Goal: Task Accomplishment & Management: Use online tool/utility

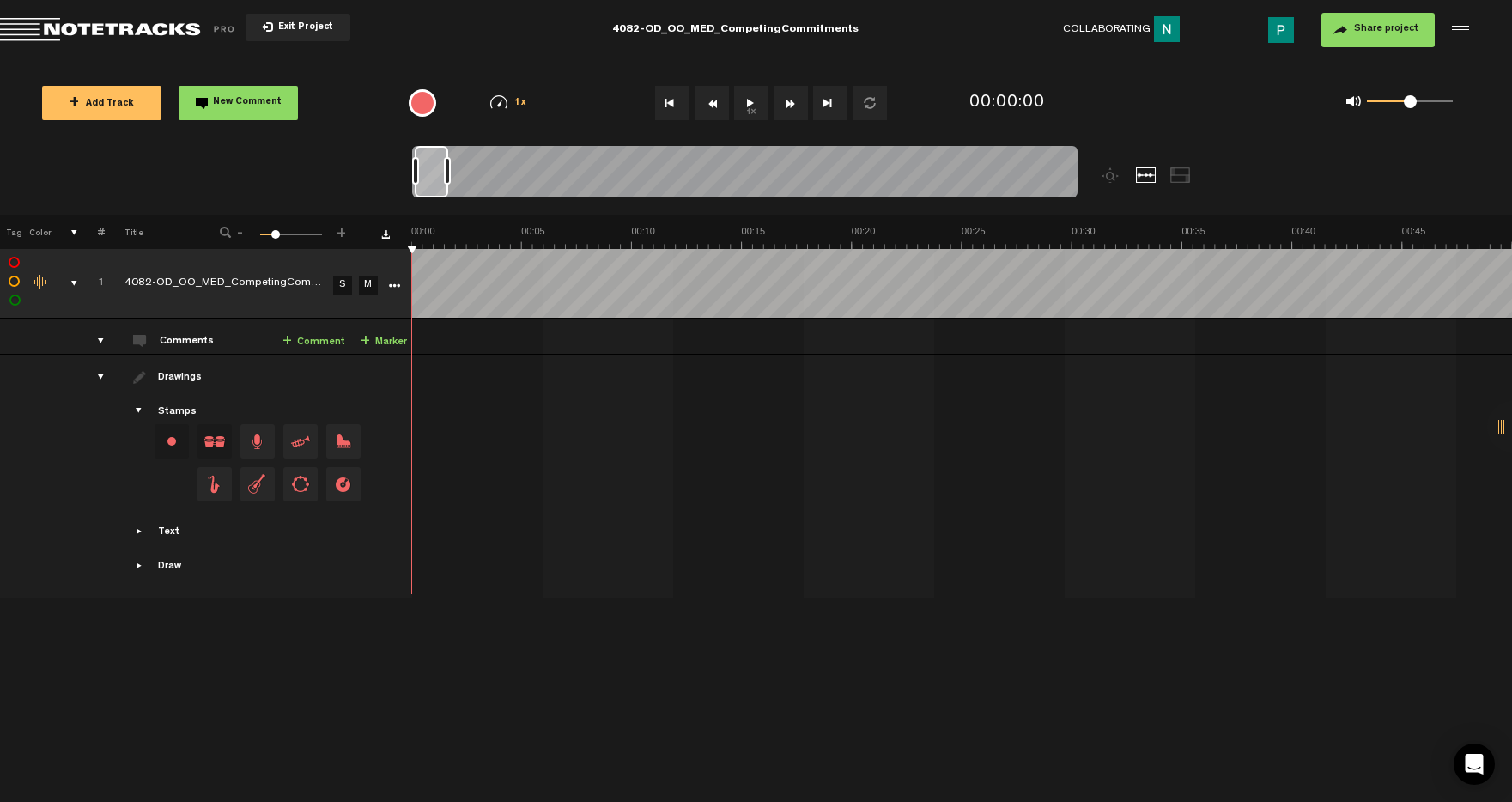
click at [343, 285] on link "S" at bounding box center [343, 285] width 19 height 19
click at [744, 108] on button "1x" at bounding box center [751, 103] width 35 height 35
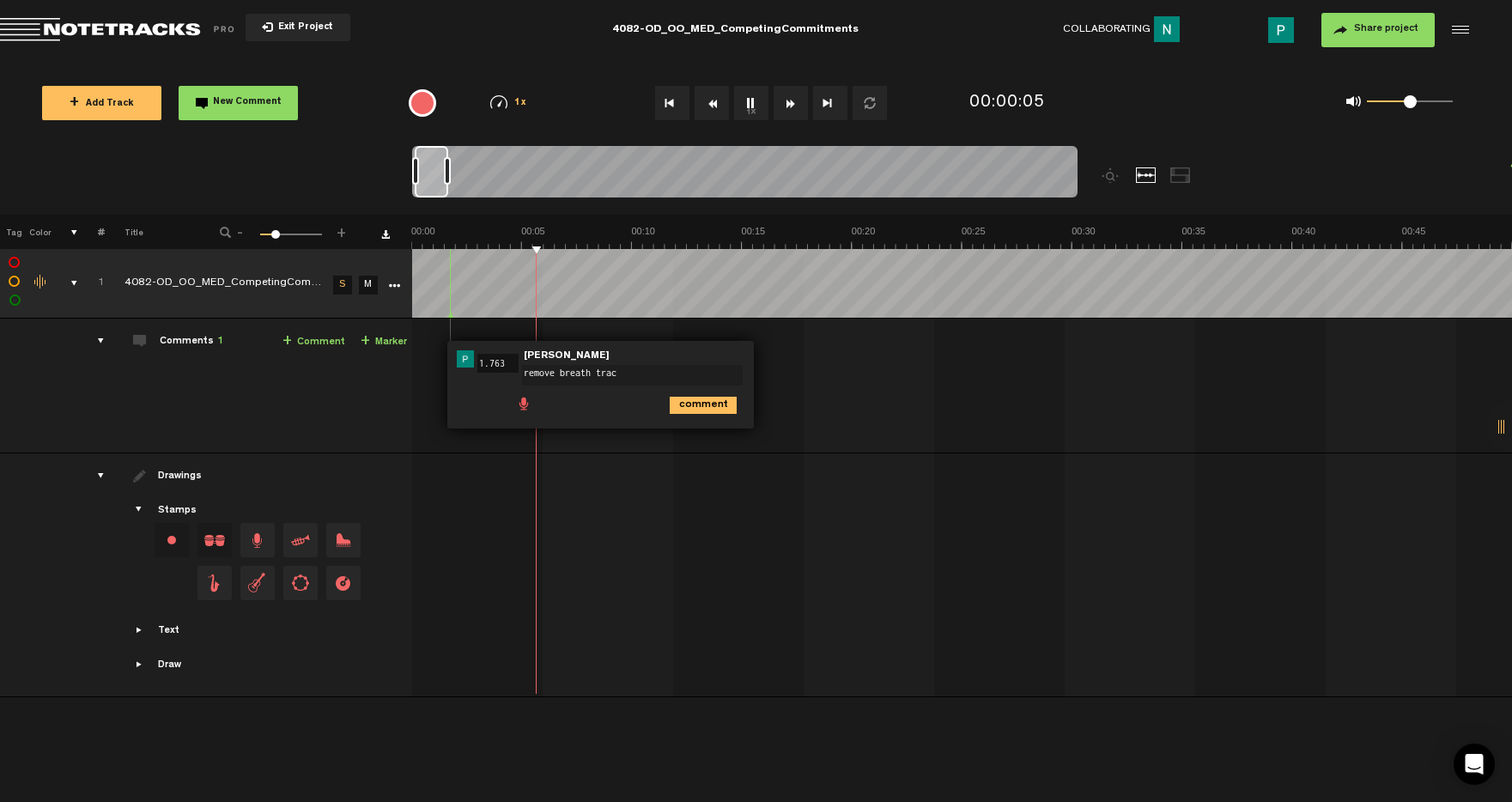
type textarea "remove breath track"
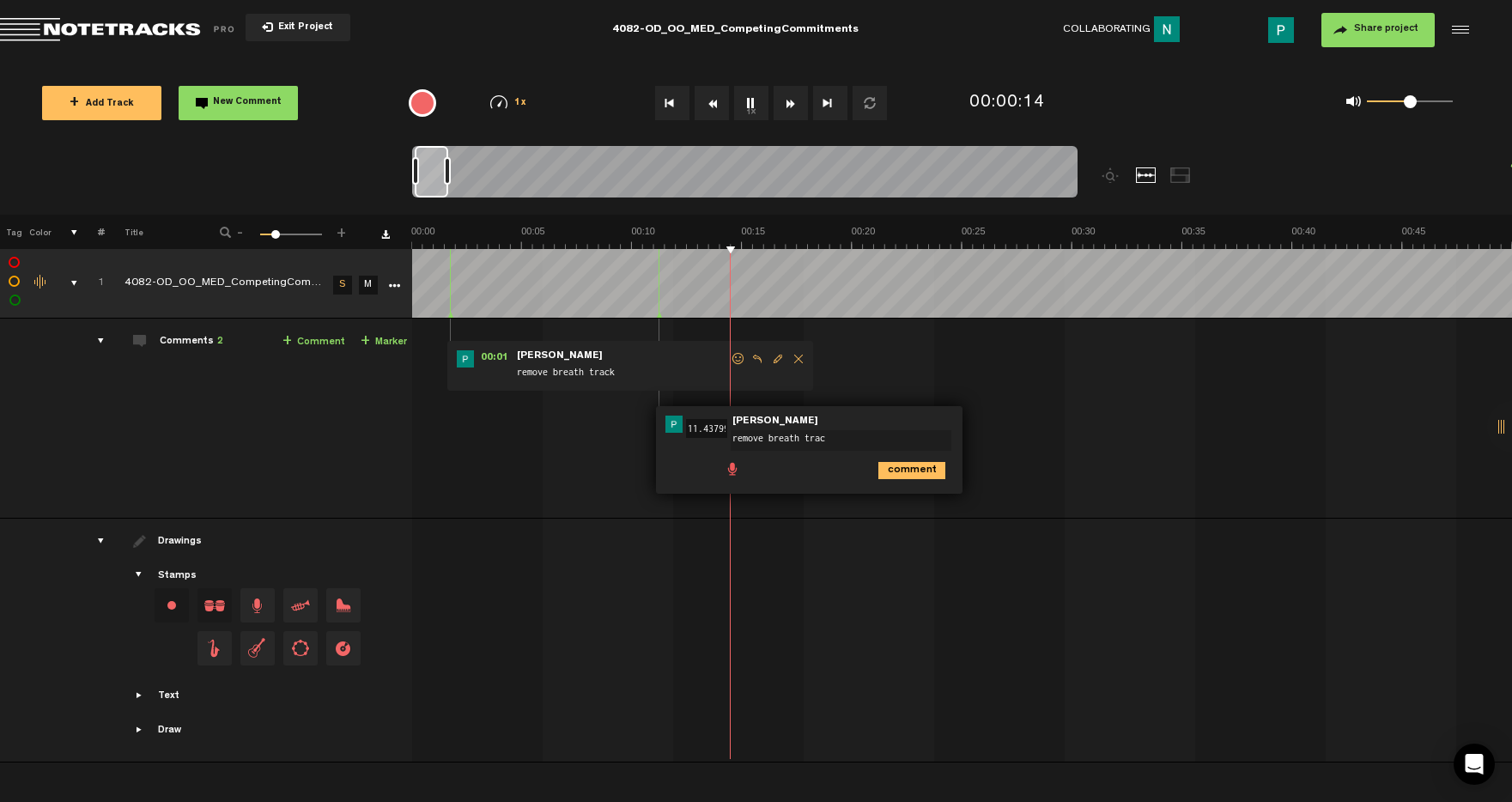
type textarea "remove breath track"
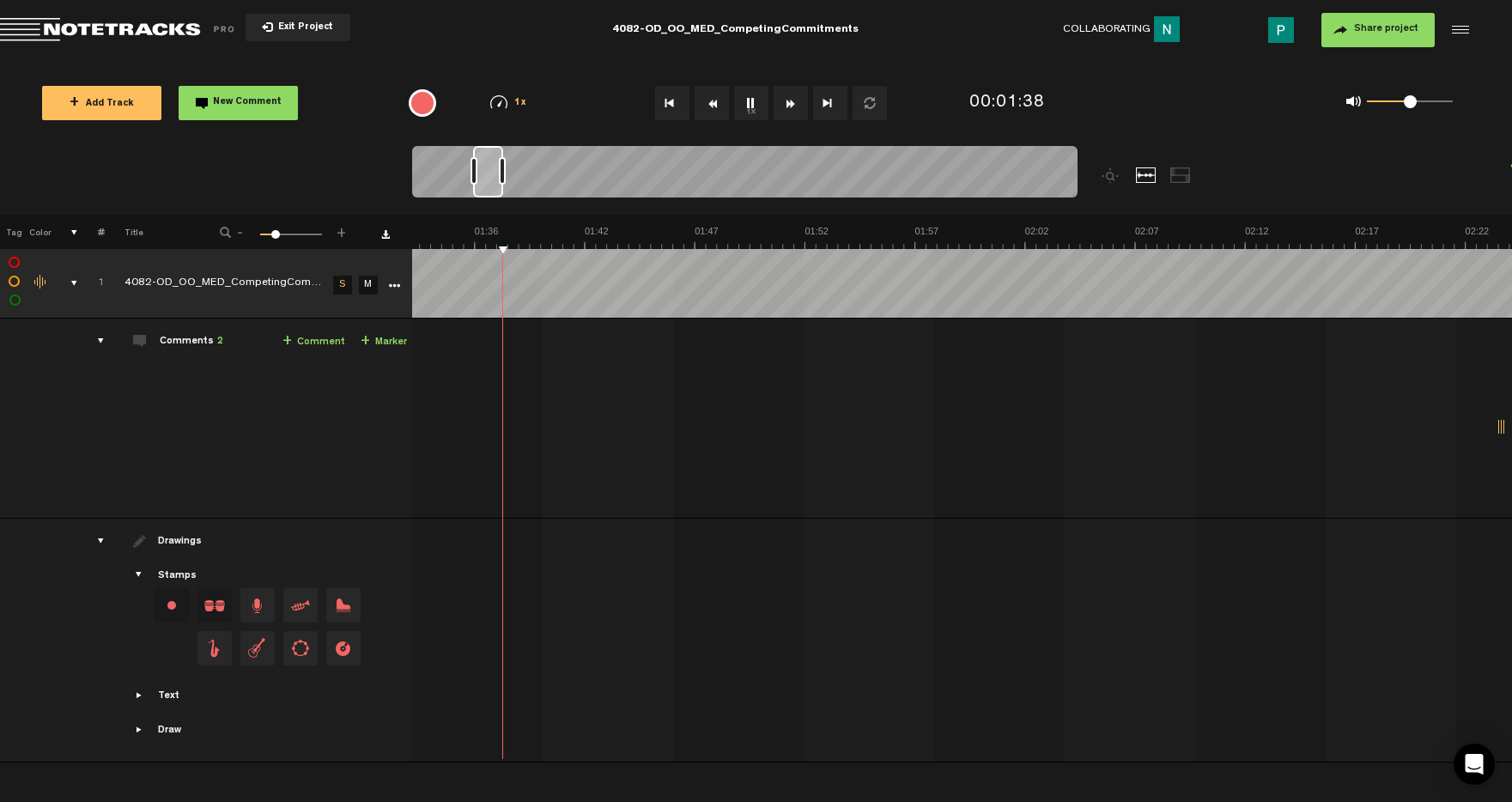
scroll to position [0, 2059]
drag, startPoint x: 469, startPoint y: 180, endPoint x: 491, endPoint y: 180, distance: 22.0
click at [491, 180] on div at bounding box center [489, 172] width 30 height 52
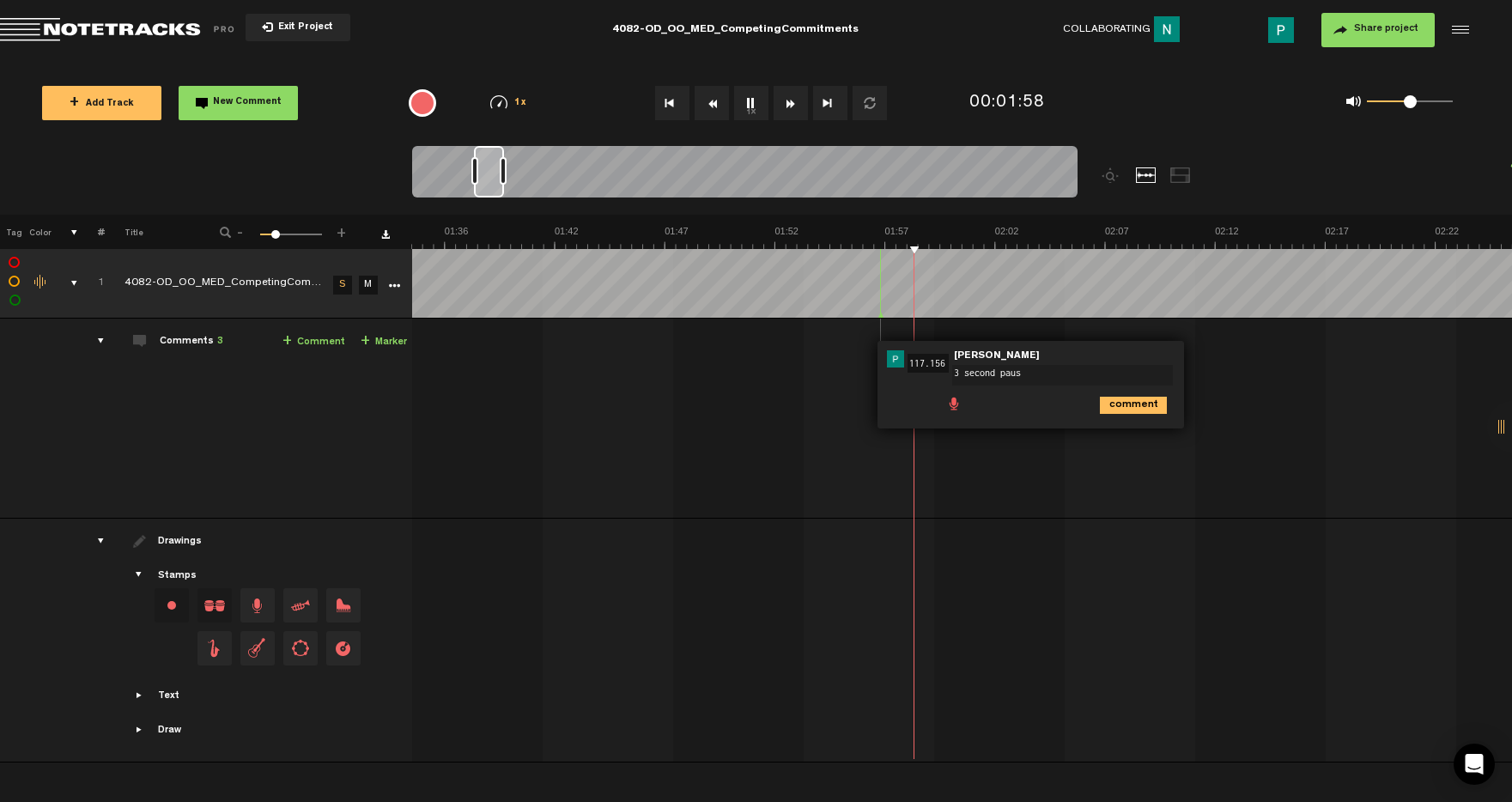
type textarea "3 second pause"
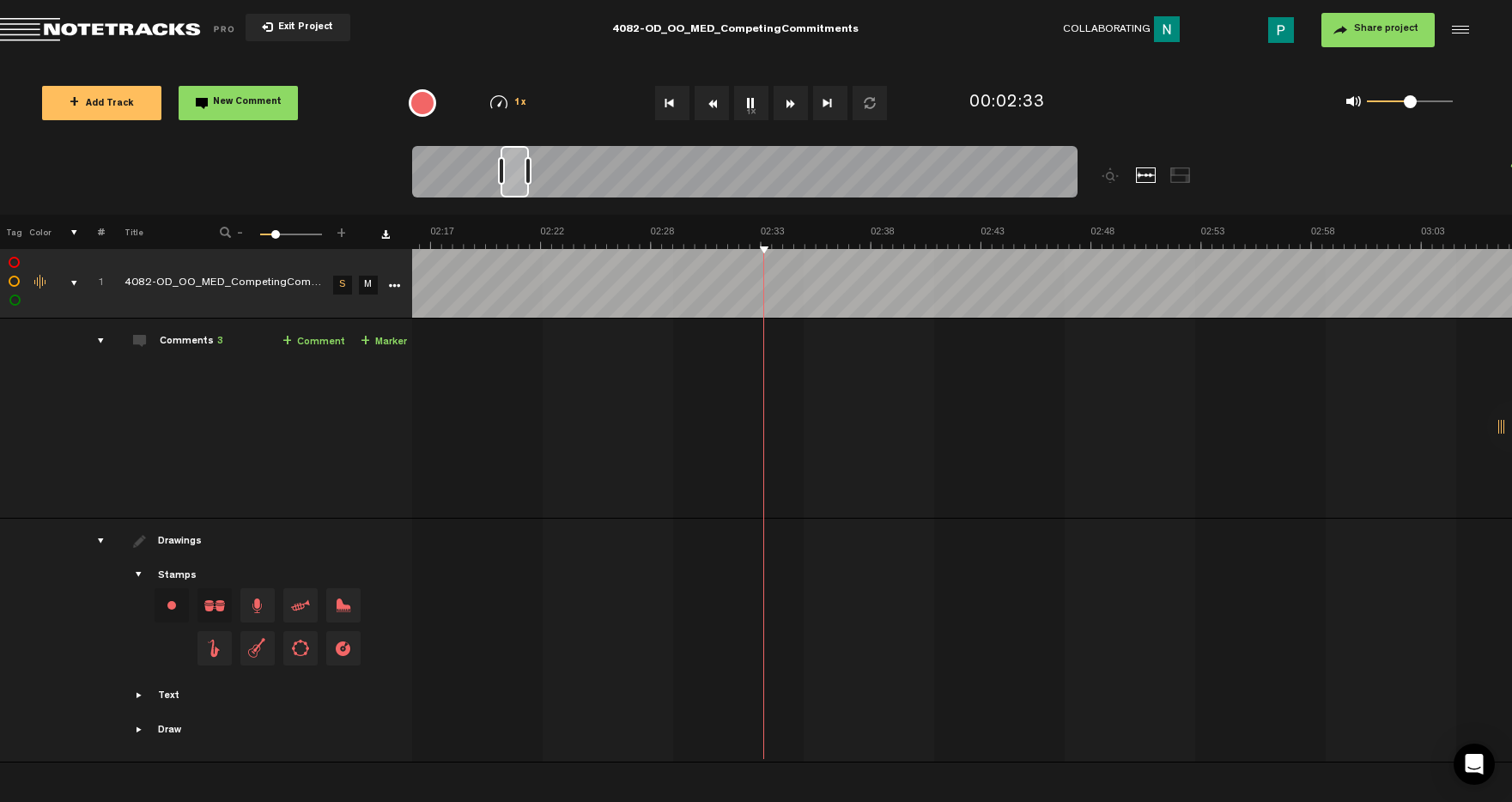
scroll to position [0, 2984]
drag, startPoint x: 500, startPoint y: 171, endPoint x: 515, endPoint y: 171, distance: 15.0
click at [515, 171] on div at bounding box center [515, 172] width 29 height 52
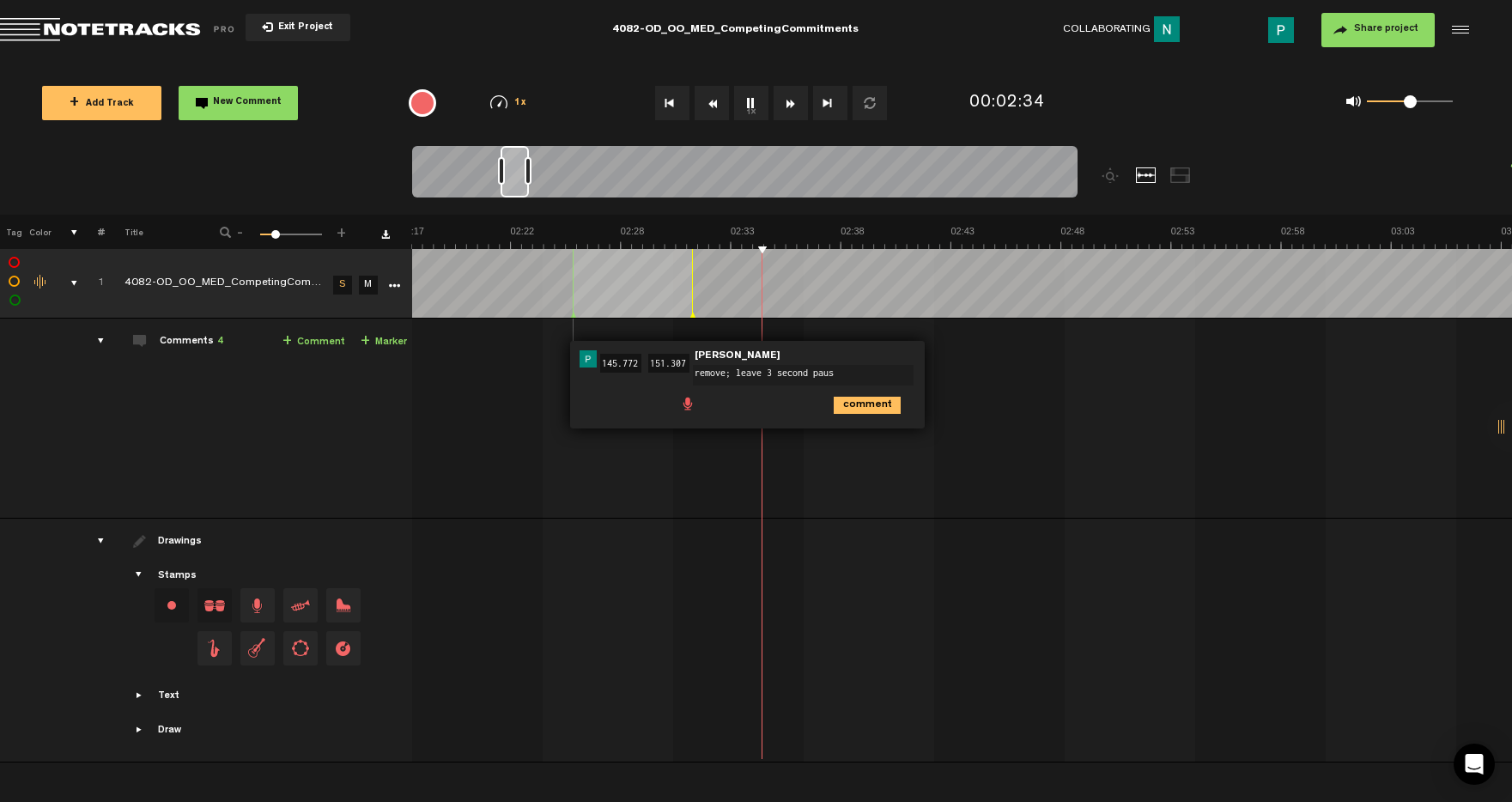
type textarea "remove; leave 3 second pause"
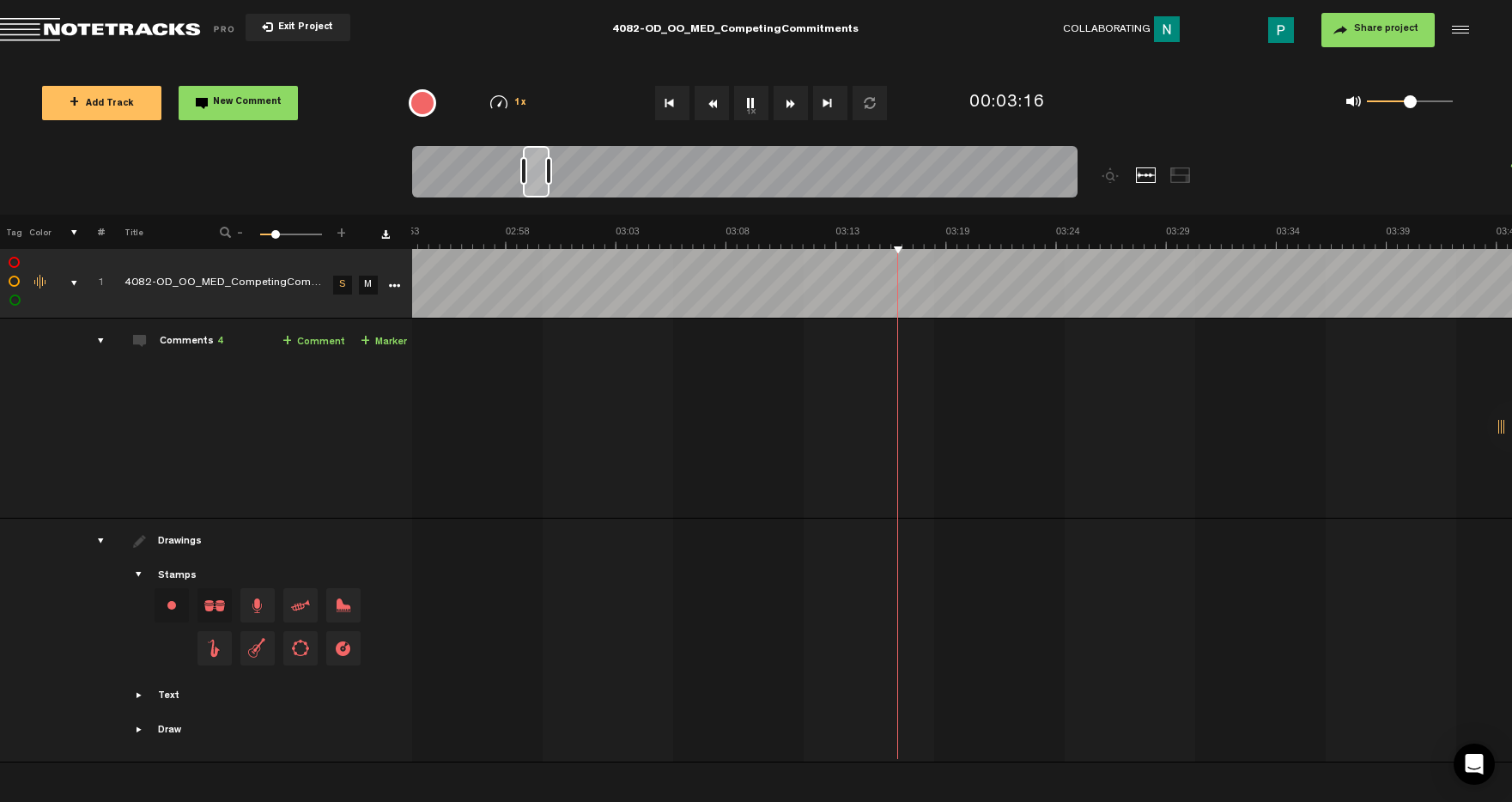
scroll to position [0, 3818]
drag, startPoint x: 533, startPoint y: 188, endPoint x: 545, endPoint y: 184, distance: 12.6
click at [545, 184] on div at bounding box center [538, 172] width 27 height 52
drag, startPoint x: 581, startPoint y: 179, endPoint x: 599, endPoint y: 173, distance: 19.0
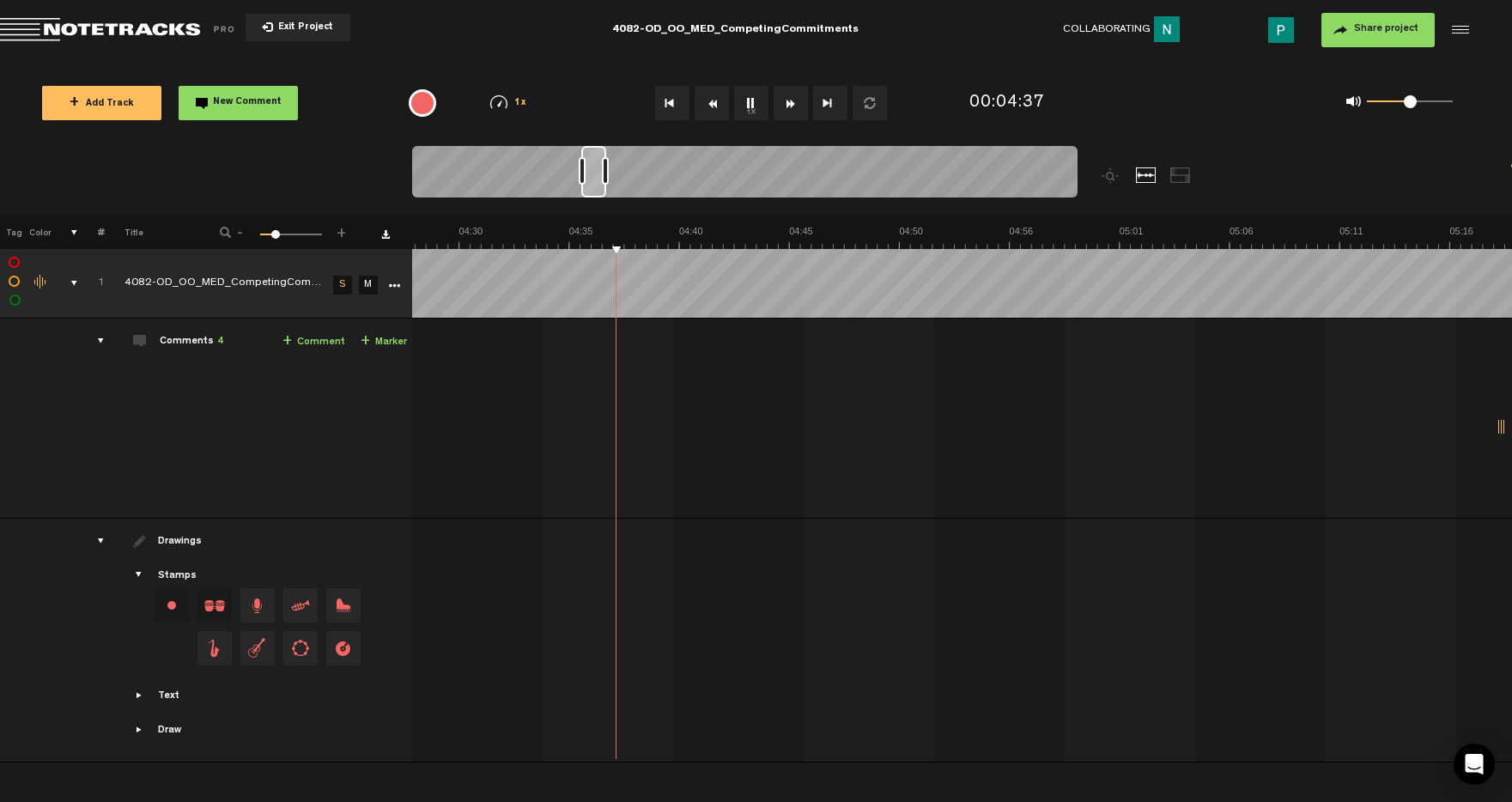
click at [599, 173] on div at bounding box center [594, 172] width 25 height 52
drag, startPoint x: 592, startPoint y: 174, endPoint x: 612, endPoint y: 174, distance: 20.0
click at [612, 174] on div at bounding box center [613, 172] width 23 height 52
drag, startPoint x: 657, startPoint y: 185, endPoint x: 643, endPoint y: 182, distance: 14.3
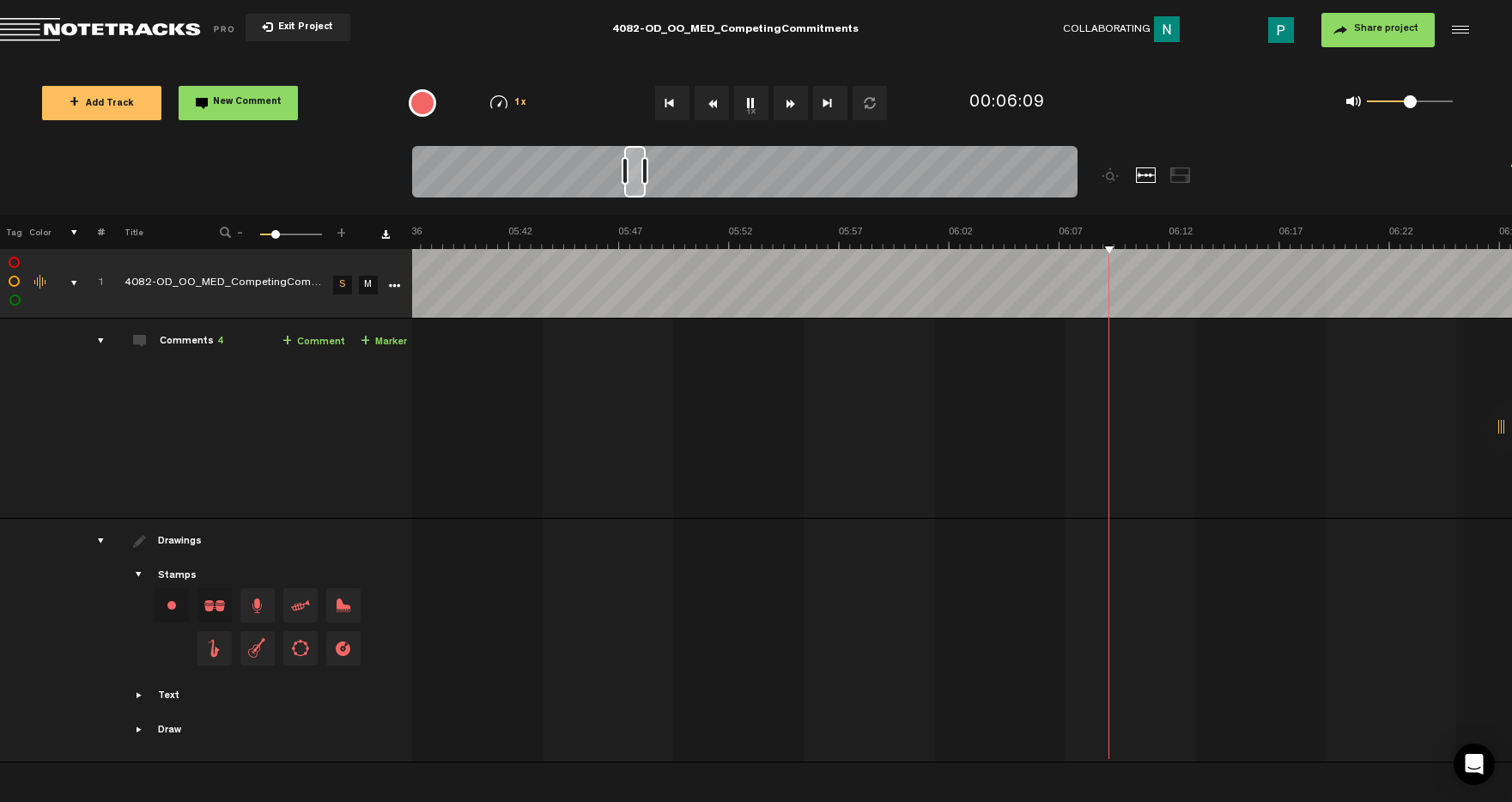
click at [643, 182] on div at bounding box center [745, 175] width 665 height 58
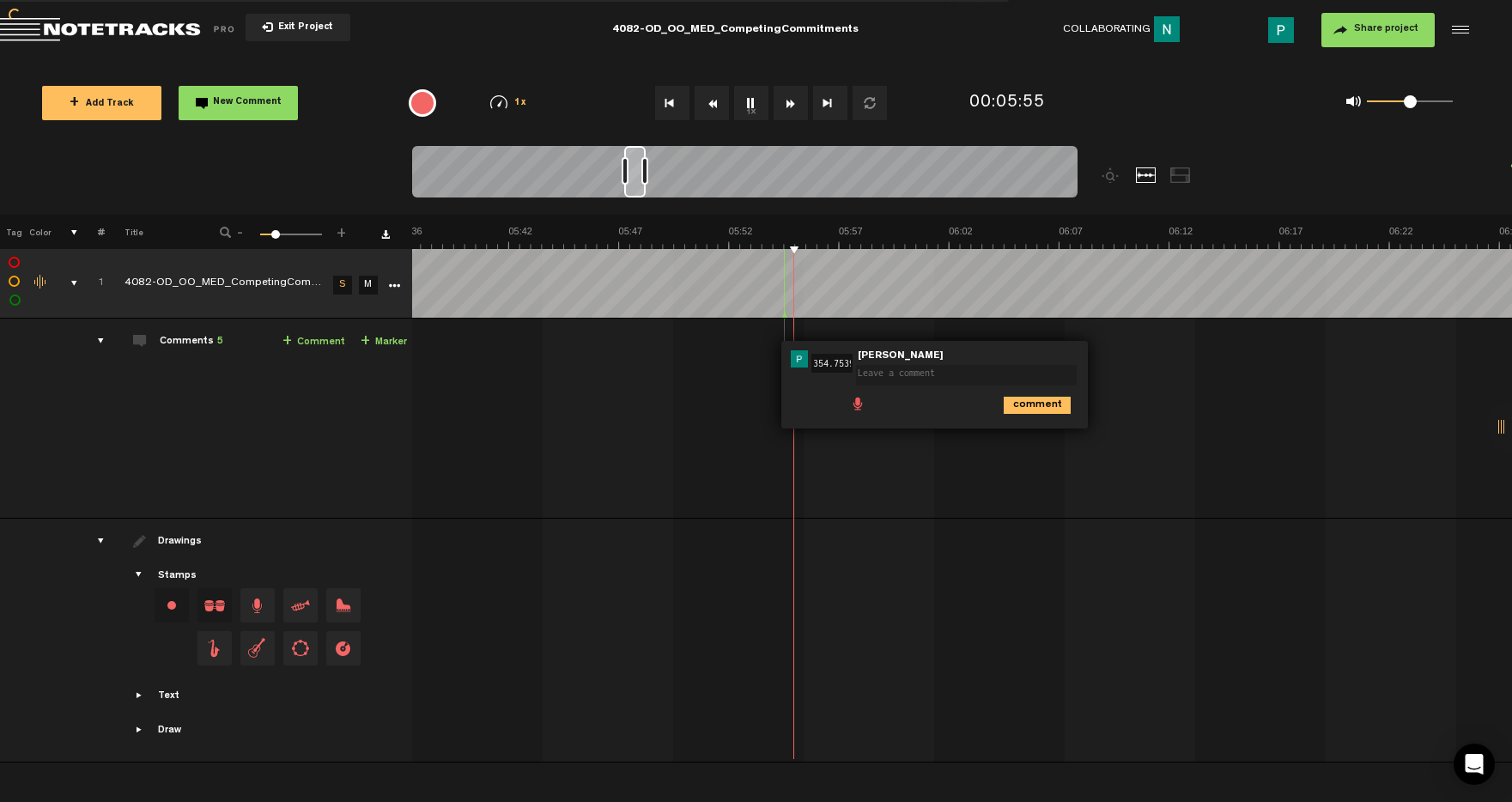
scroll to position [0, 0]
type textarea "30 second pause"
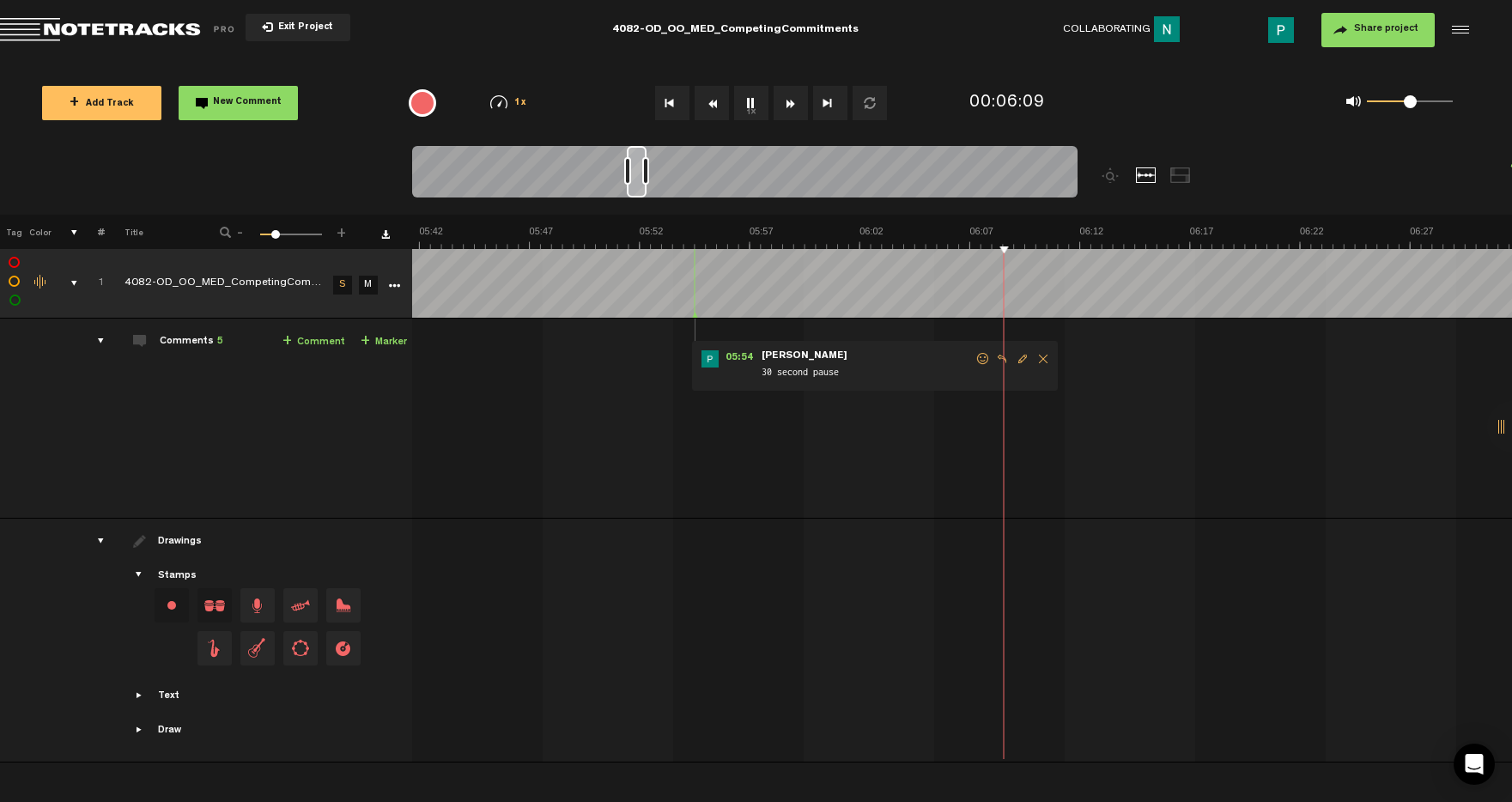
scroll to position [0, 7429]
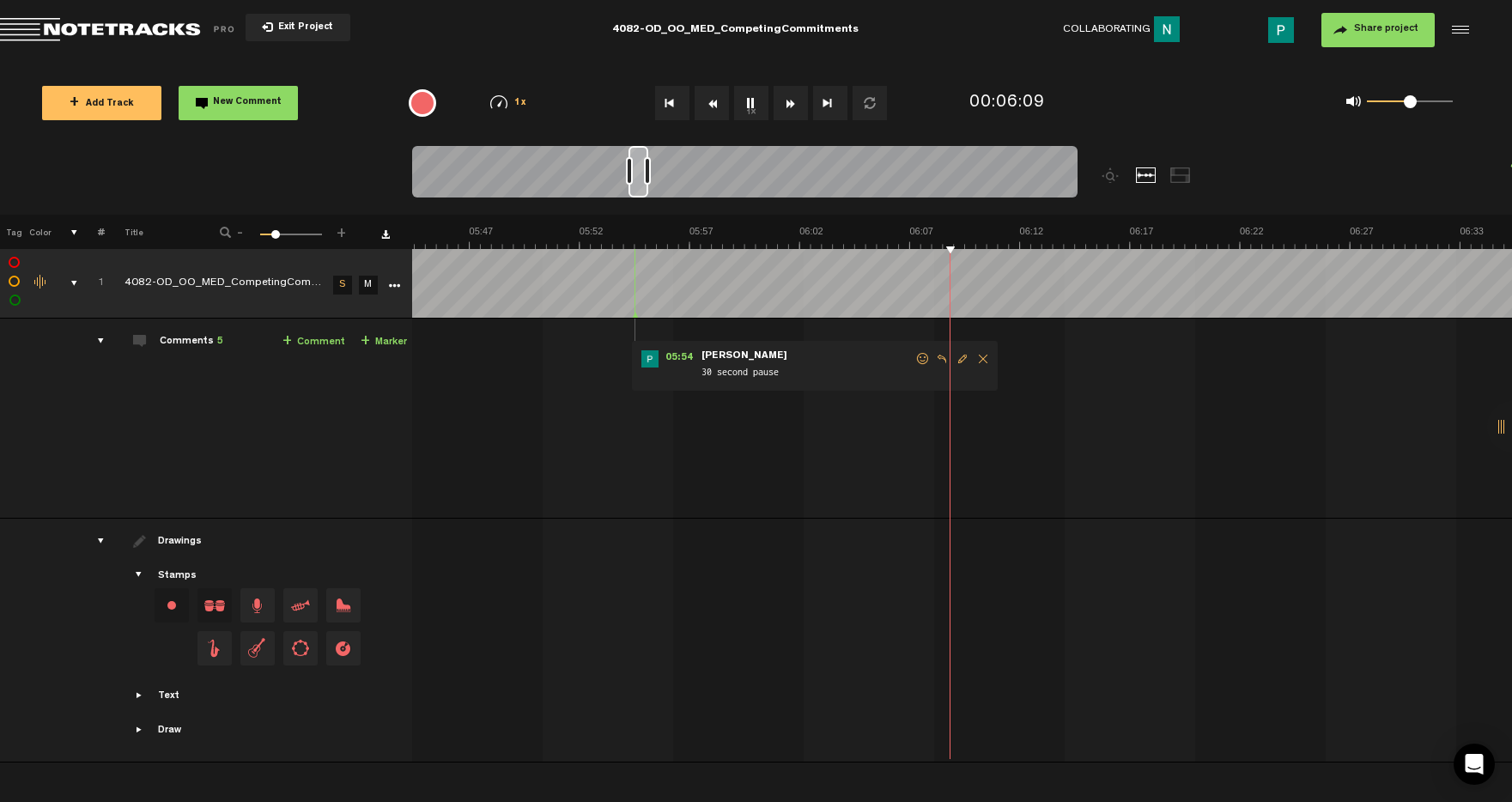
click at [638, 188] on div at bounding box center [639, 172] width 20 height 52
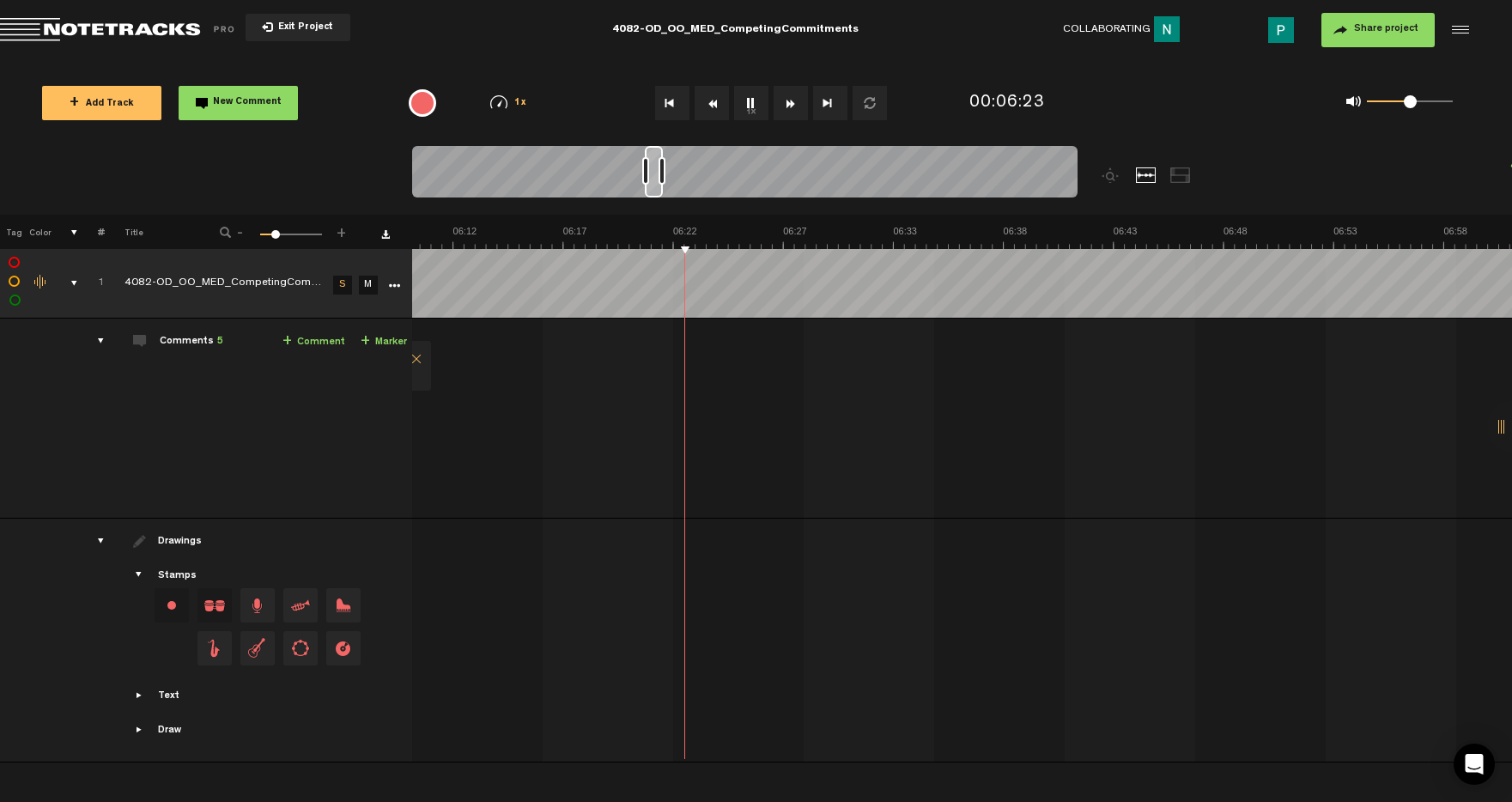
scroll to position [0, 8055]
drag, startPoint x: 636, startPoint y: 169, endPoint x: 655, endPoint y: 169, distance: 19.0
click at [655, 169] on div at bounding box center [656, 172] width 18 height 52
drag, startPoint x: 654, startPoint y: 182, endPoint x: 668, endPoint y: 181, distance: 14.0
click at [668, 181] on div at bounding box center [668, 172] width 16 height 52
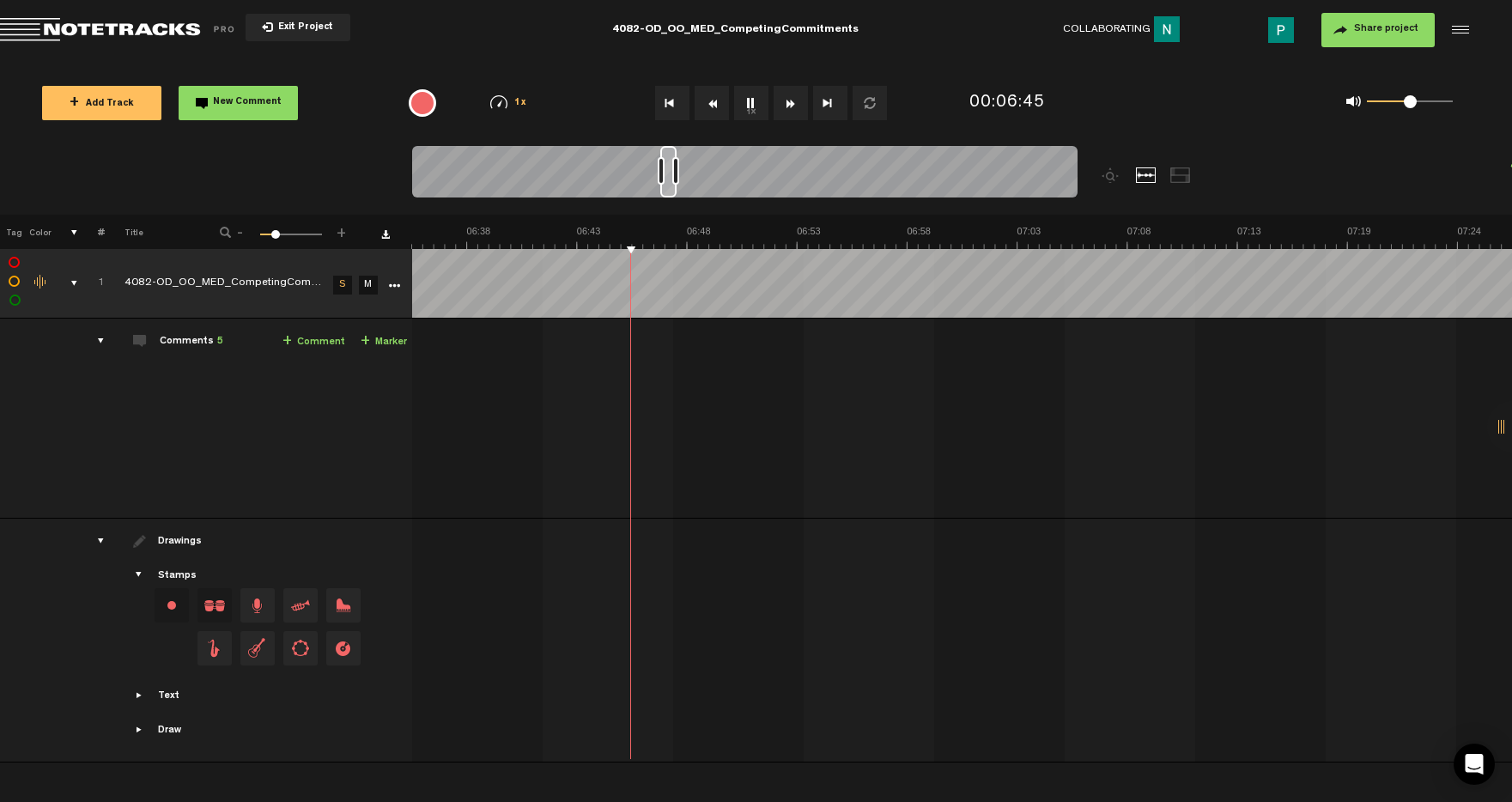
scroll to position [0, 8563]
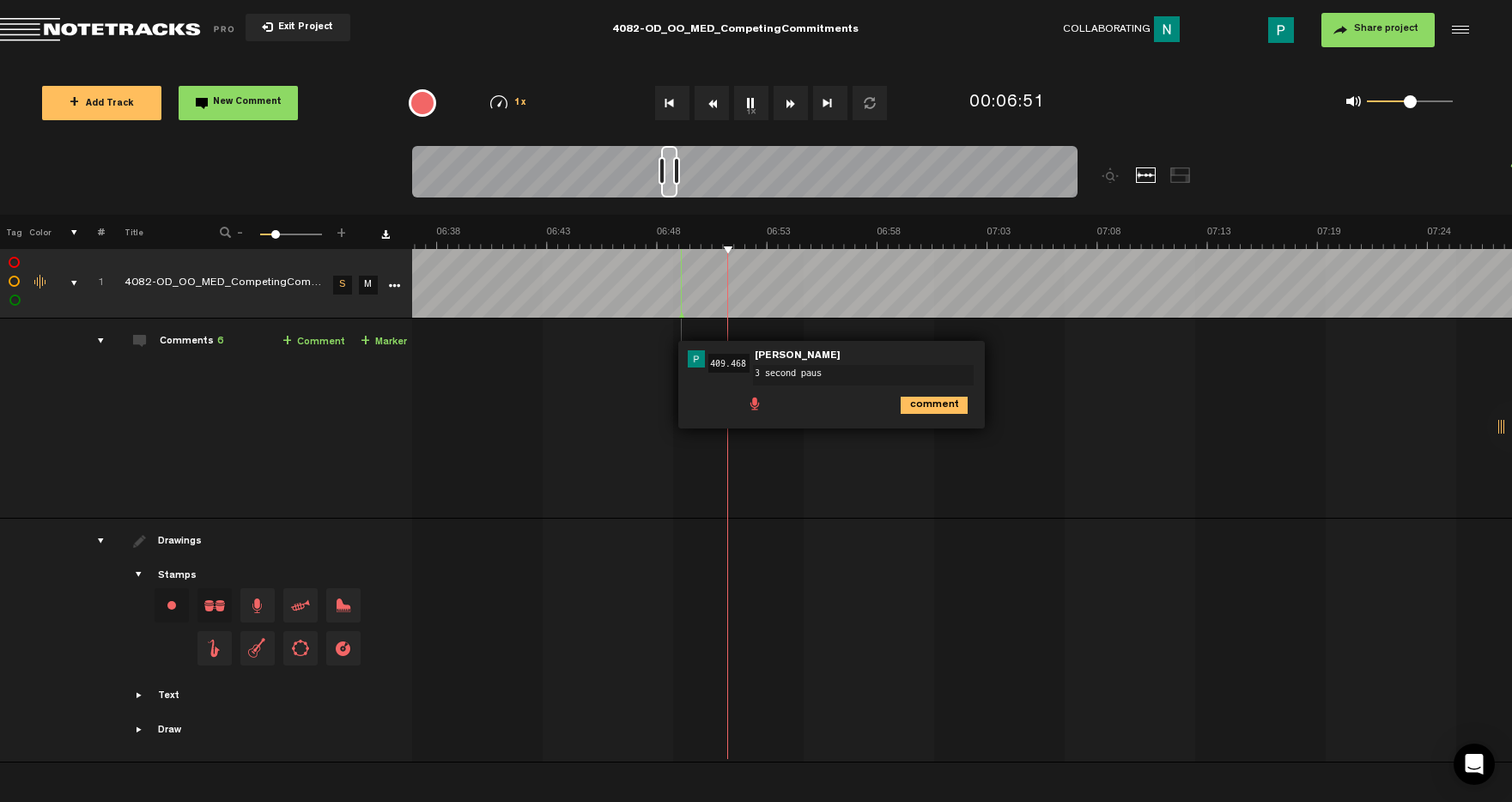
type textarea "3 second pause"
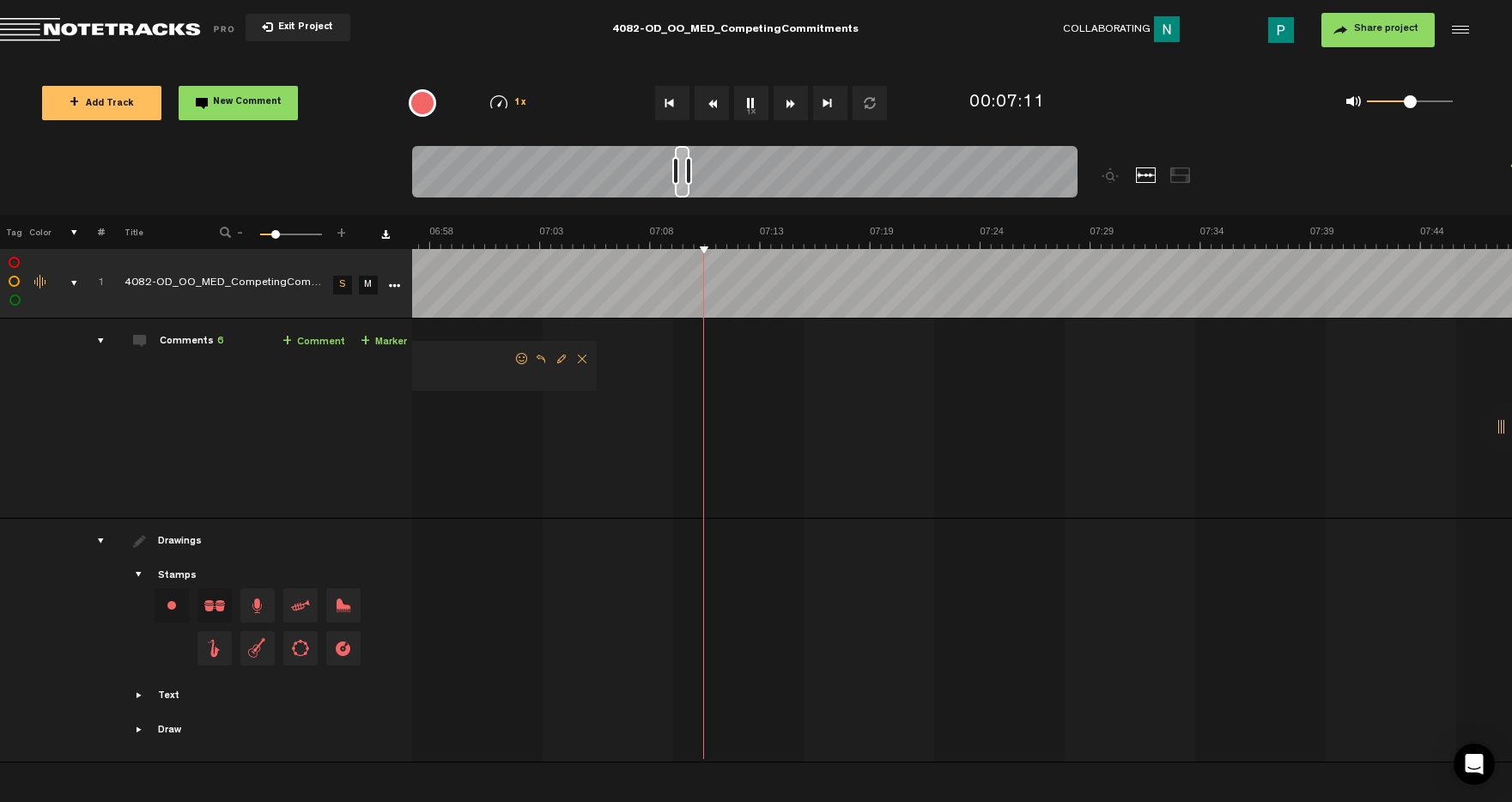
scroll to position [0, 9069]
drag, startPoint x: 666, startPoint y: 188, endPoint x: 681, endPoint y: 188, distance: 15.0
click at [681, 188] on div at bounding box center [683, 172] width 14 height 52
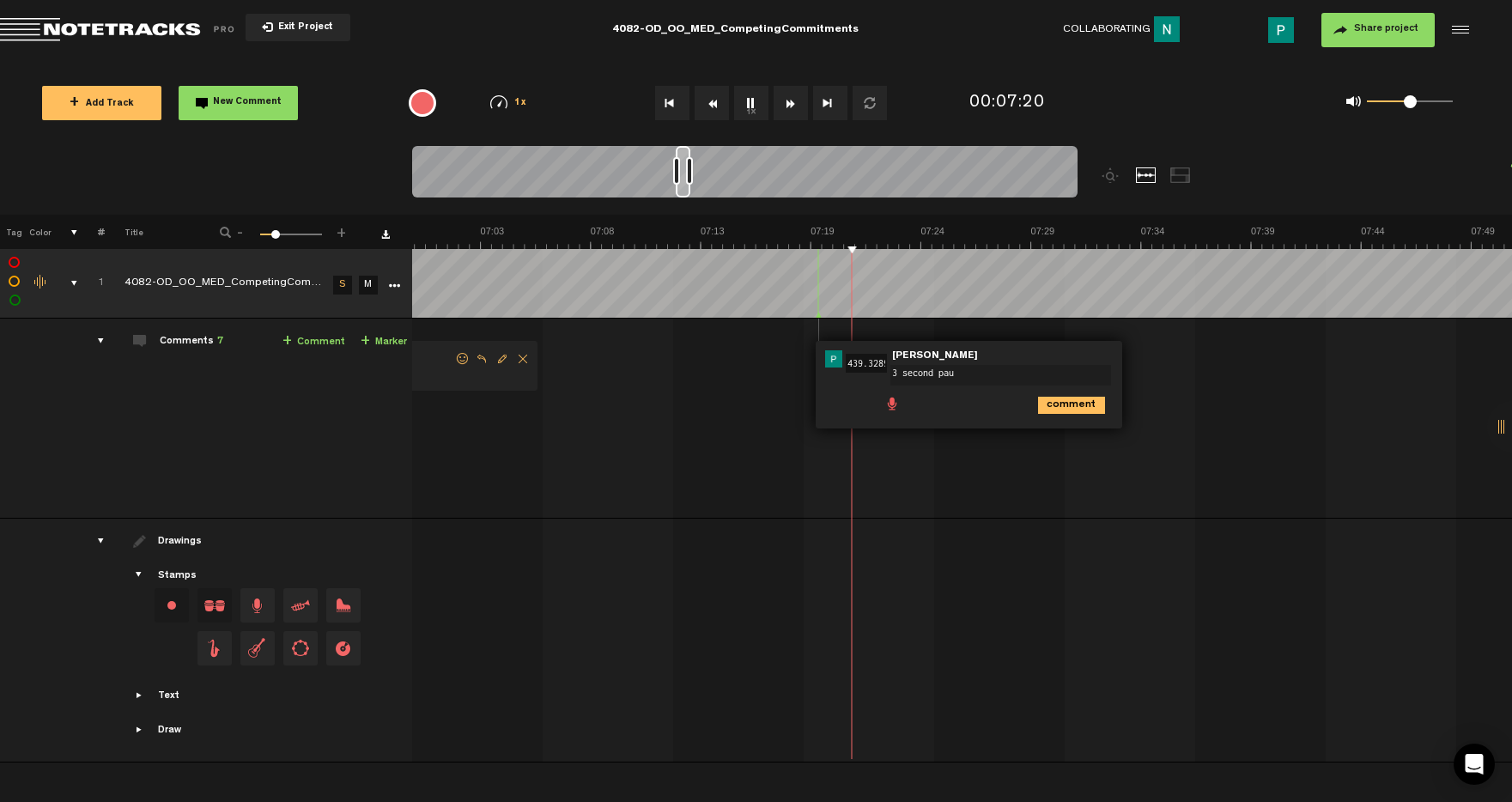
type textarea "3 second paus"
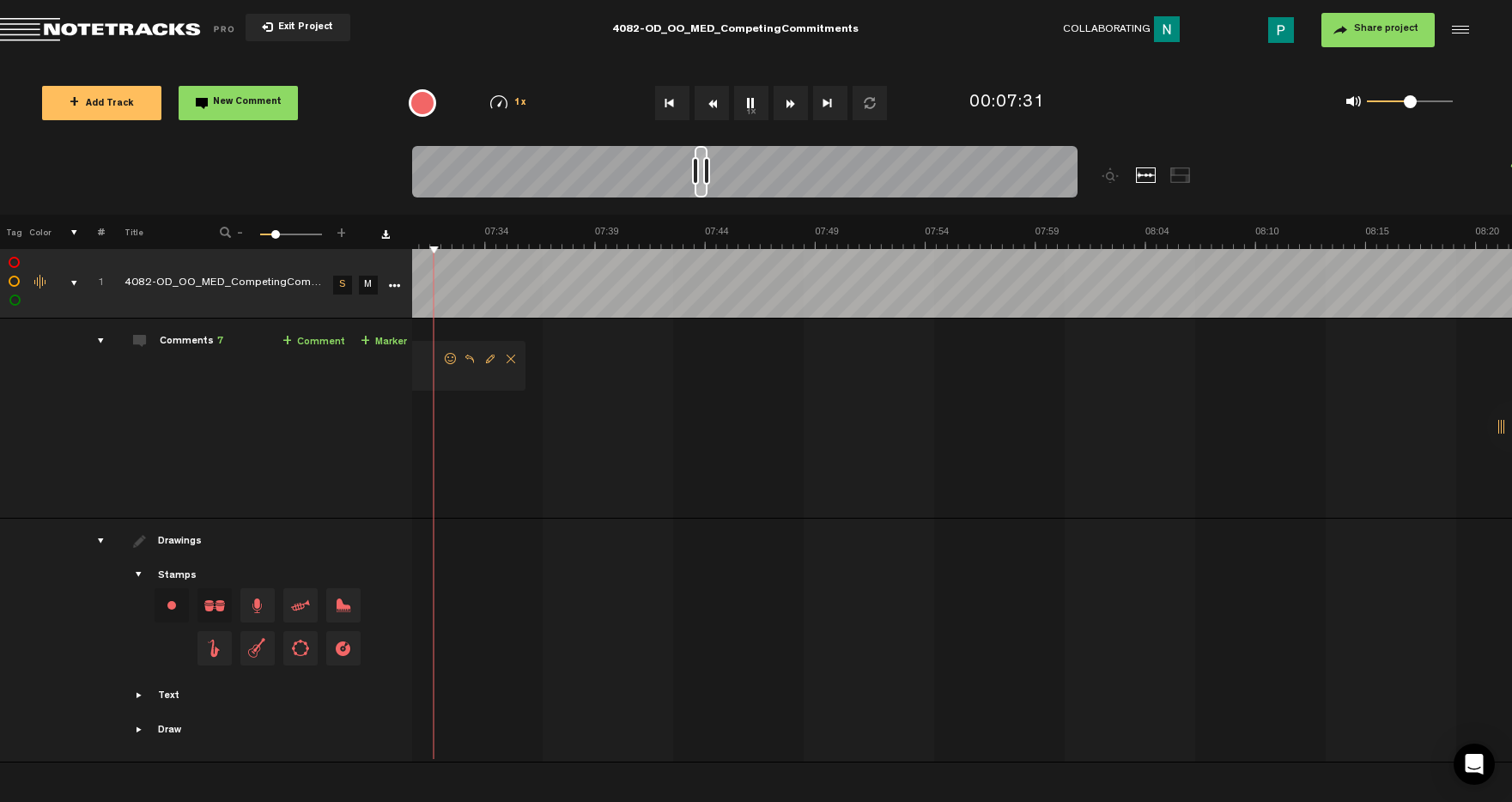
drag, startPoint x: 682, startPoint y: 191, endPoint x: 703, endPoint y: 184, distance: 22.1
click at [703, 184] on div at bounding box center [701, 172] width 12 height 52
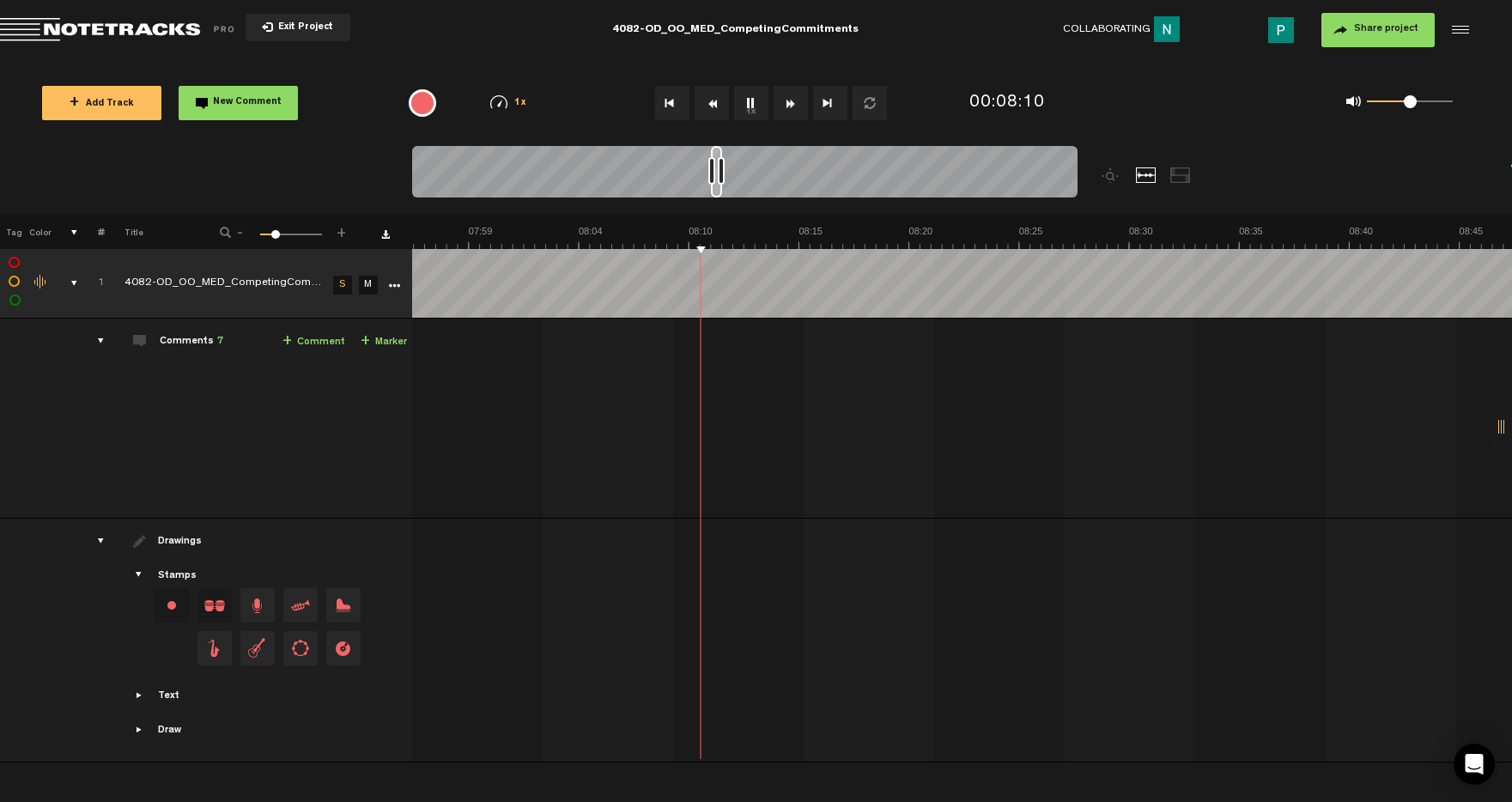
scroll to position [0, 10322]
drag, startPoint x: 706, startPoint y: 191, endPoint x: 723, endPoint y: 186, distance: 17.7
click at [723, 186] on div at bounding box center [716, 172] width 12 height 52
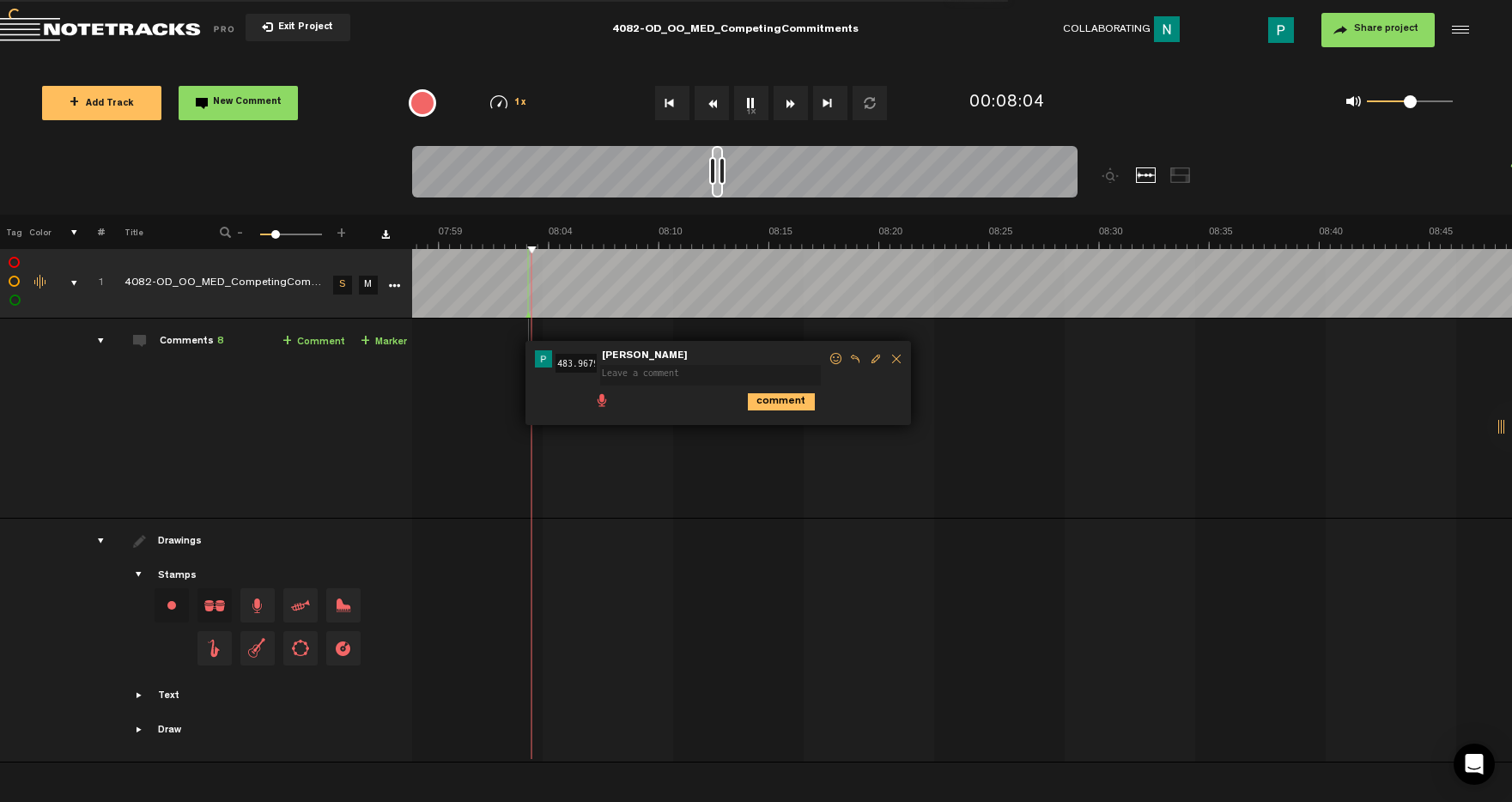
scroll to position [0, 0]
type textarea "45 second pause"
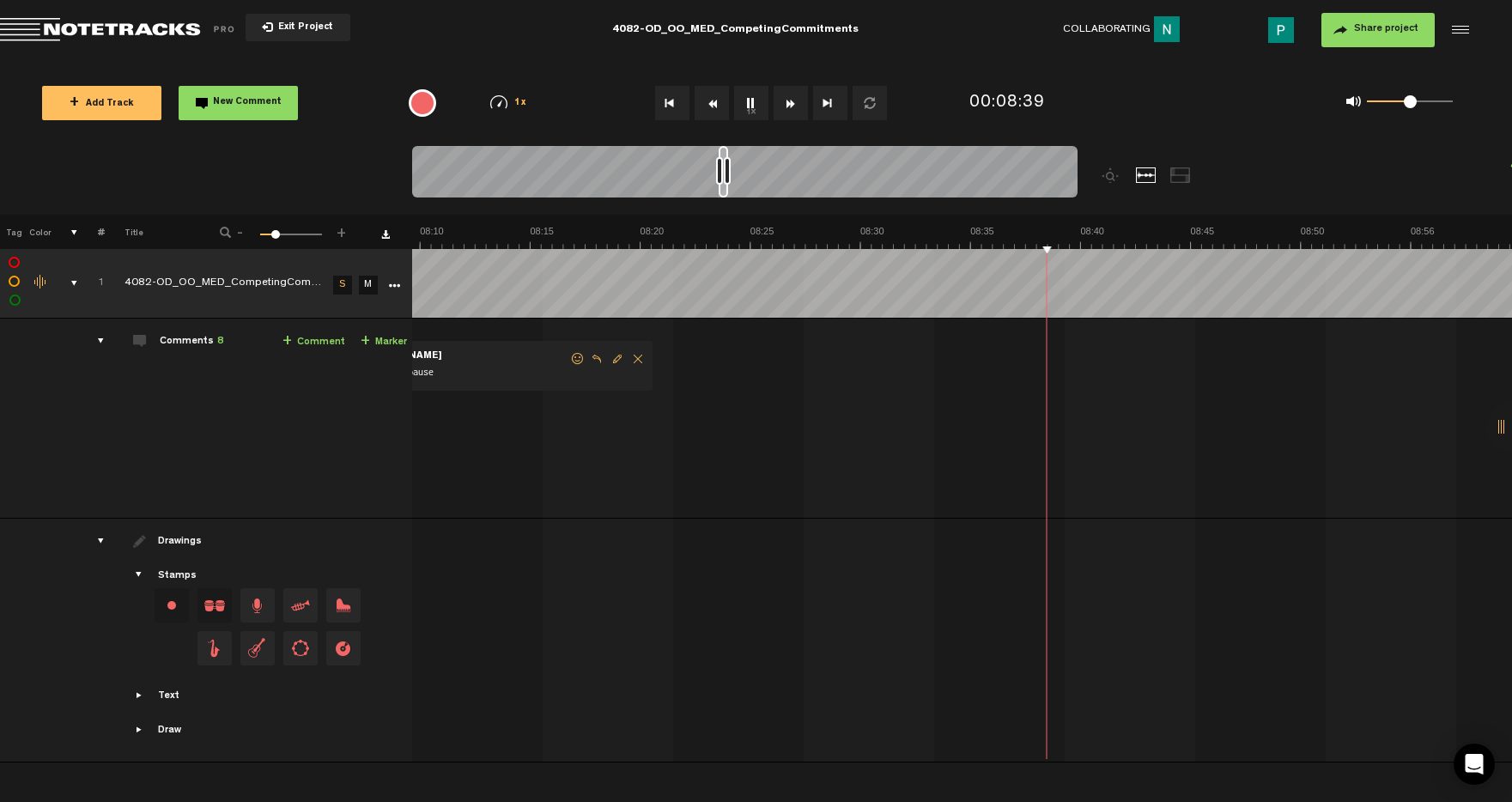
scroll to position [0, 10561]
click at [724, 192] on div at bounding box center [723, 172] width 10 height 52
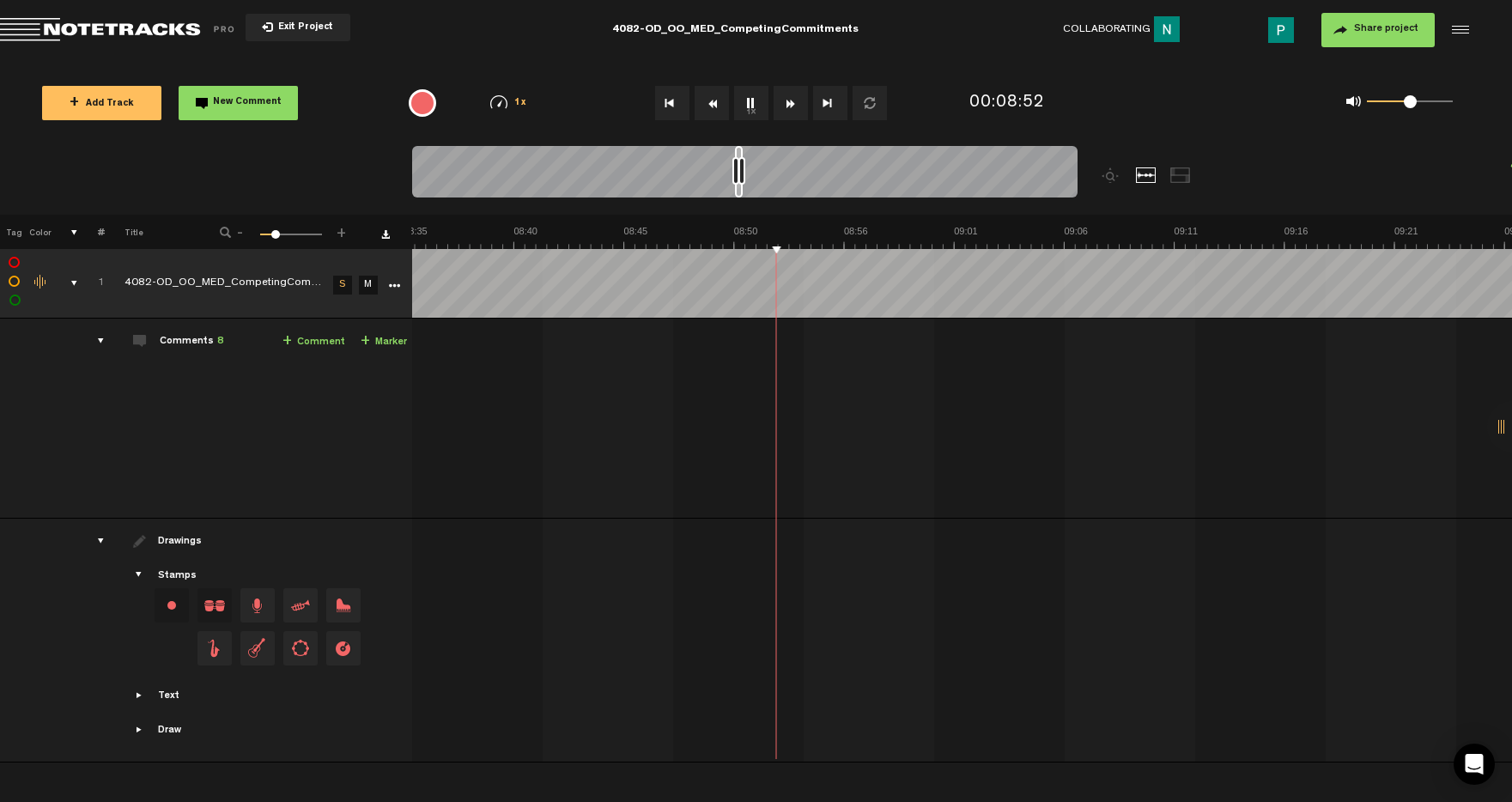
scroll to position [0, 11158]
drag, startPoint x: 726, startPoint y: 191, endPoint x: 743, endPoint y: 190, distance: 17.0
click at [743, 190] on div at bounding box center [739, 172] width 8 height 52
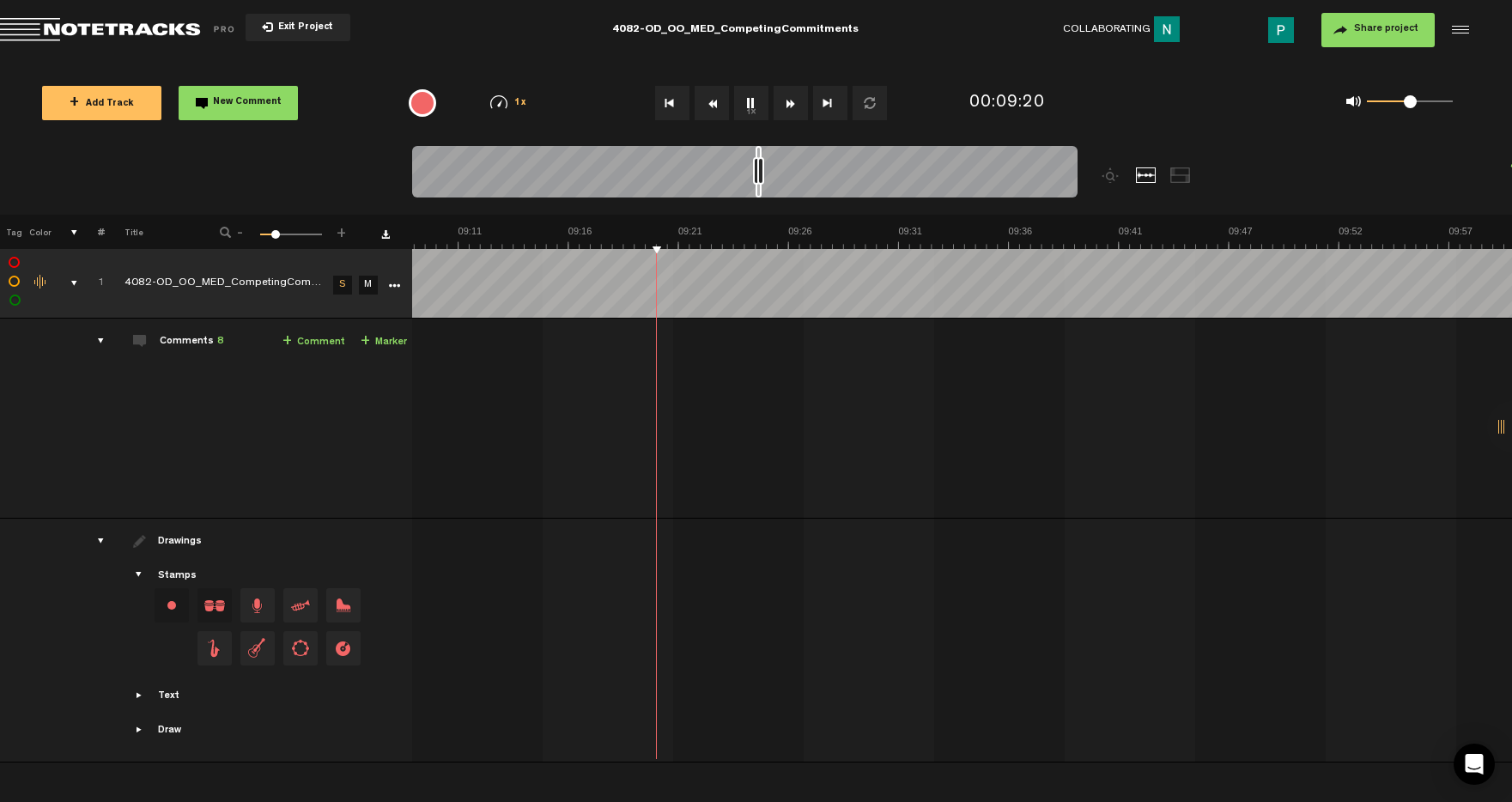
drag, startPoint x: 741, startPoint y: 193, endPoint x: 761, endPoint y: 187, distance: 20.9
click at [761, 187] on div at bounding box center [758, 172] width 6 height 52
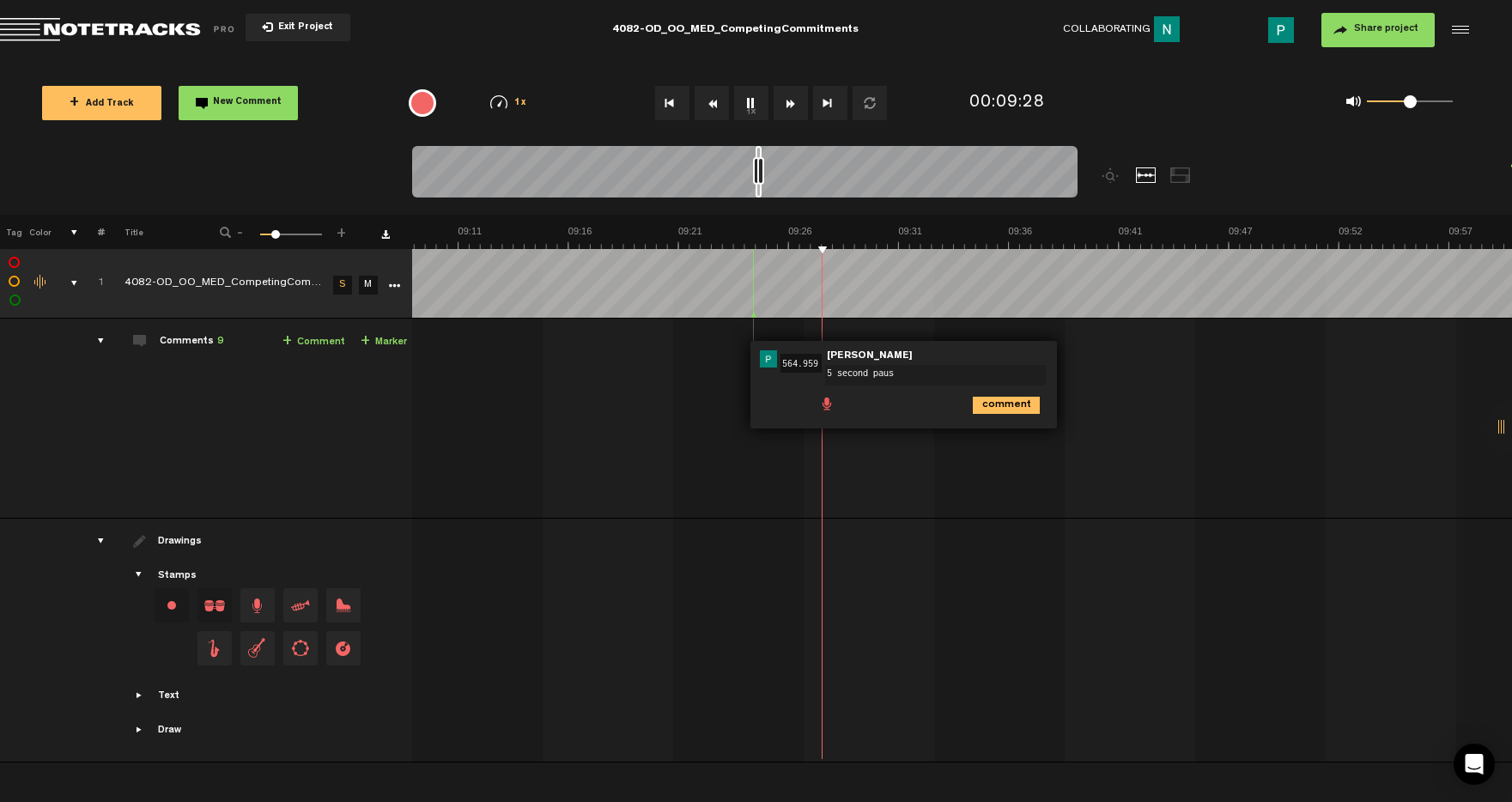
type textarea "5 second pause"
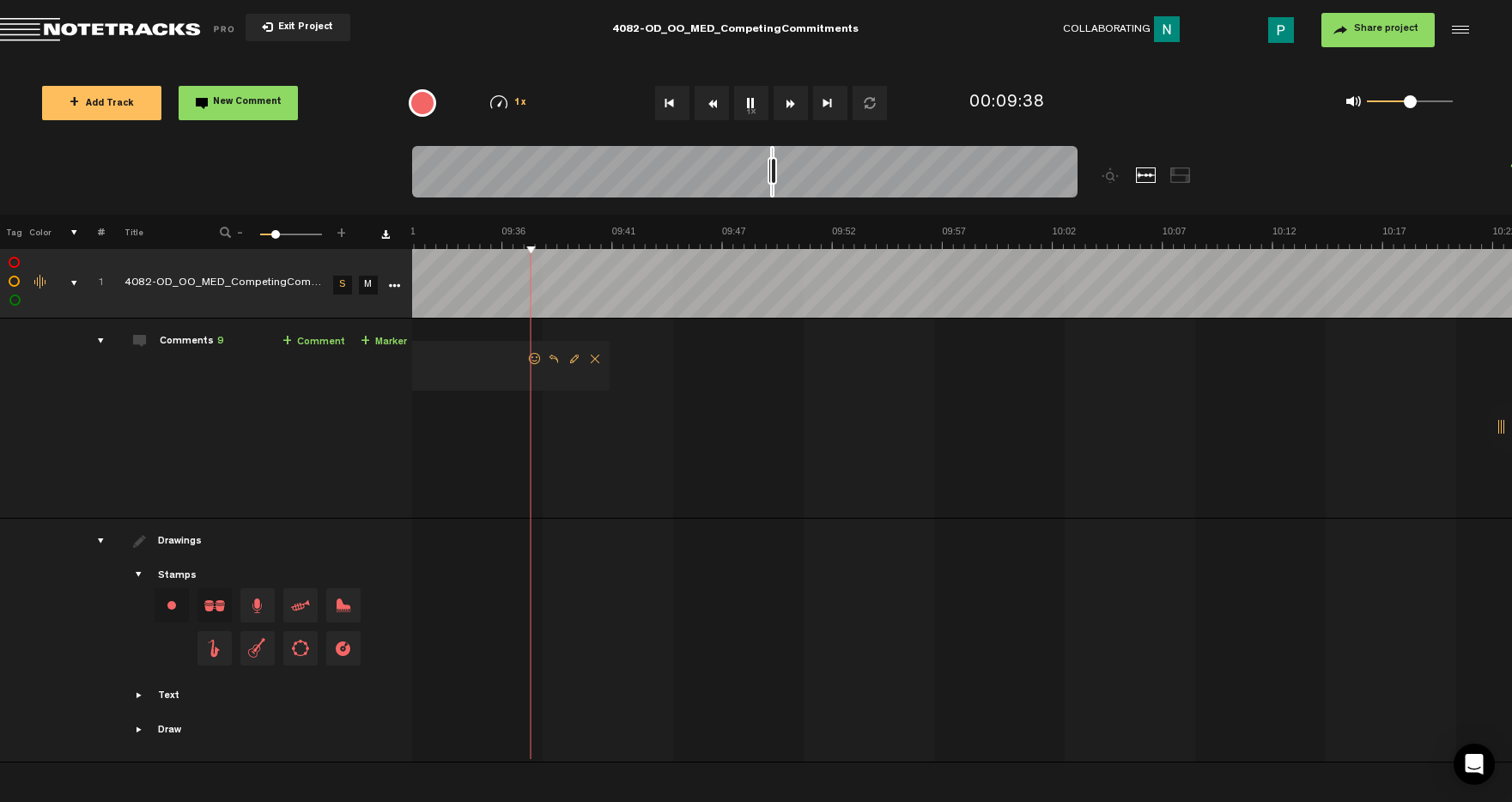
scroll to position [0, 12381]
drag, startPoint x: 759, startPoint y: 193, endPoint x: 774, endPoint y: 190, distance: 15.3
click at [774, 190] on div at bounding box center [773, 172] width 4 height 52
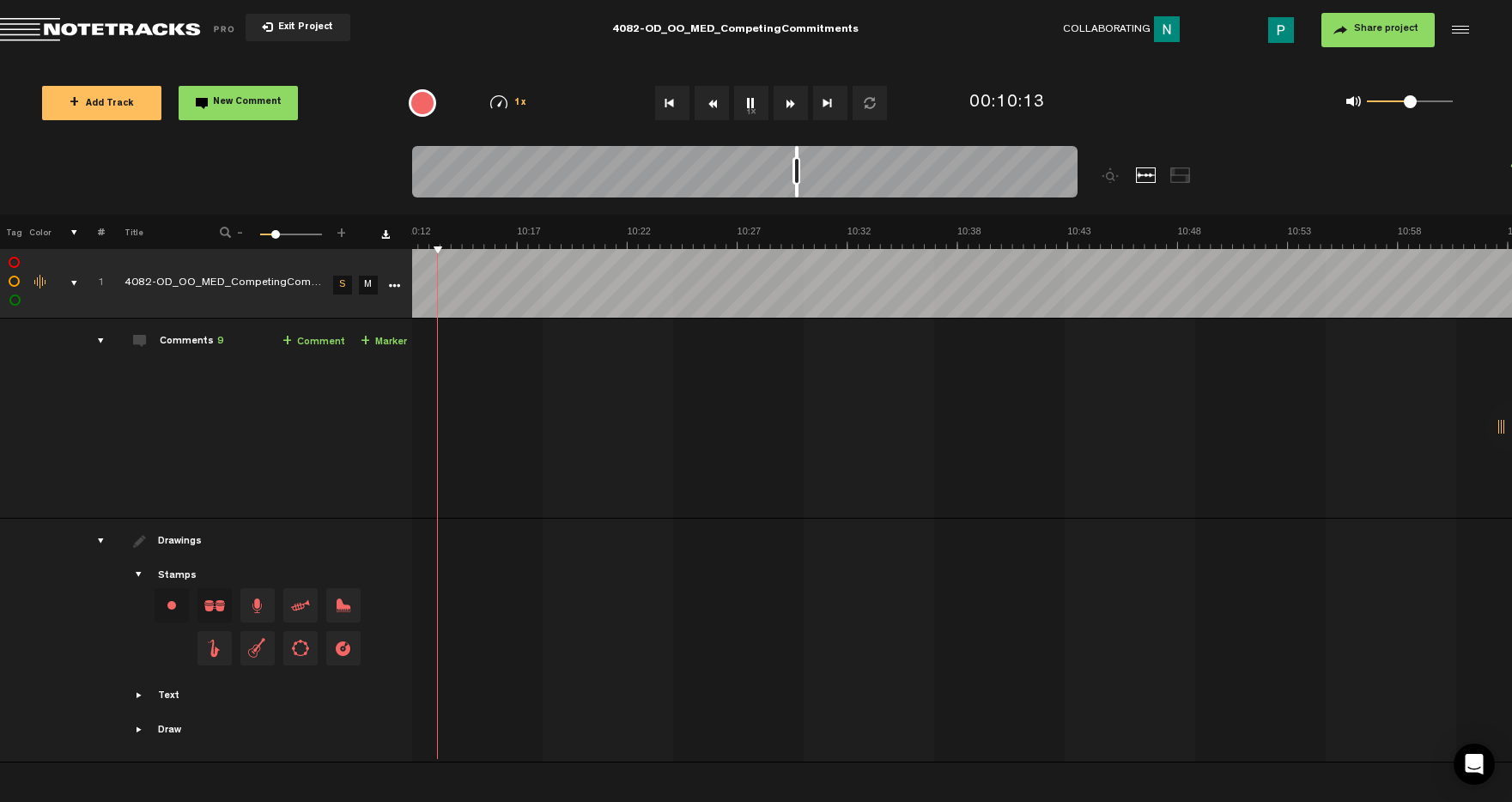
drag, startPoint x: 773, startPoint y: 194, endPoint x: 797, endPoint y: 186, distance: 25.3
click at [798, 186] on div at bounding box center [797, 172] width 4 height 52
drag, startPoint x: 810, startPoint y: 192, endPoint x: 826, endPoint y: 186, distance: 17.1
click at [826, 186] on div at bounding box center [826, 172] width 4 height 52
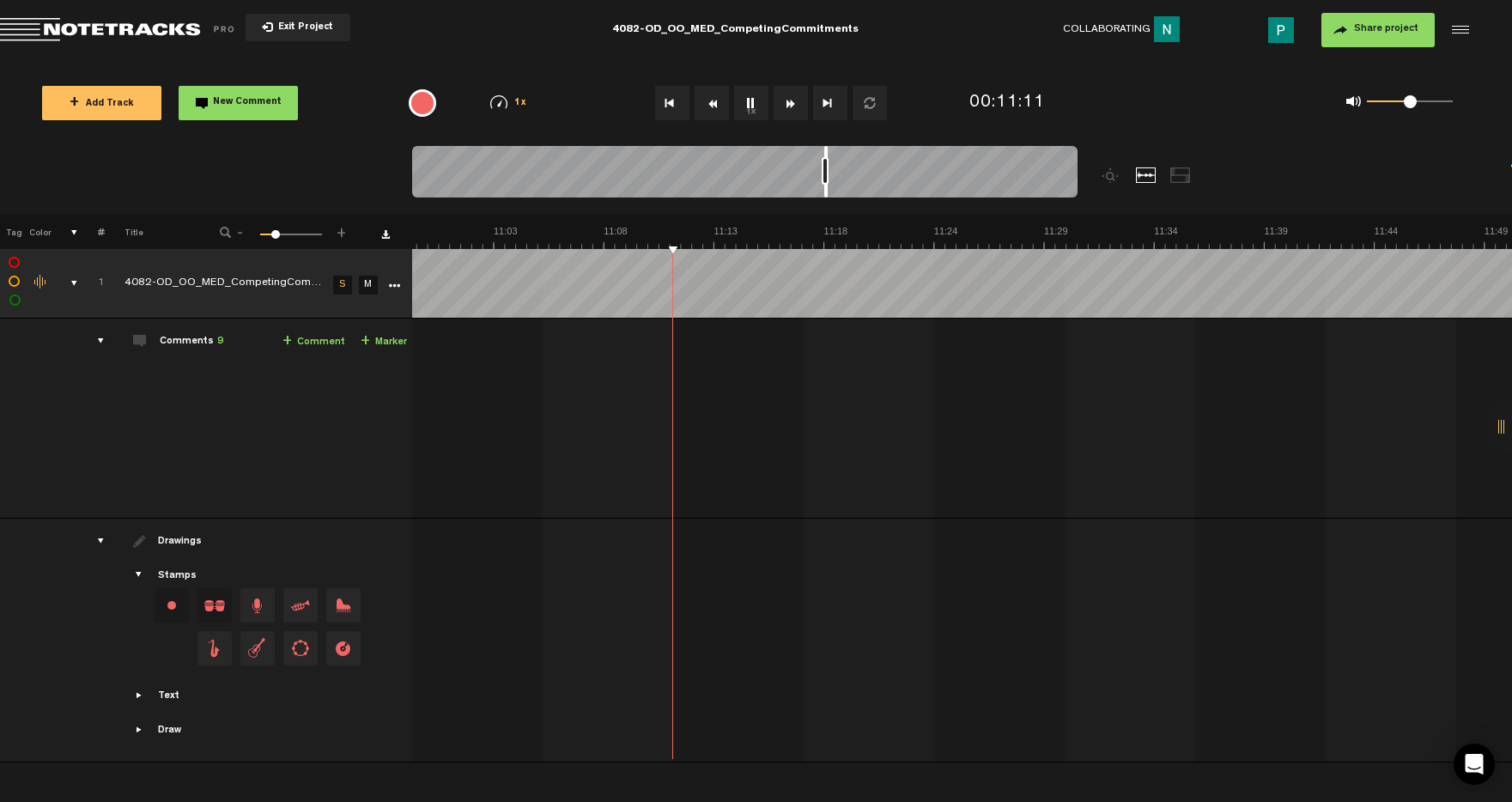
scroll to position [0, 14231]
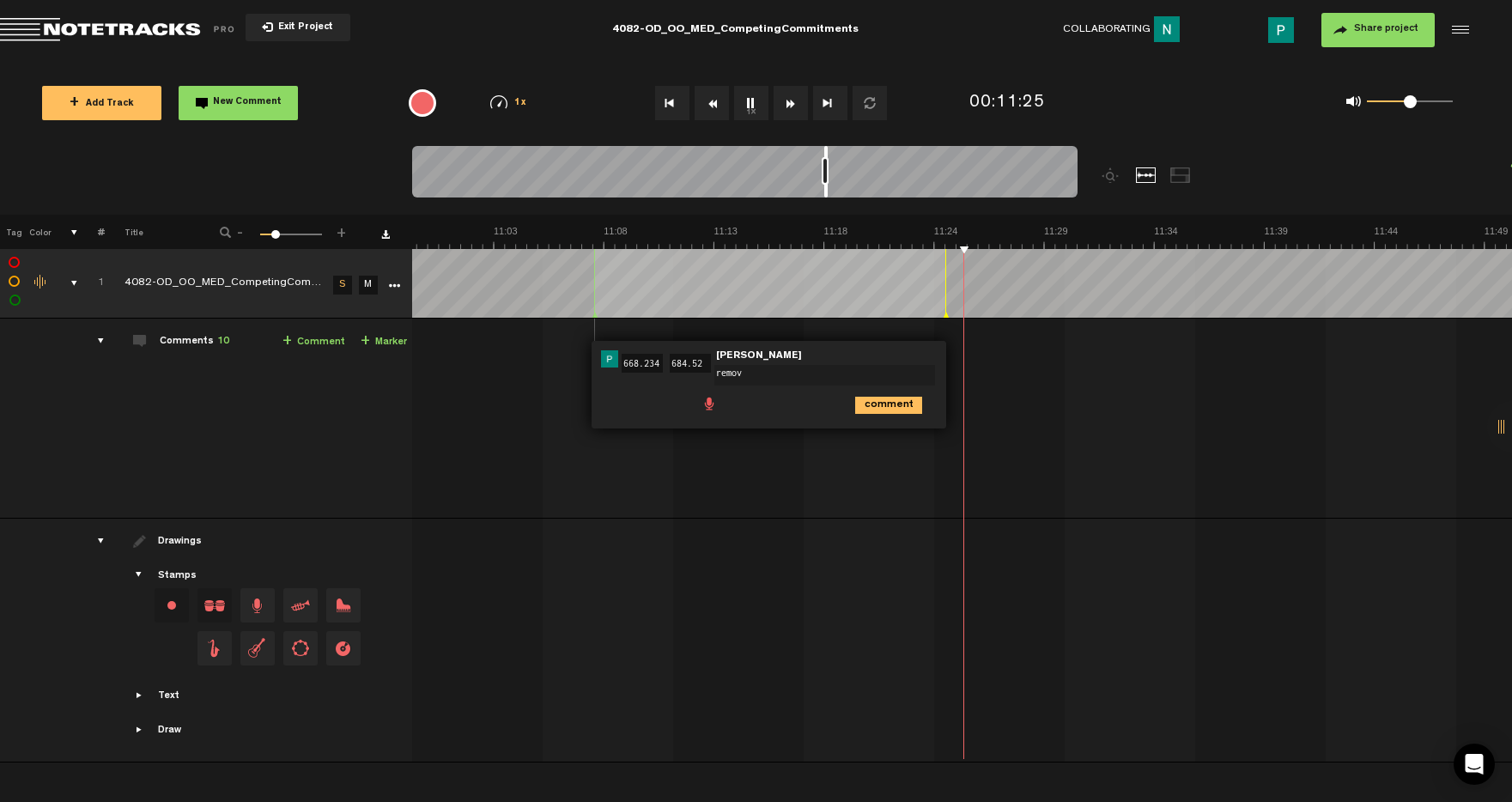
type textarea "remove"
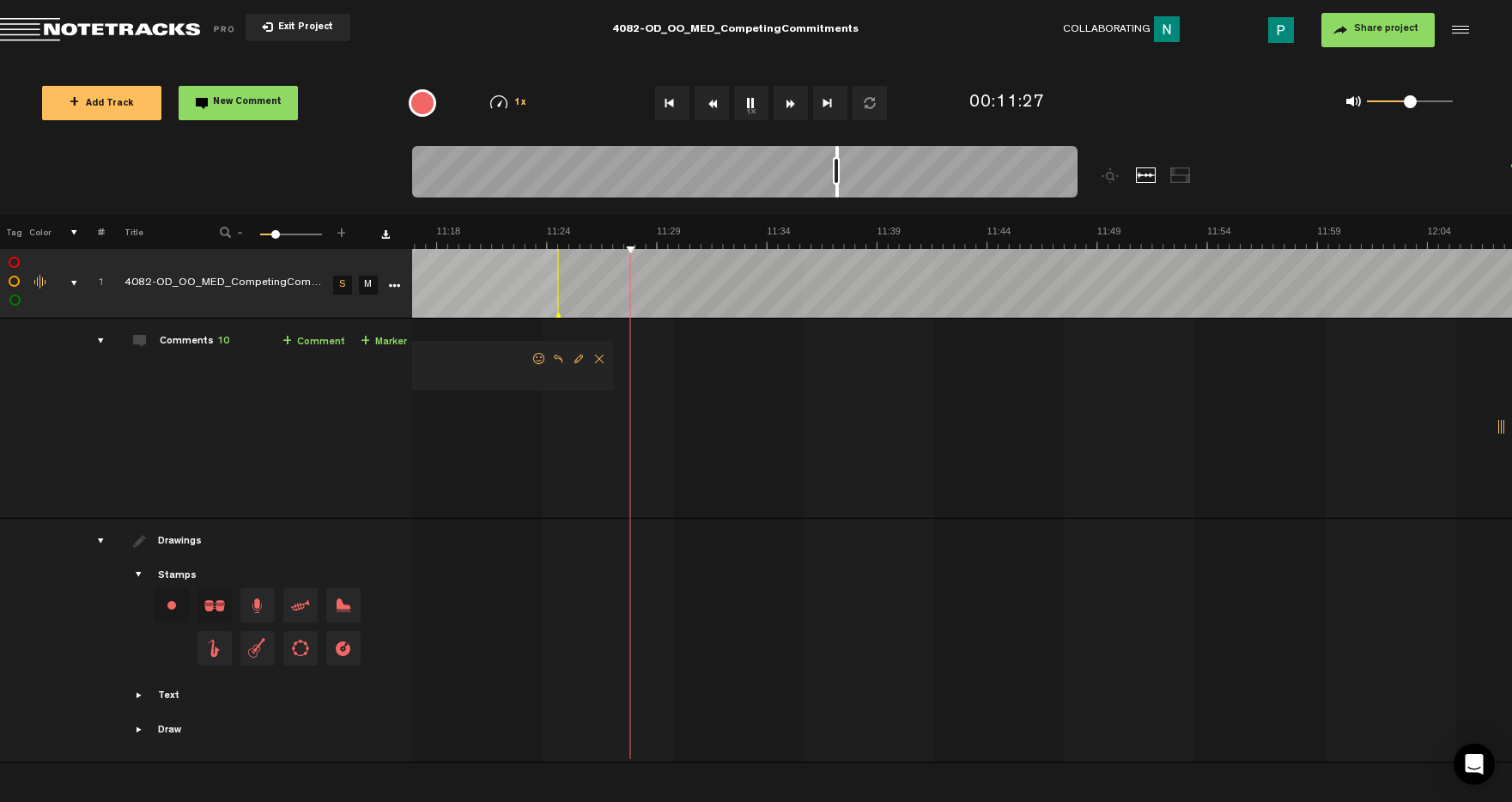
scroll to position [0, 14708]
drag, startPoint x: 825, startPoint y: 191, endPoint x: 839, endPoint y: 188, distance: 14.3
click at [839, 189] on div at bounding box center [840, 172] width 4 height 52
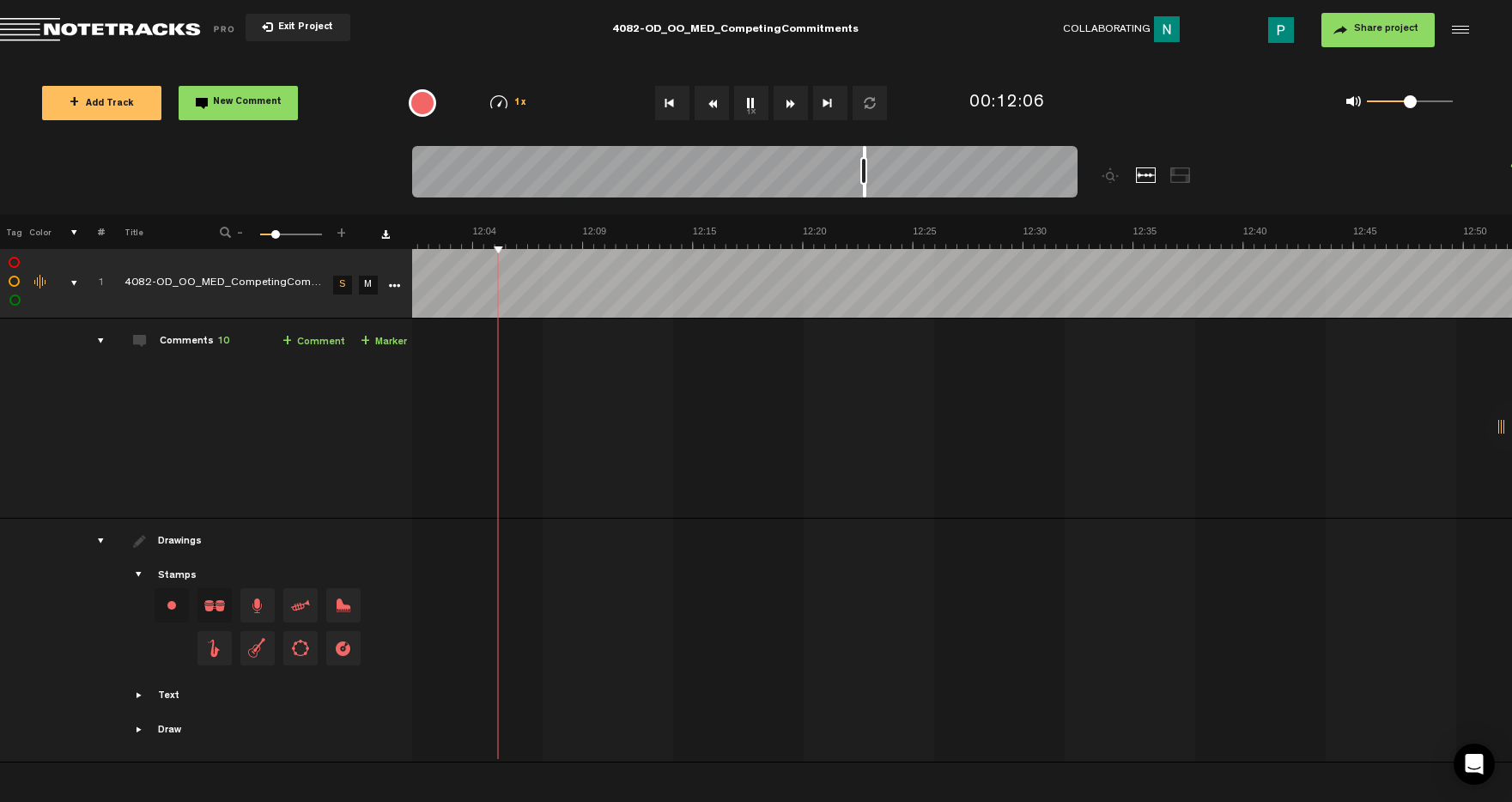
scroll to position [0, 15603]
drag, startPoint x: 840, startPoint y: 188, endPoint x: 865, endPoint y: 186, distance: 25.1
click at [865, 186] on div at bounding box center [865, 172] width 4 height 52
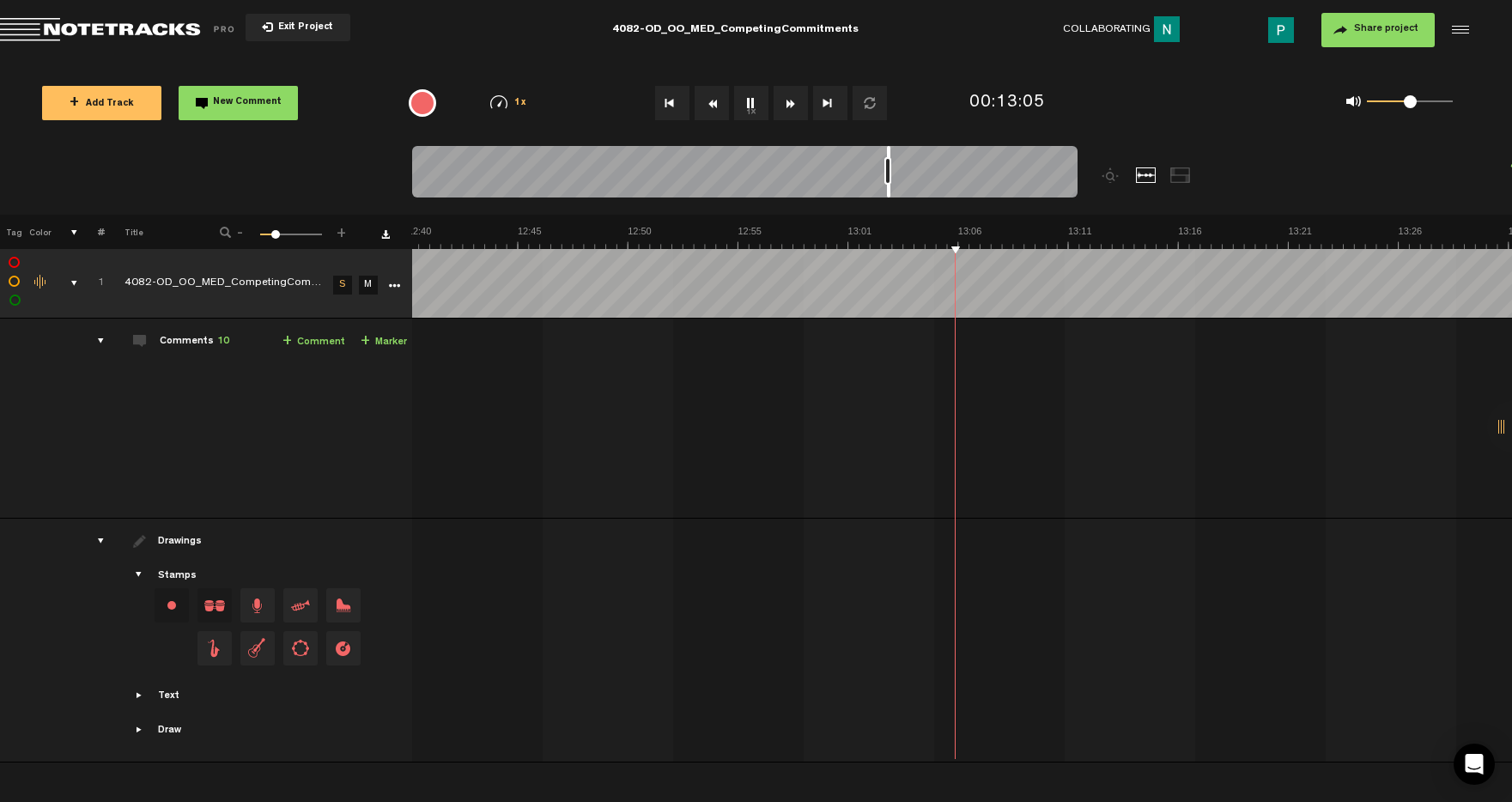
scroll to position [0, 16408]
drag, startPoint x: 878, startPoint y: 188, endPoint x: 888, endPoint y: 186, distance: 10.2
click at [888, 186] on div at bounding box center [889, 172] width 4 height 52
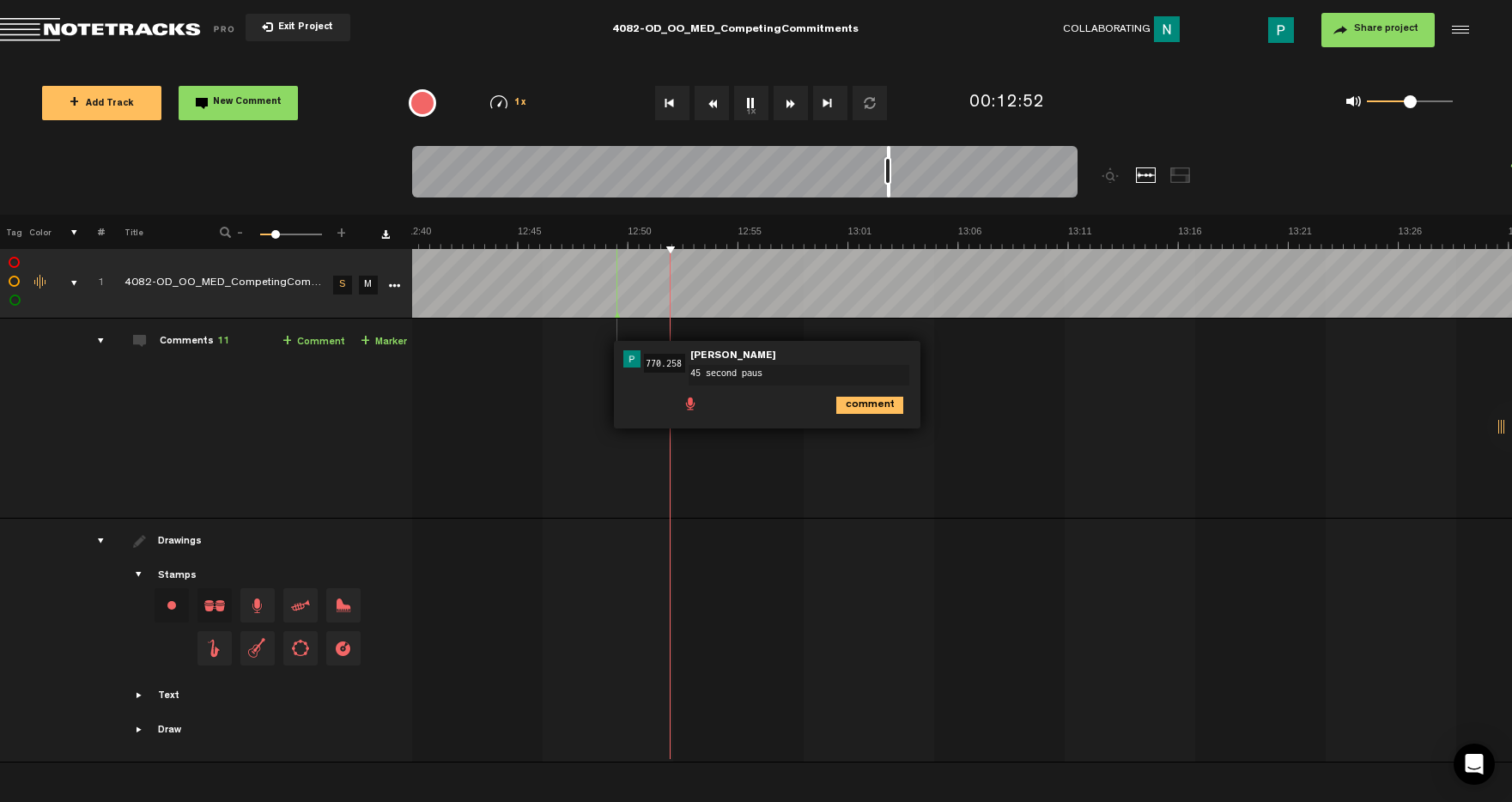
type textarea "45 second pause"
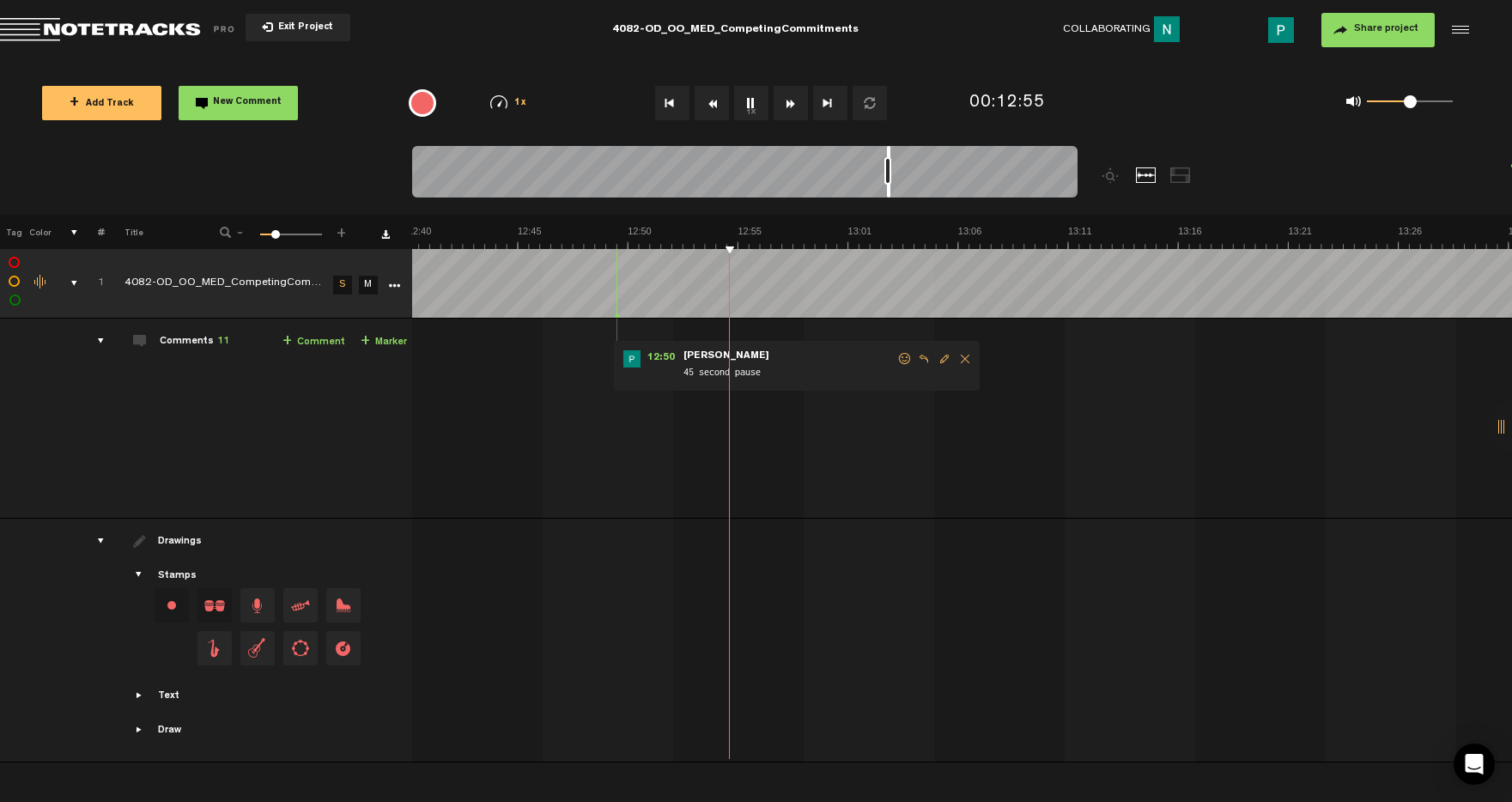
click at [751, 111] on button "1x" at bounding box center [751, 103] width 35 height 35
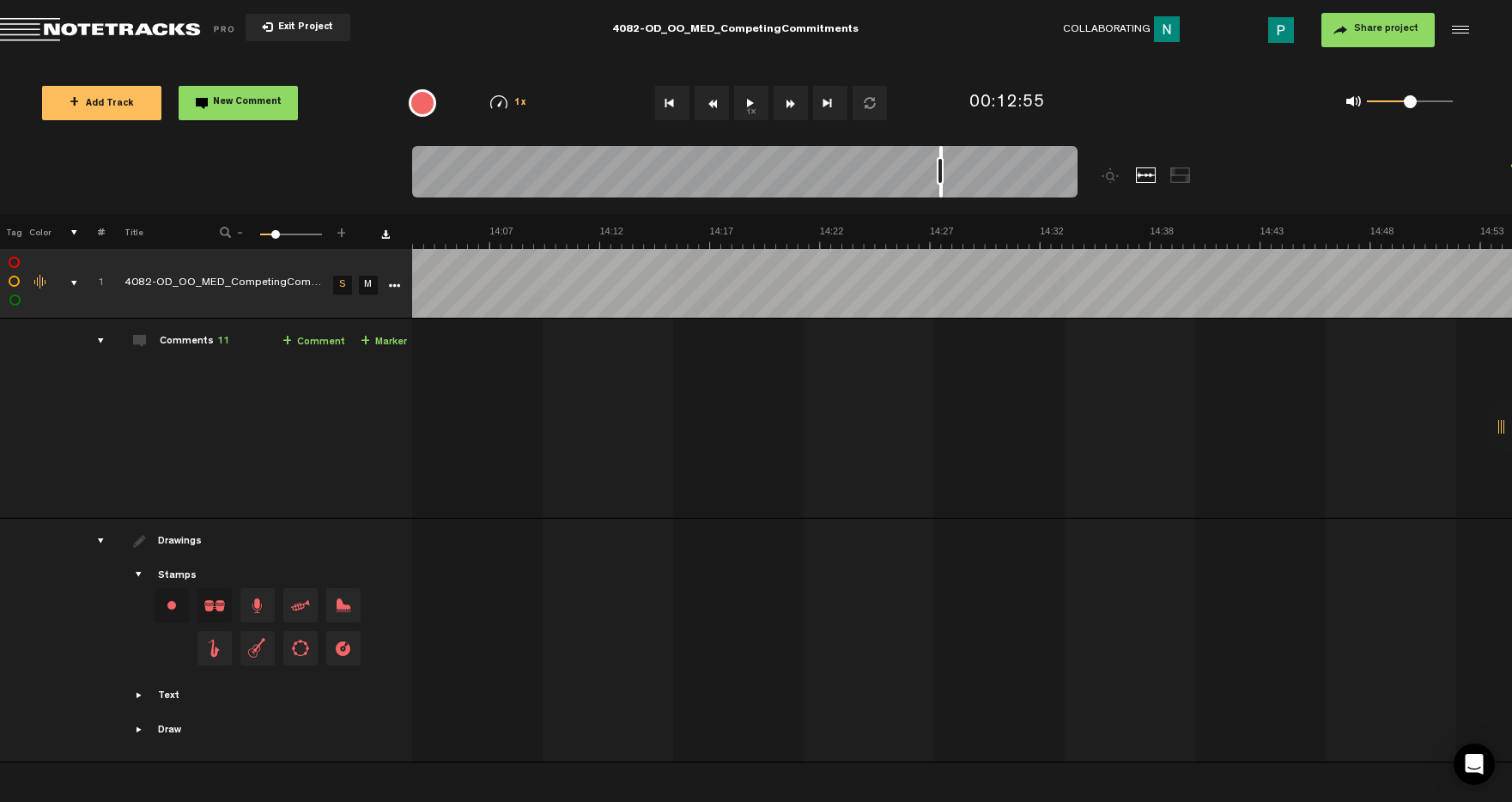
scroll to position [0, 18318]
drag, startPoint x: 888, startPoint y: 192, endPoint x: 944, endPoint y: 190, distance: 56.0
click at [944, 190] on div at bounding box center [944, 172] width 4 height 52
click at [750, 102] on button "1x" at bounding box center [751, 103] width 35 height 35
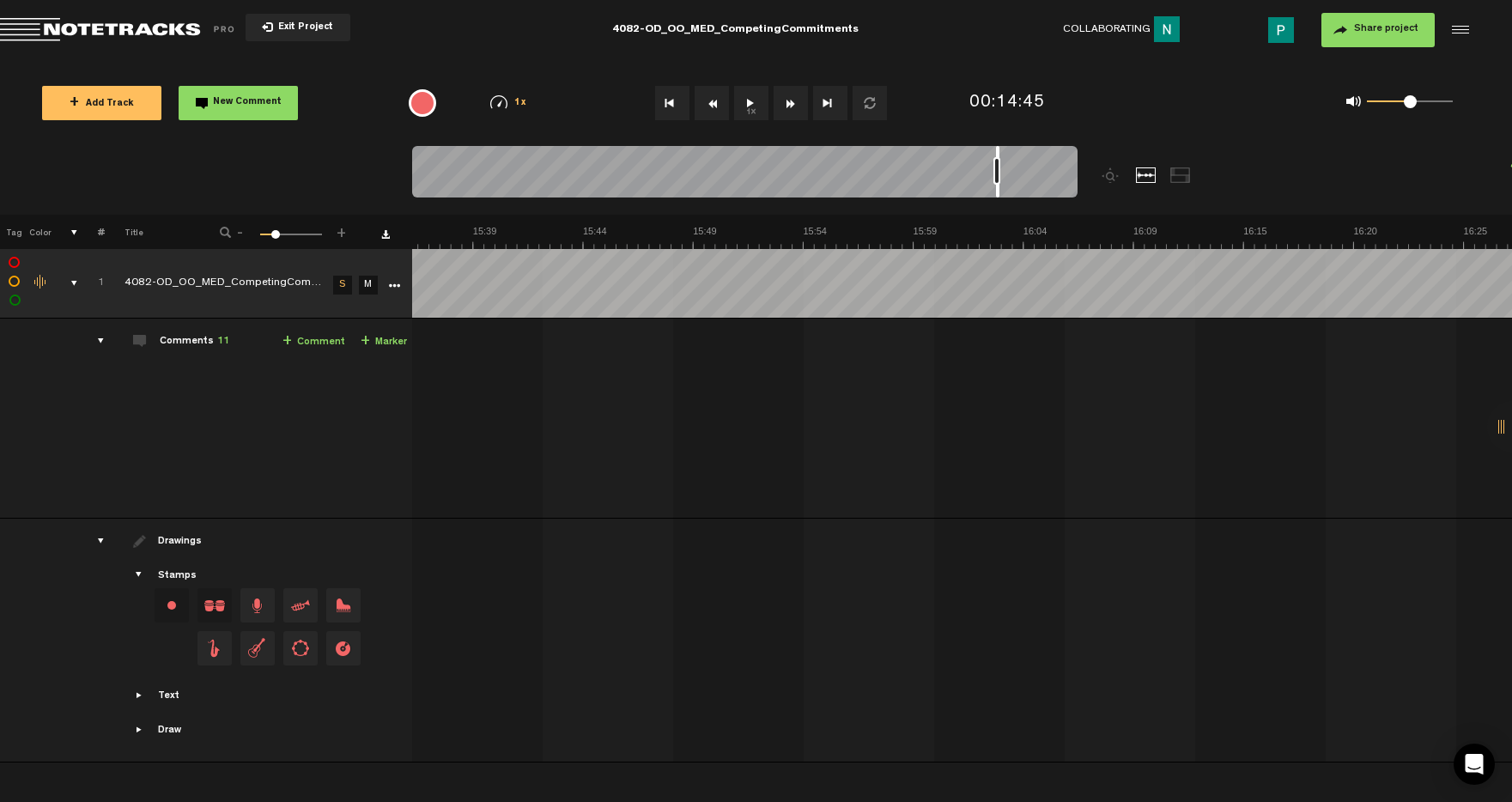
scroll to position [0, 20077]
drag, startPoint x: 942, startPoint y: 192, endPoint x: 993, endPoint y: 189, distance: 51.1
click at [996, 189] on div at bounding box center [998, 172] width 4 height 52
click at [749, 95] on button "1x" at bounding box center [751, 103] width 35 height 35
click at [748, 103] on button "1x" at bounding box center [751, 103] width 35 height 35
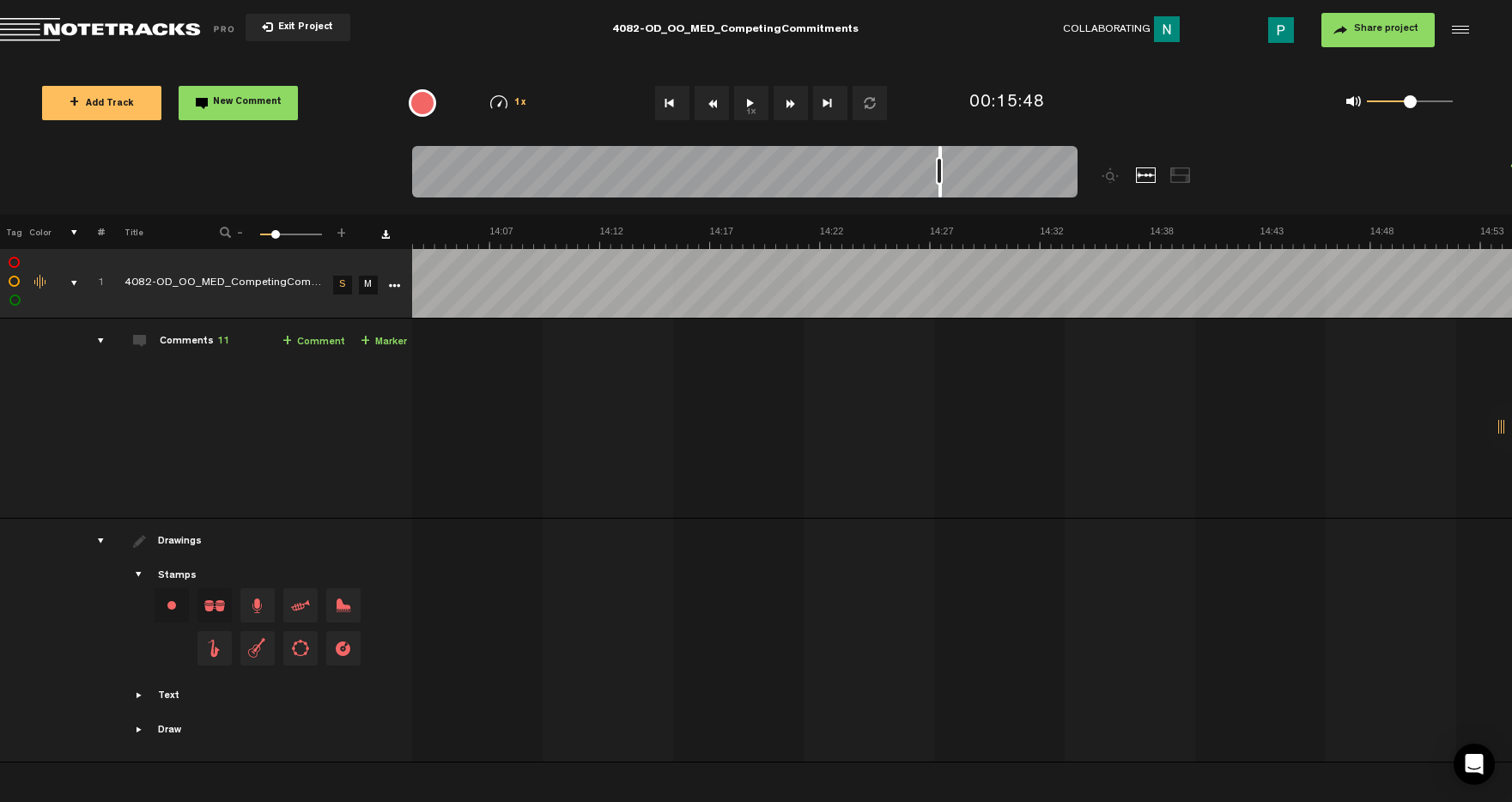
drag, startPoint x: 993, startPoint y: 190, endPoint x: 939, endPoint y: 188, distance: 54.0
click at [939, 188] on div at bounding box center [940, 172] width 4 height 52
click at [751, 103] on button "1x" at bounding box center [751, 103] width 35 height 35
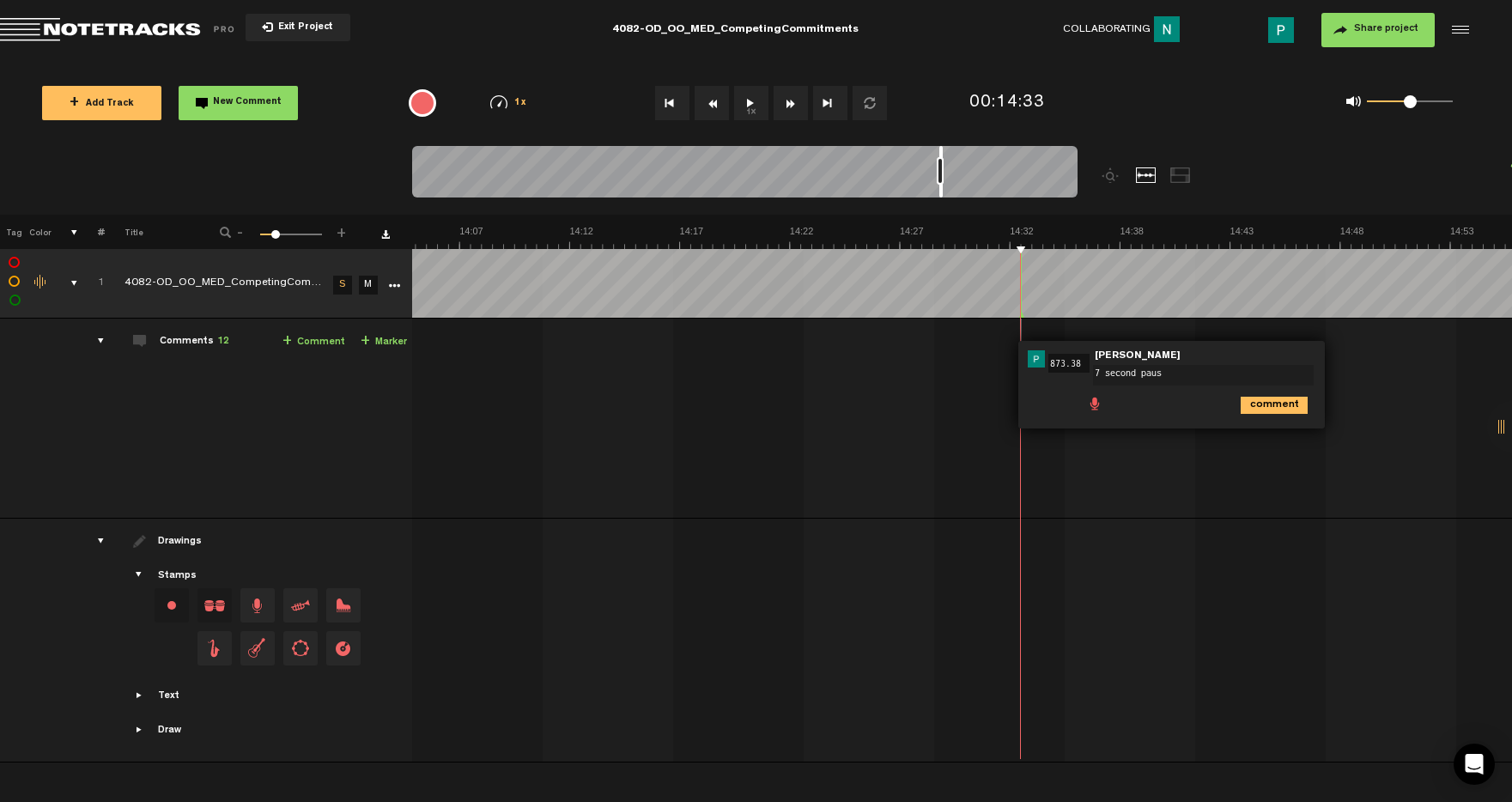
type textarea "7 second pause"
drag, startPoint x: 939, startPoint y: 188, endPoint x: 986, endPoint y: 184, distance: 47.2
click at [986, 184] on div at bounding box center [745, 175] width 665 height 58
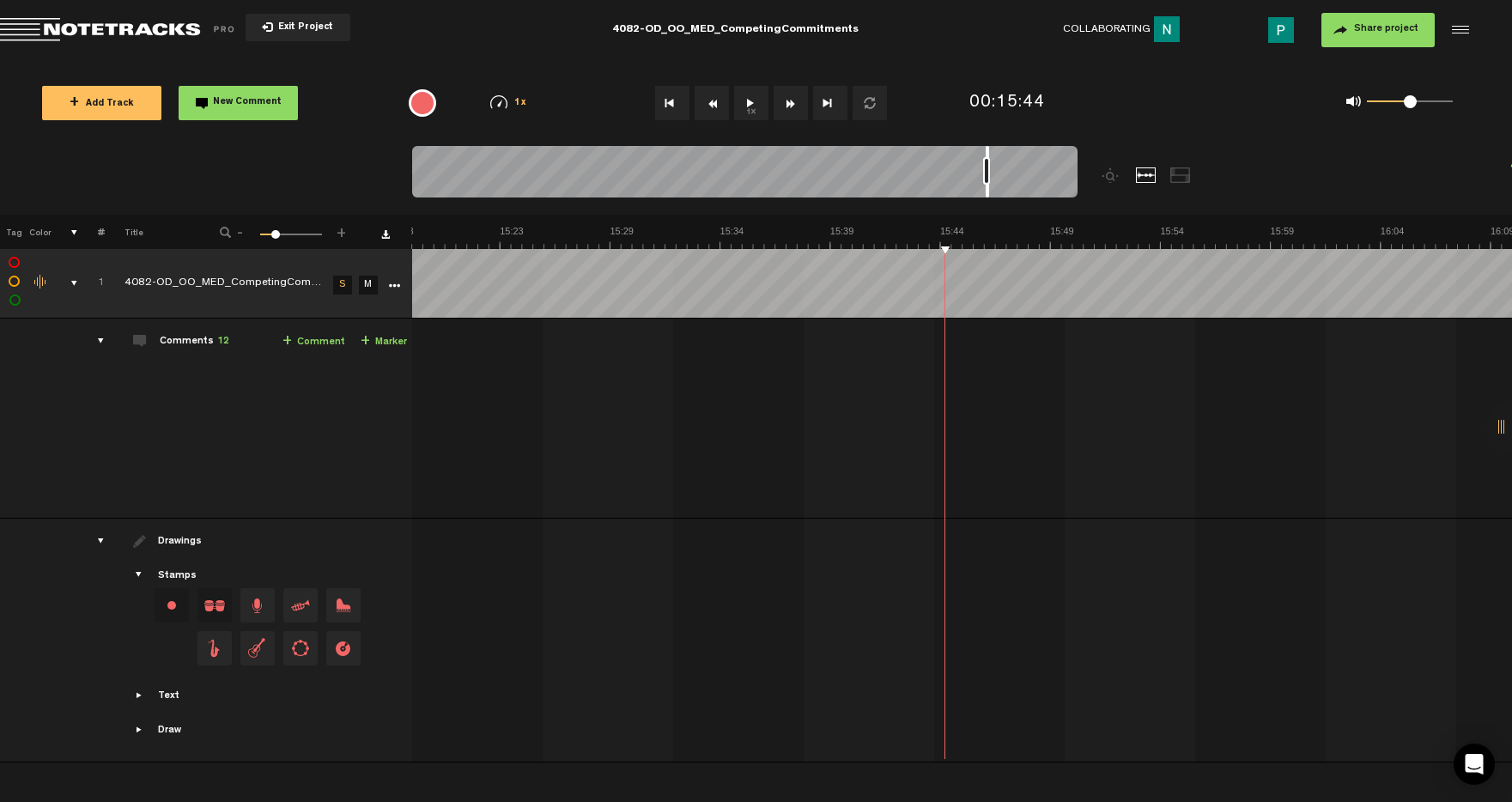
click at [747, 107] on button "1x" at bounding box center [751, 103] width 35 height 35
type textarea "30 second paus"
click at [740, 104] on button "1x" at bounding box center [751, 103] width 35 height 35
drag, startPoint x: 986, startPoint y: 190, endPoint x: 1012, endPoint y: 190, distance: 26.0
click at [1013, 190] on div at bounding box center [1015, 172] width 4 height 52
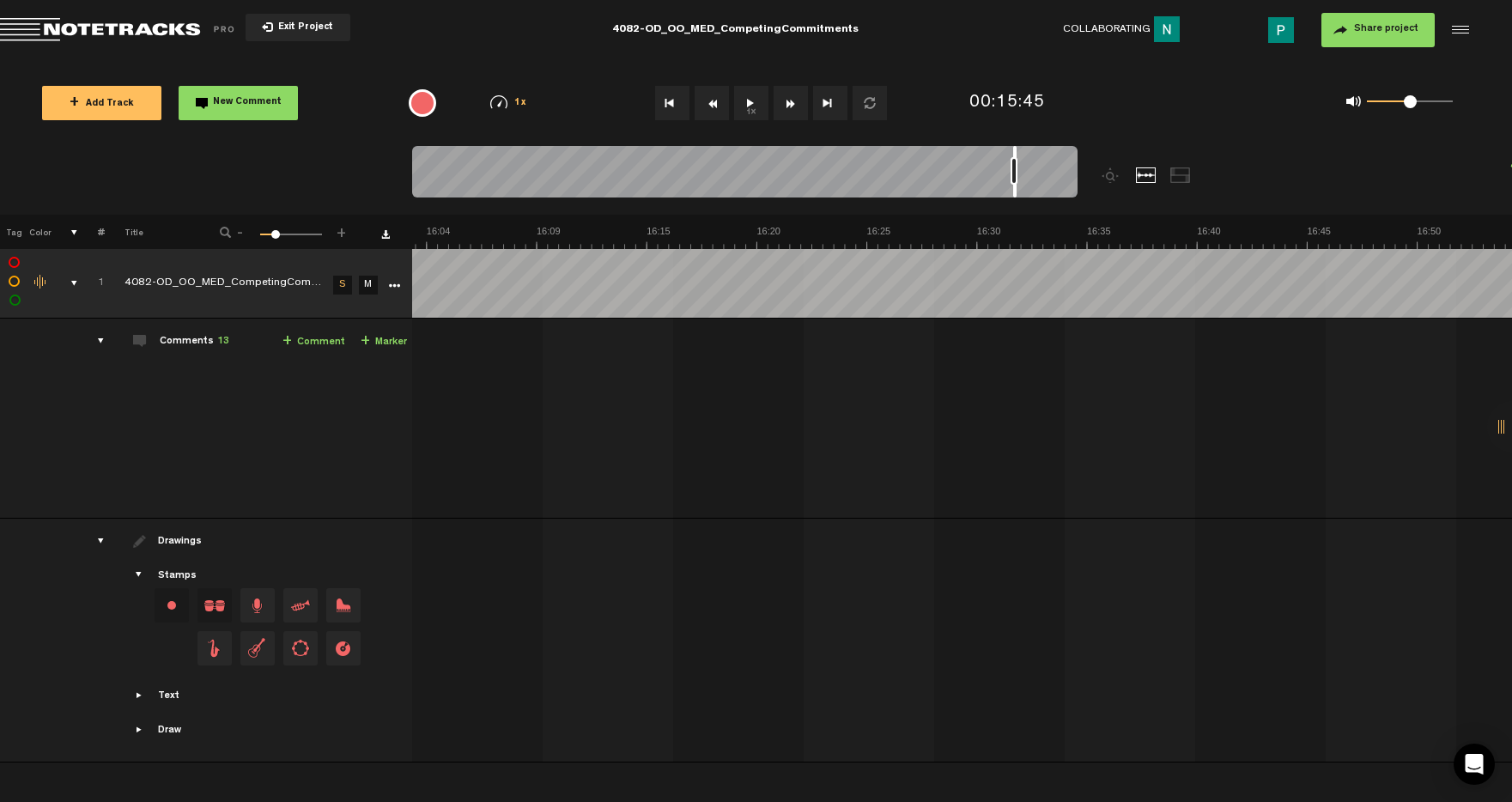
scroll to position [0, 20764]
click at [747, 95] on button "1x" at bounding box center [751, 103] width 35 height 35
click at [747, 95] on button "1x" at bounding box center [751, 103] width 35 height 35
drag, startPoint x: 1012, startPoint y: 193, endPoint x: 990, endPoint y: 189, distance: 22.4
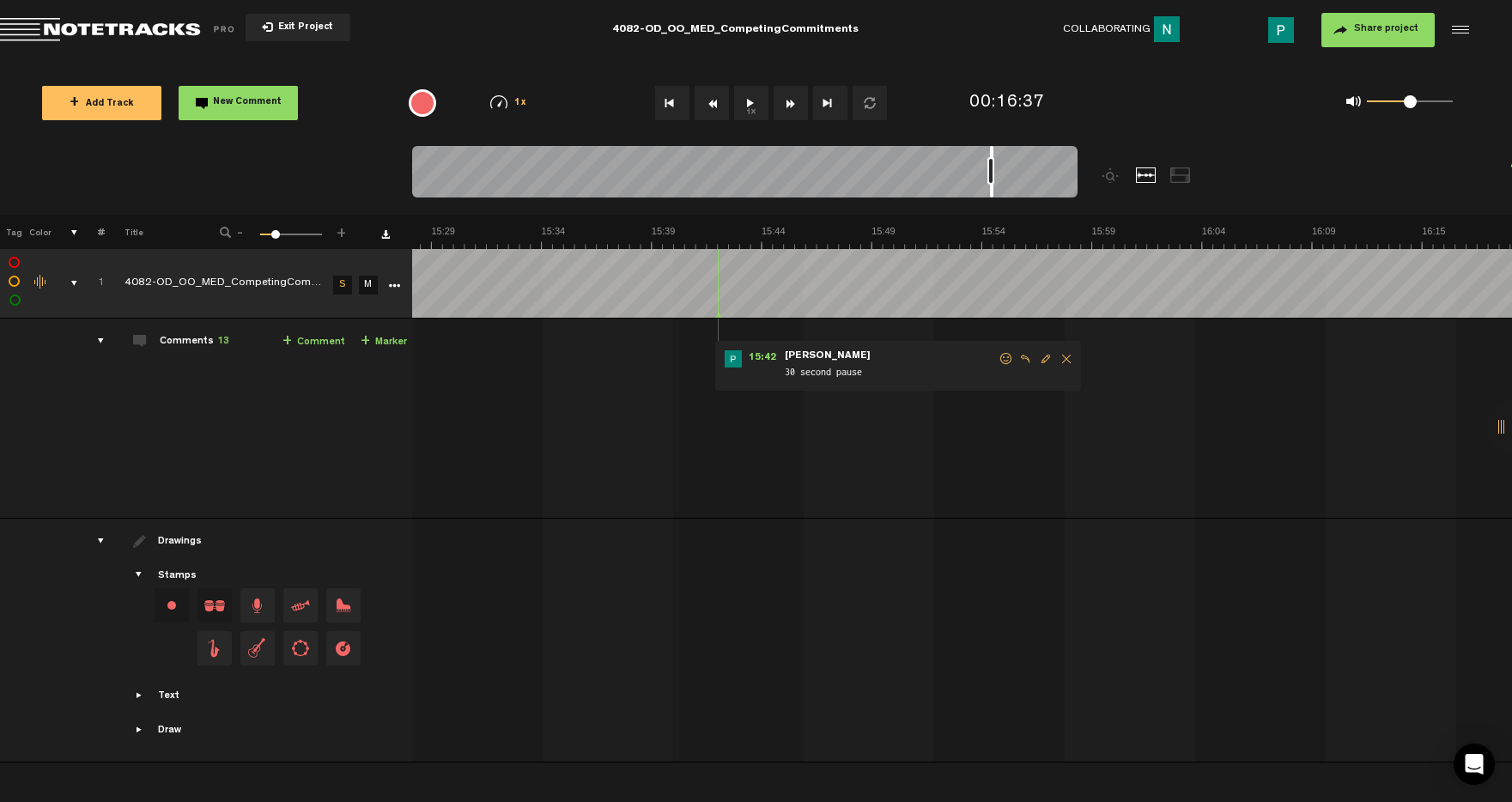
click at [990, 189] on div at bounding box center [992, 172] width 4 height 52
click at [748, 109] on button "1x" at bounding box center [751, 103] width 35 height 35
click at [998, 192] on div at bounding box center [999, 172] width 4 height 52
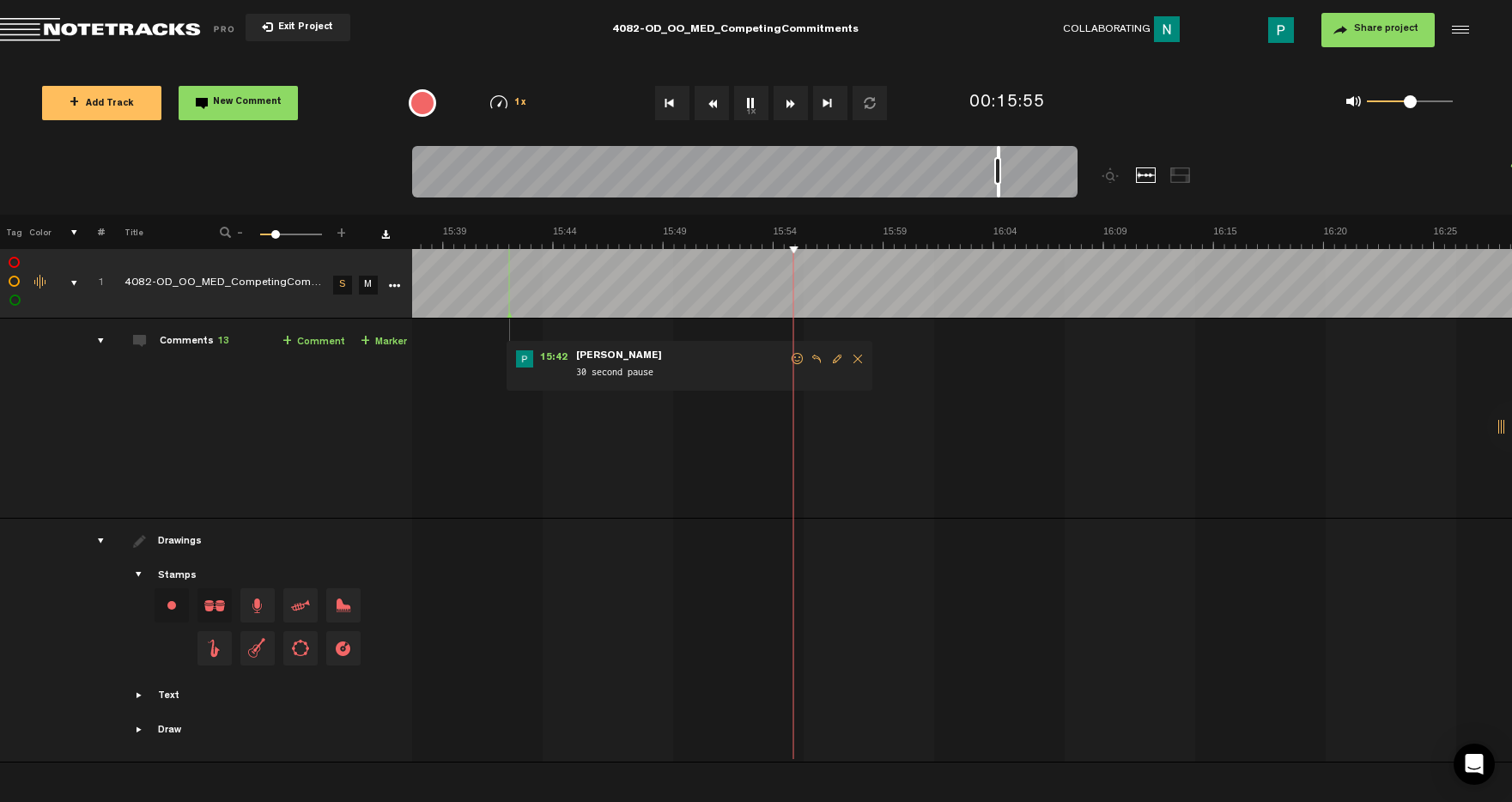
click at [748, 104] on button "1x" at bounding box center [751, 103] width 35 height 35
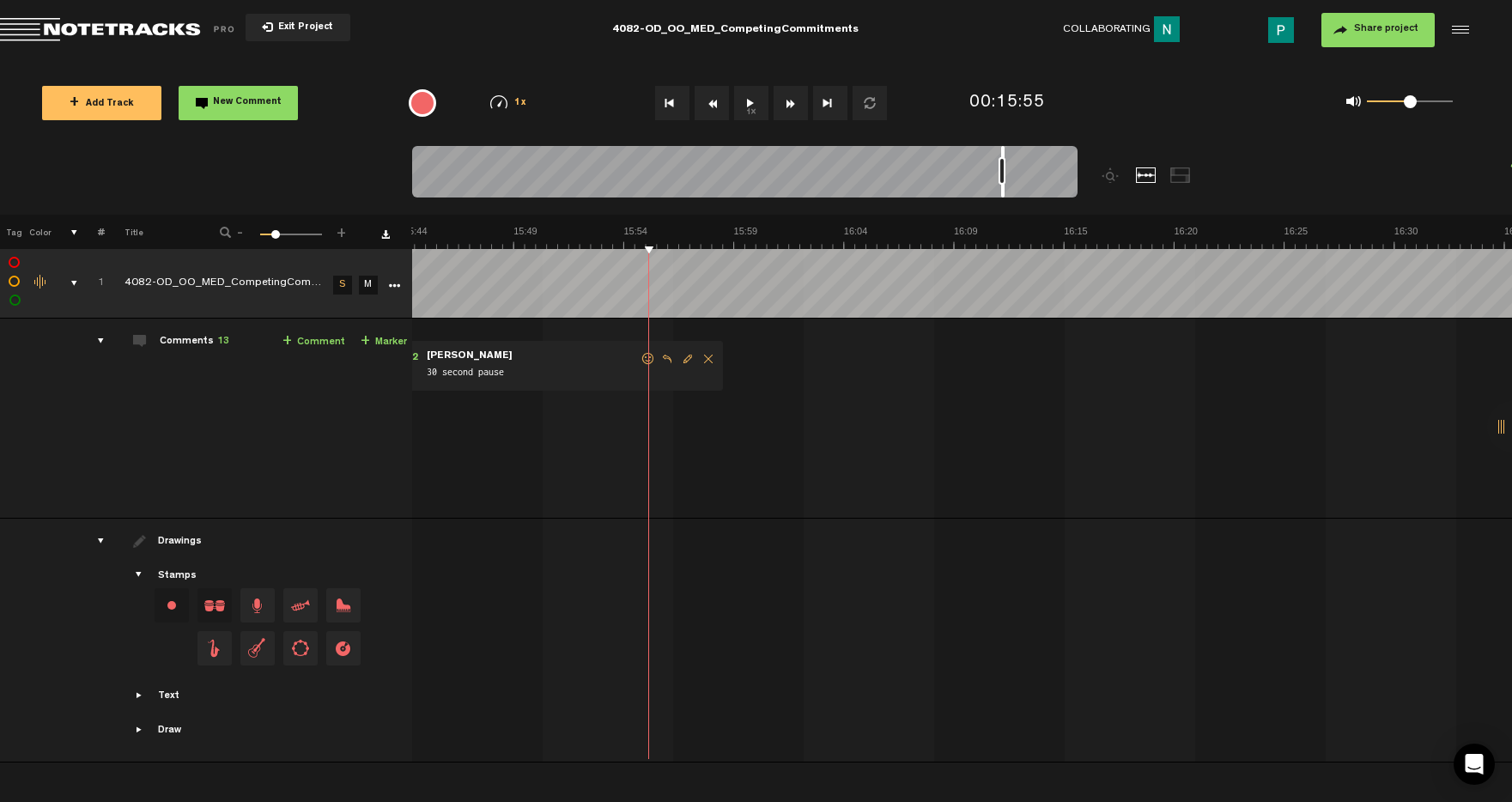
scroll to position [0, 20973]
drag, startPoint x: 999, startPoint y: 191, endPoint x: 1020, endPoint y: 189, distance: 21.1
click at [1020, 189] on div at bounding box center [1020, 172] width 4 height 52
click at [748, 100] on button "1x" at bounding box center [751, 103] width 35 height 35
click at [746, 100] on button "1x" at bounding box center [751, 103] width 35 height 35
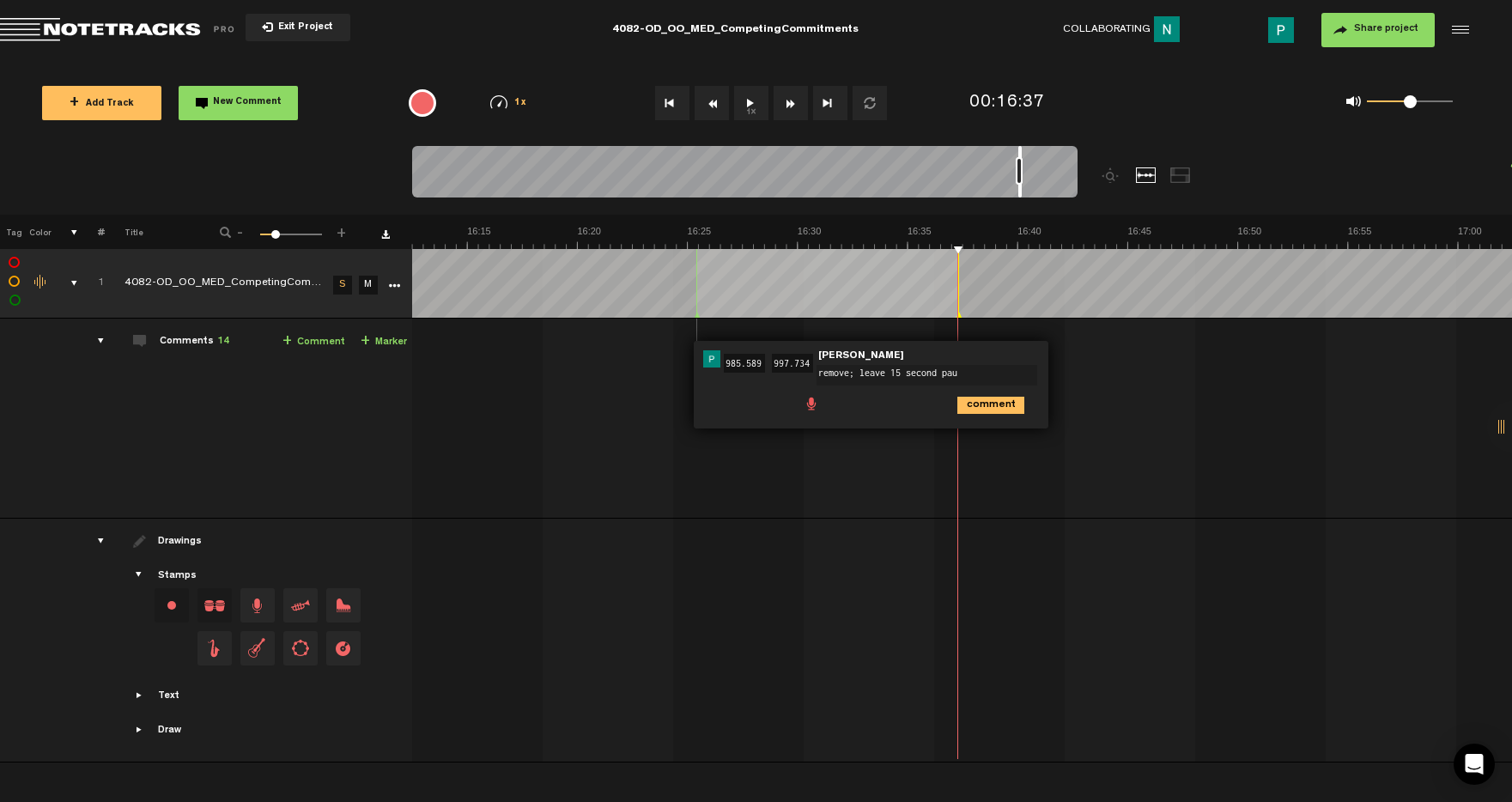
type textarea "remove; leave 15 second paus"
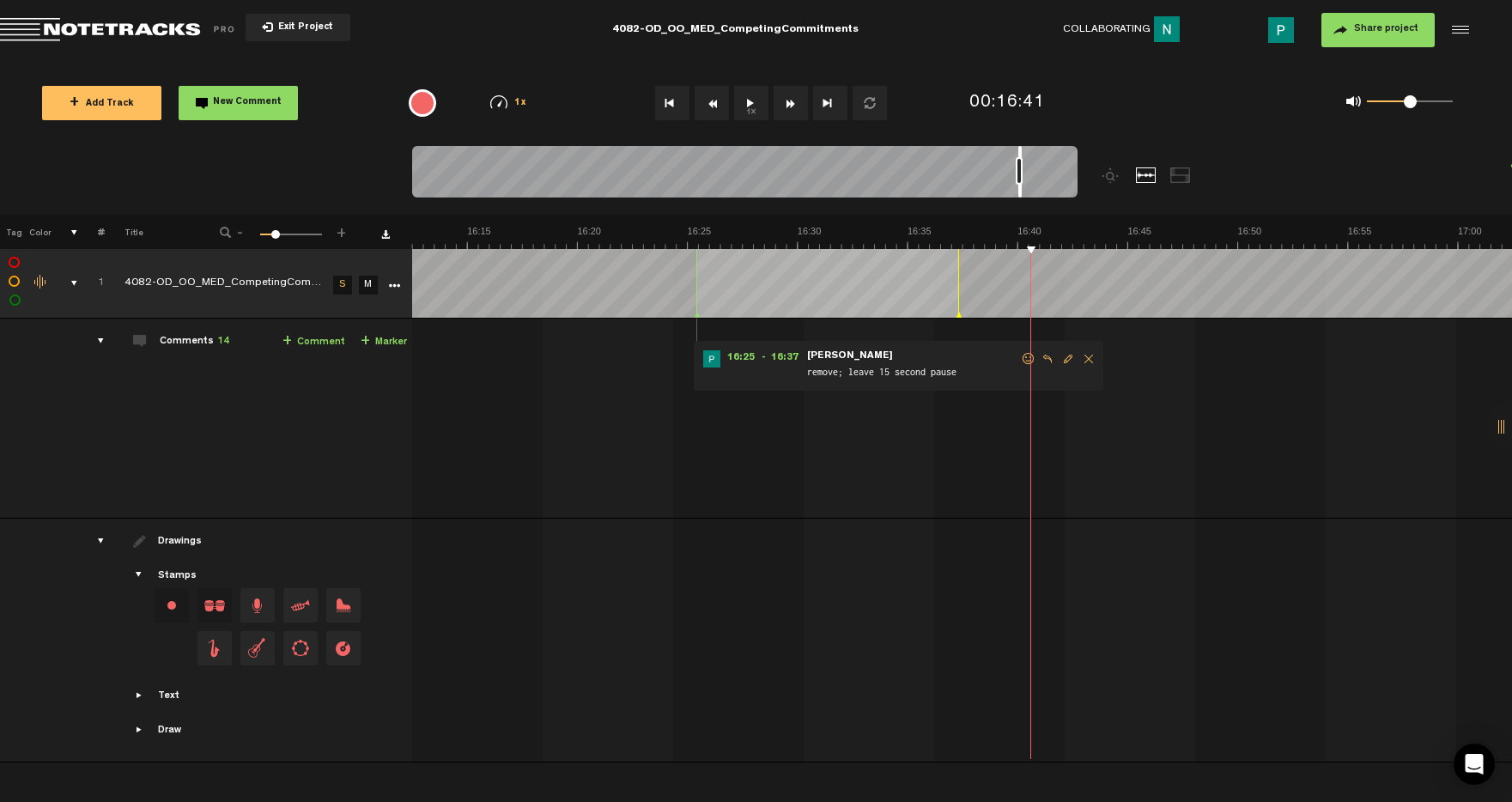
click at [748, 105] on button "1x" at bounding box center [751, 103] width 35 height 35
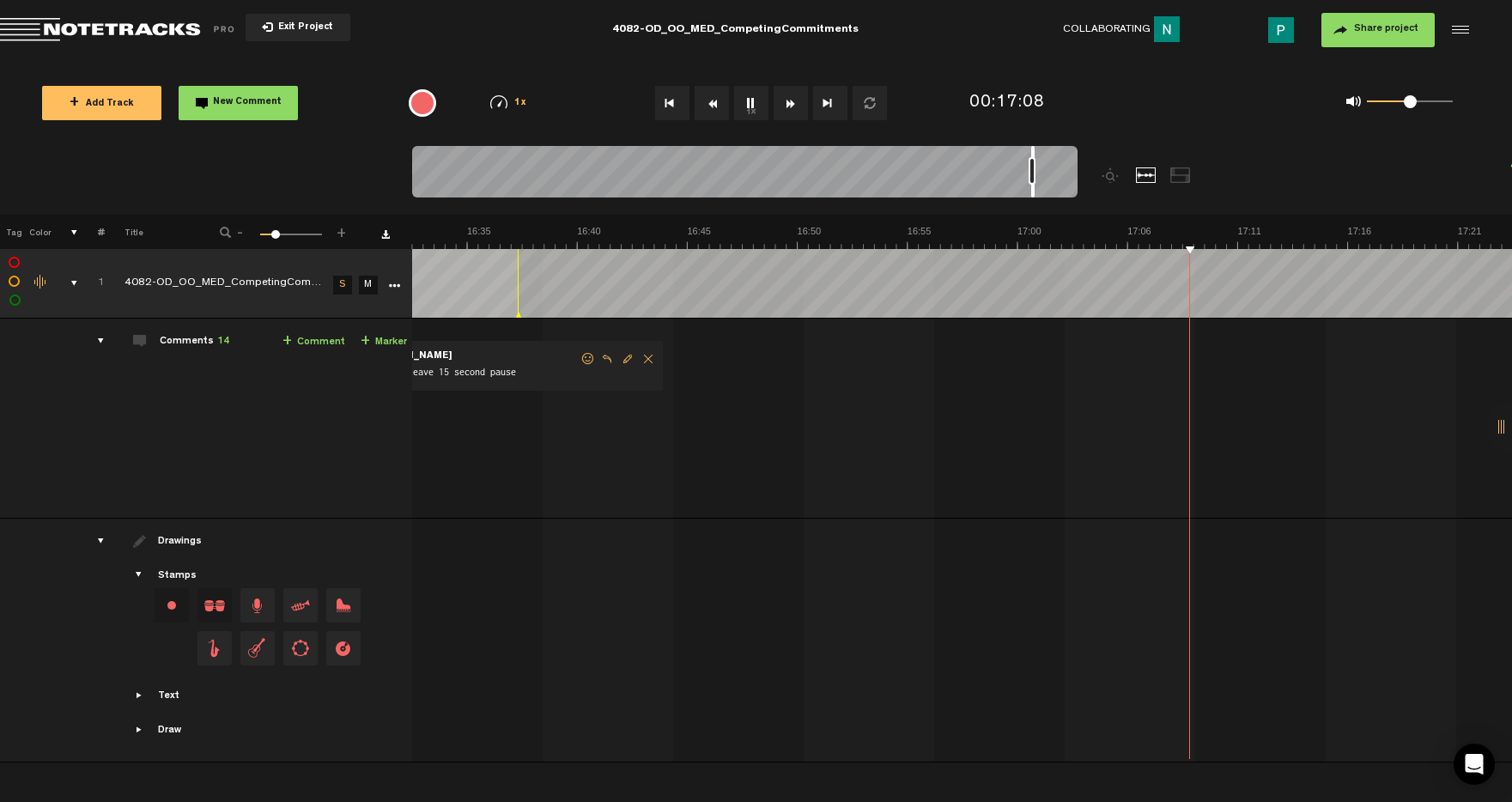
scroll to position [0, 21433]
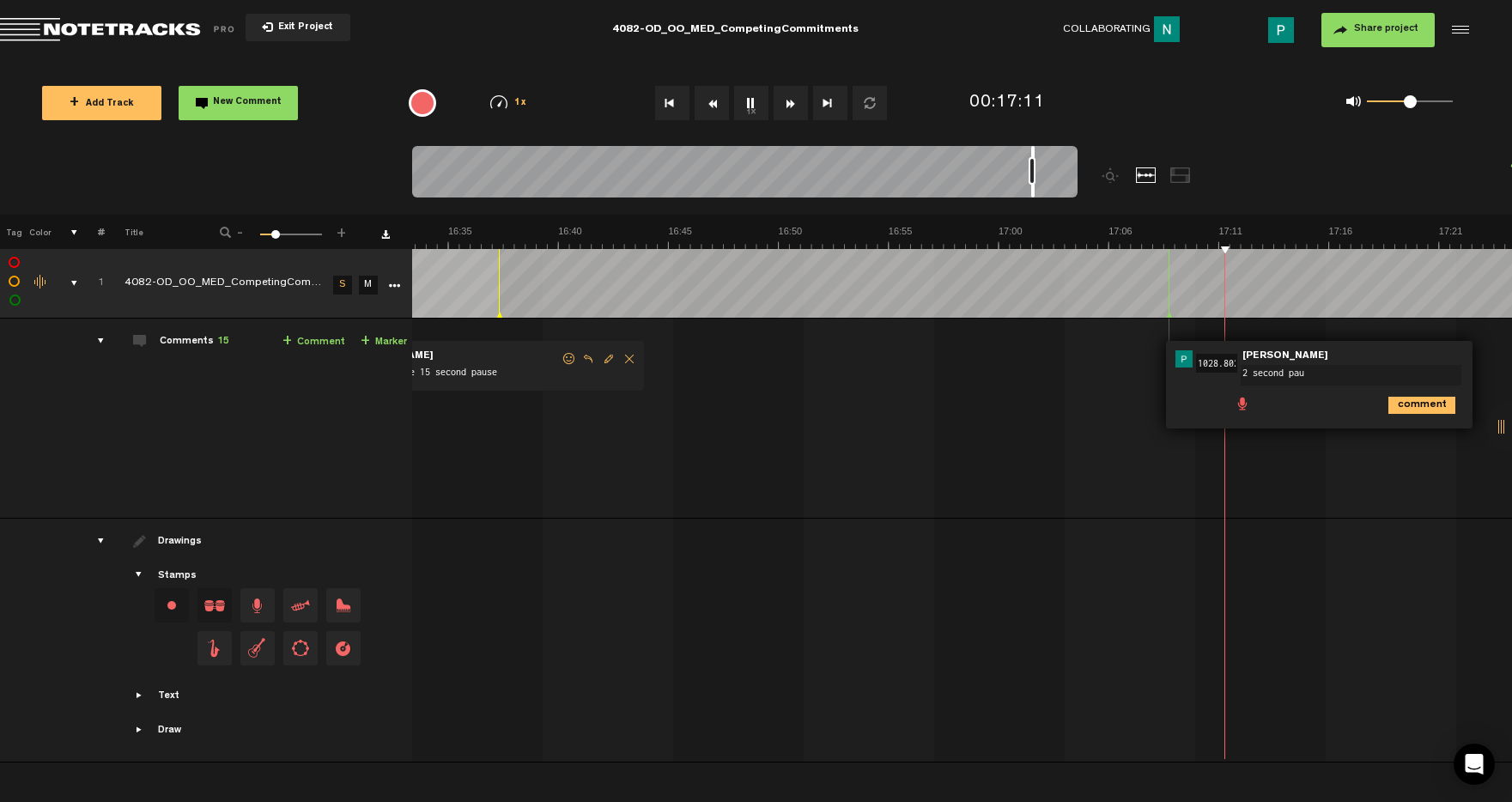
type textarea "2 second paus"
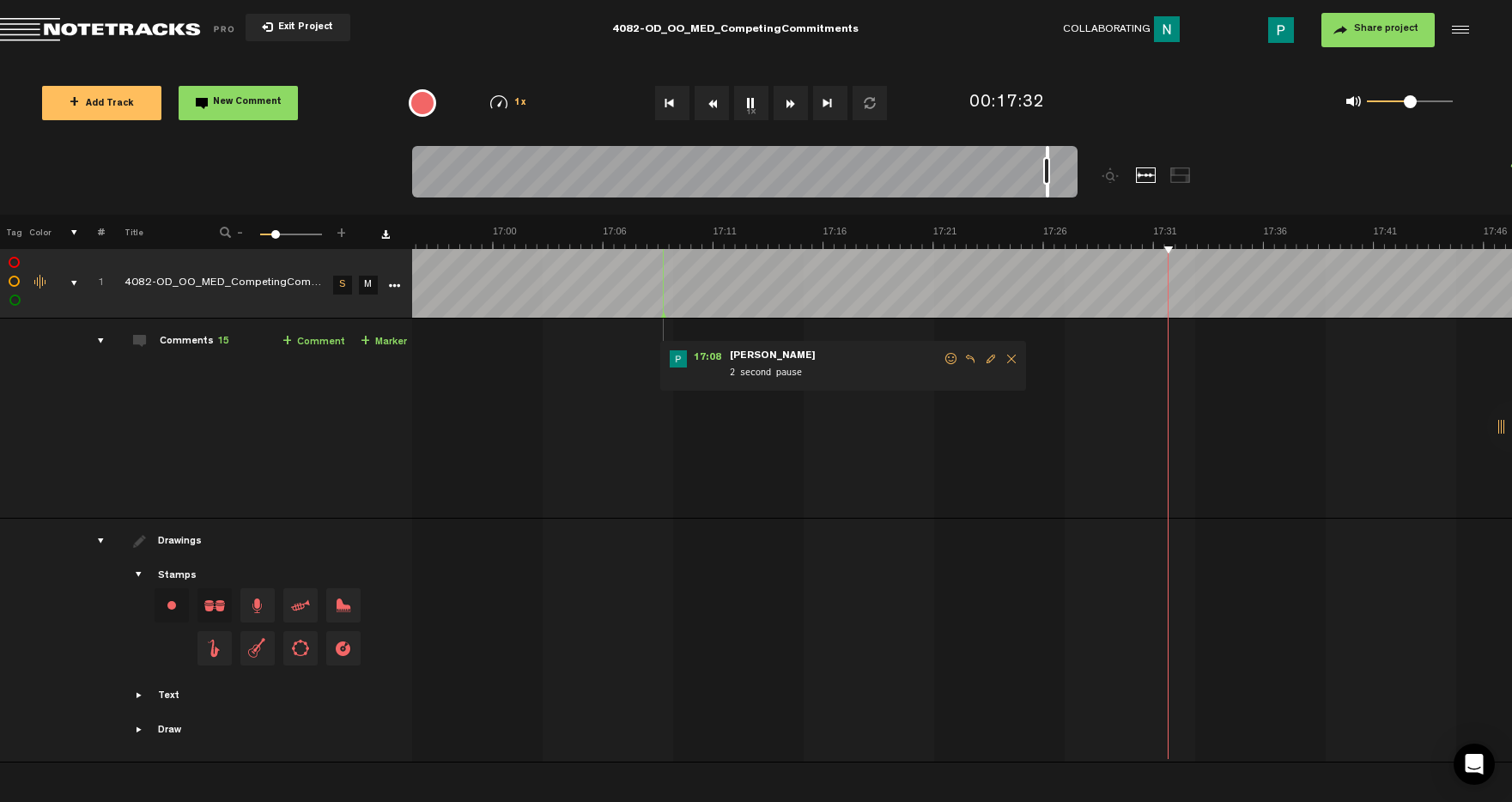
scroll to position [0, 21939]
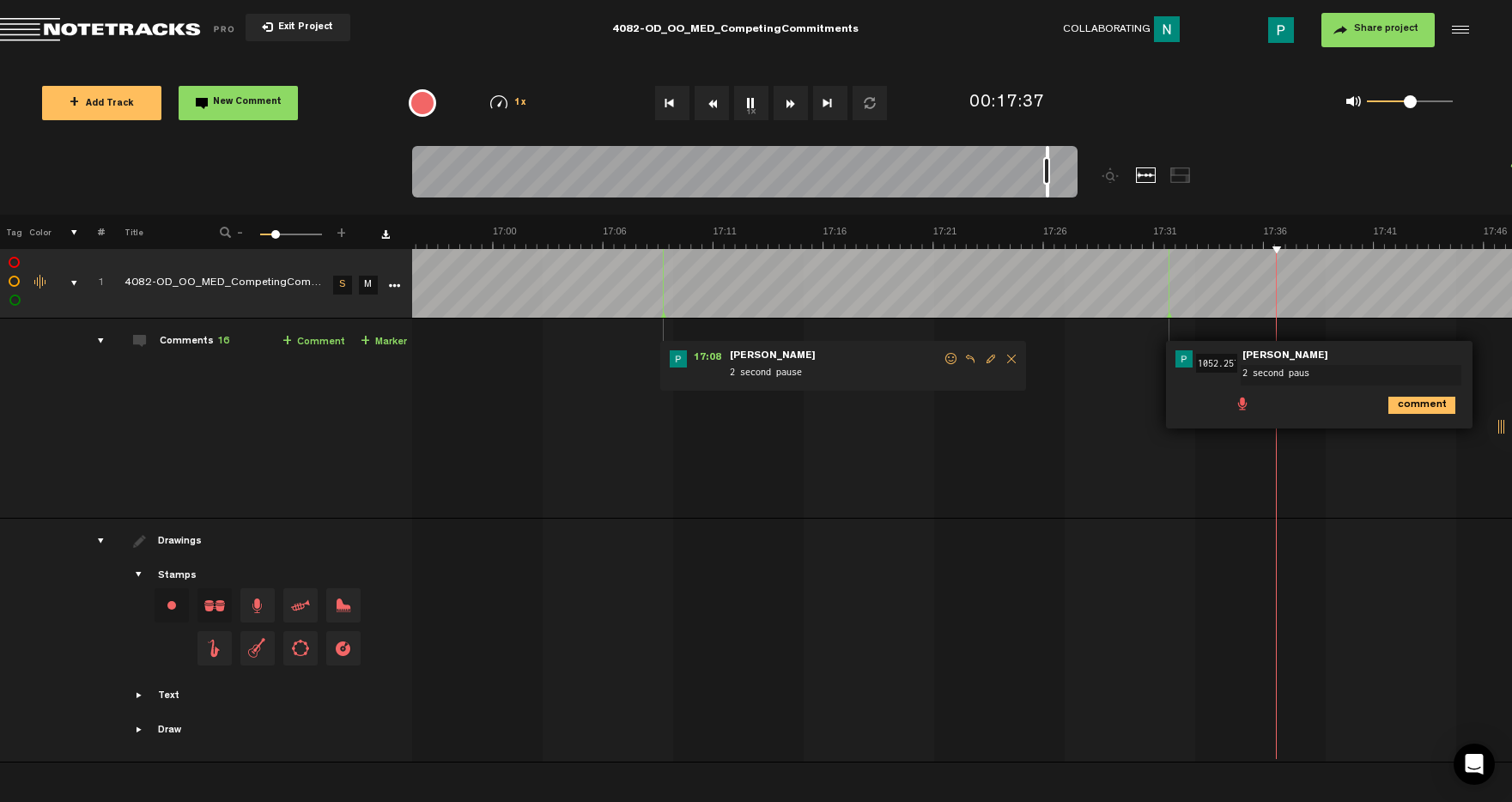
type textarea "2 second pause"
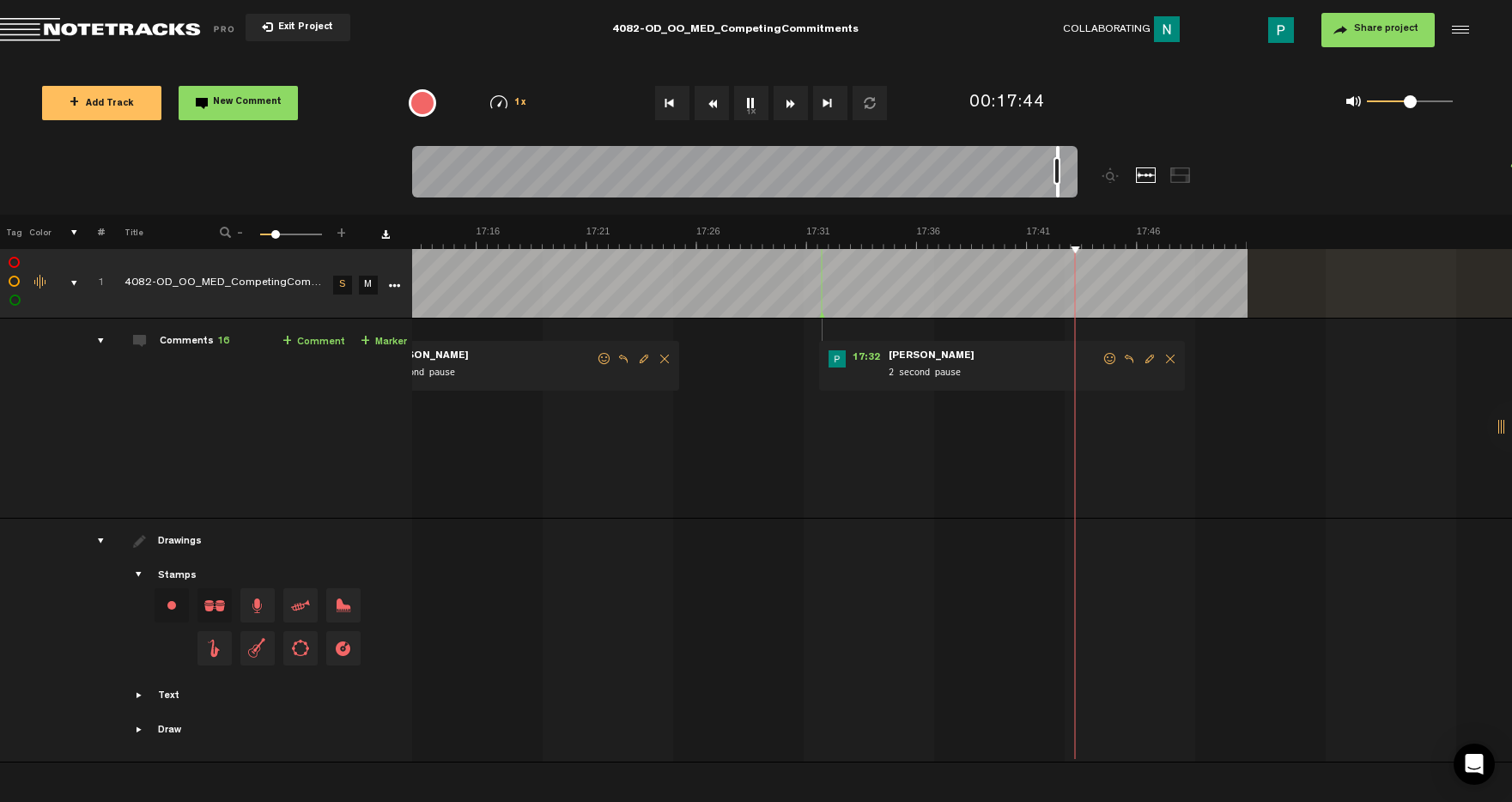
scroll to position [0, 22315]
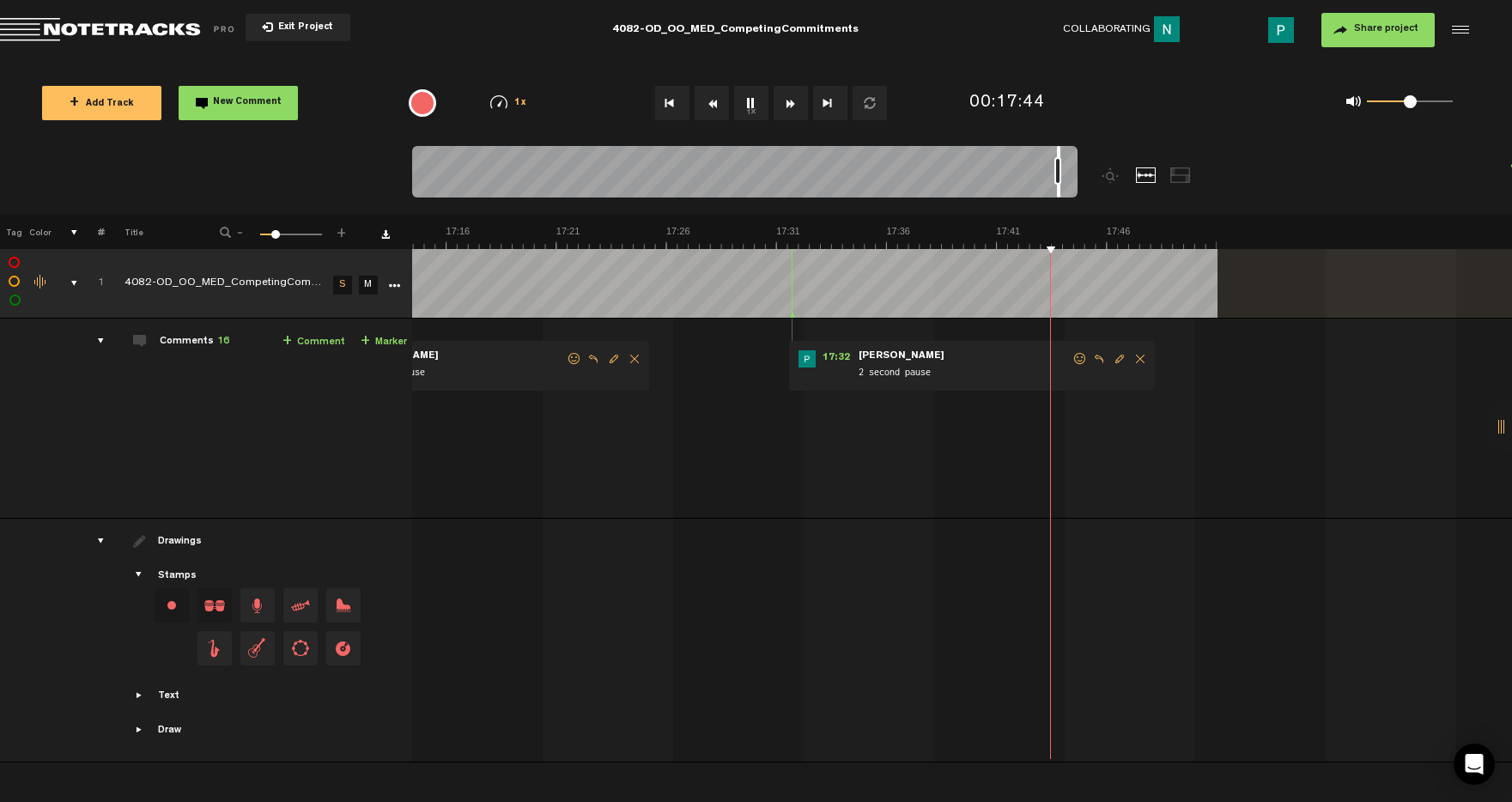
drag, startPoint x: 1049, startPoint y: 192, endPoint x: 1060, endPoint y: 188, distance: 11.7
click at [1060, 188] on div at bounding box center [1059, 172] width 4 height 52
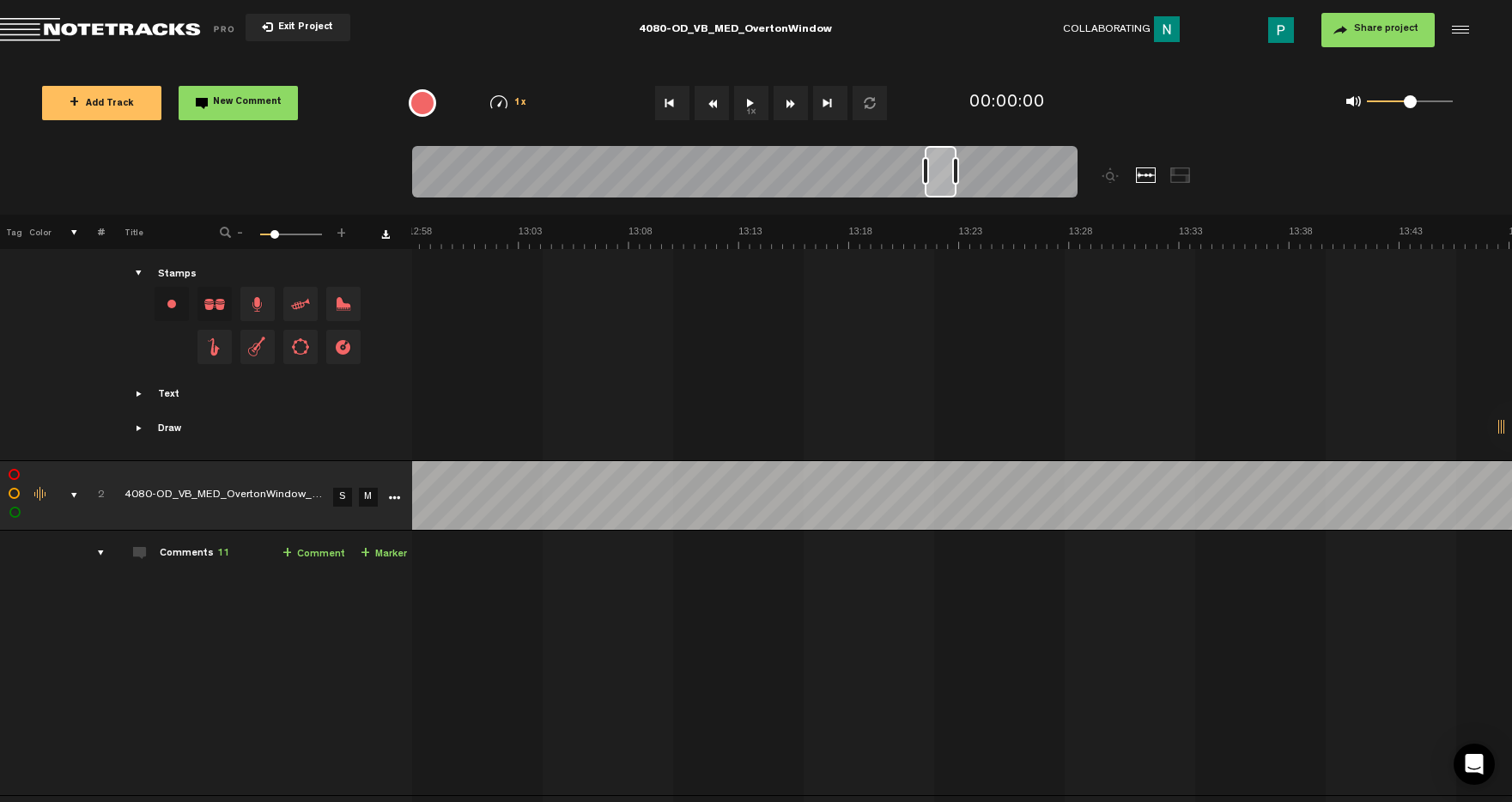
scroll to position [0, 17132]
drag, startPoint x: 437, startPoint y: 177, endPoint x: 902, endPoint y: 283, distance: 476.9
click at [902, 60] on div "Loading... 100% + Add Track New Comment 1x 0.25x 0.5x 0.75x 1x 1.25x 1.5x 1.75x…" at bounding box center [756, 60] width 1512 height 0
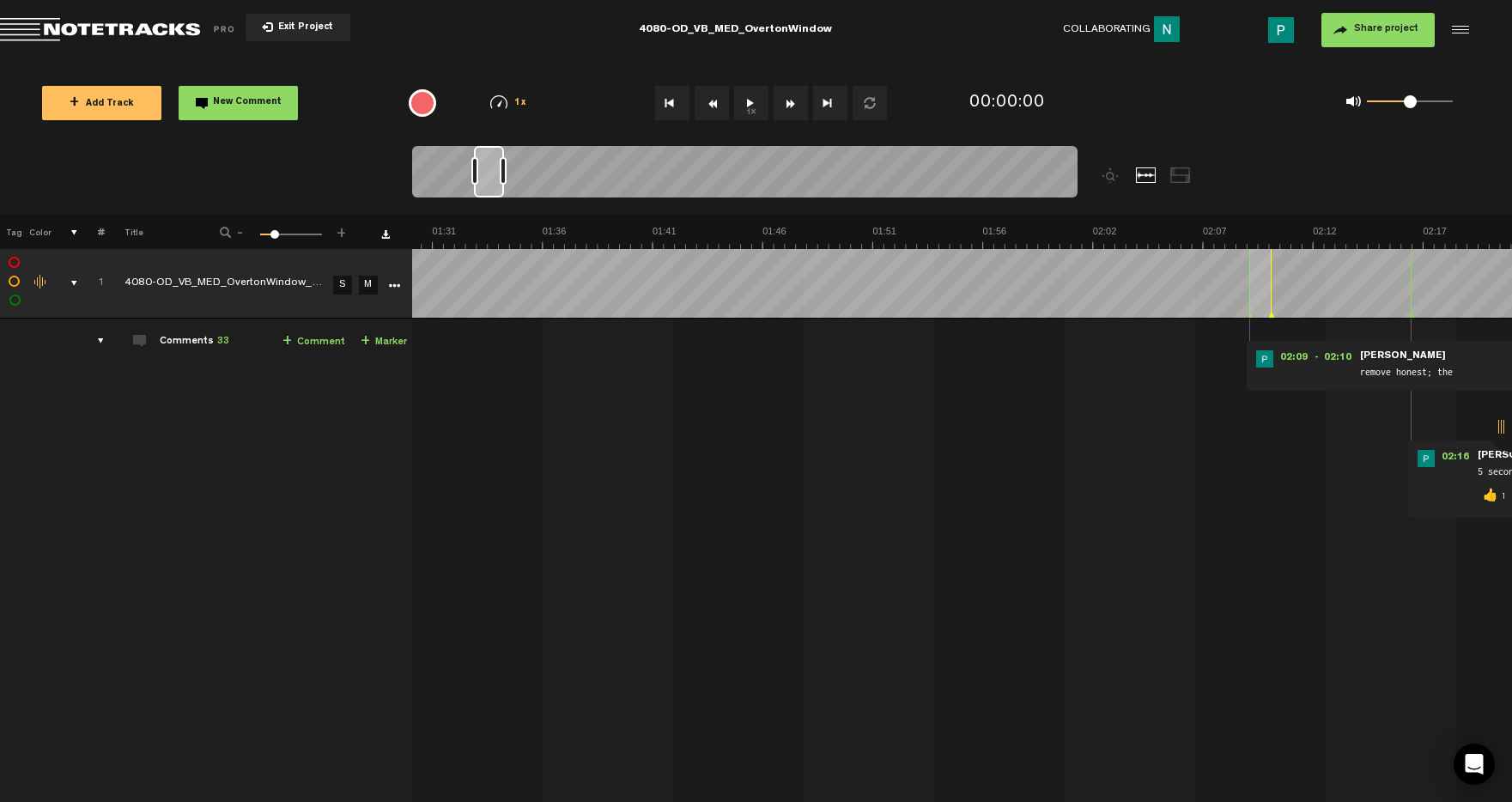
scroll to position [0, 0]
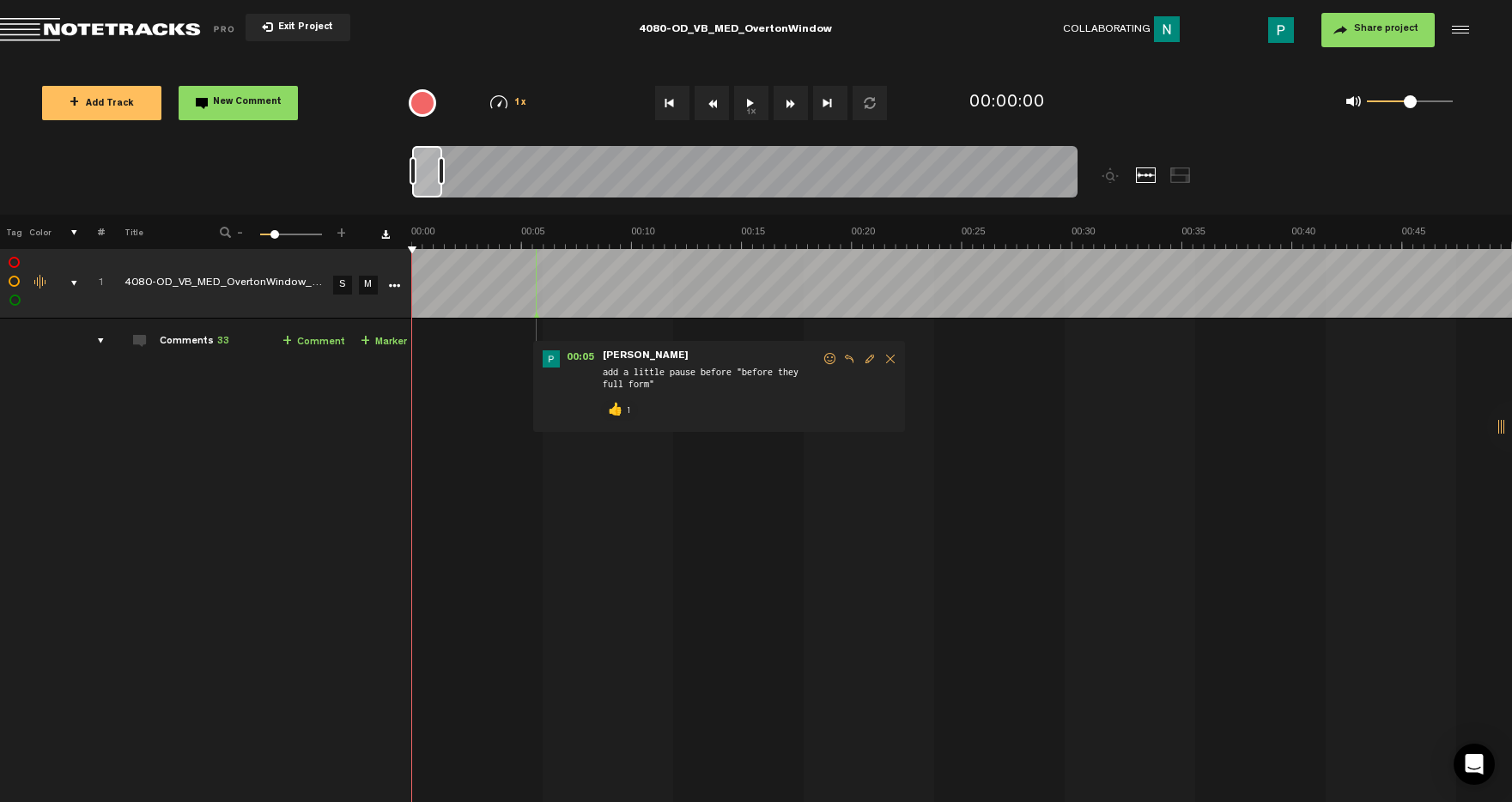
drag, startPoint x: 900, startPoint y: 186, endPoint x: 339, endPoint y: 216, distance: 561.8
click at [339, 60] on div "Loading... 100% + Add Track New Comment 1x 0.25x 0.5x 0.75x 1x 1.25x 1.5x 1.75x…" at bounding box center [756, 60] width 1512 height 0
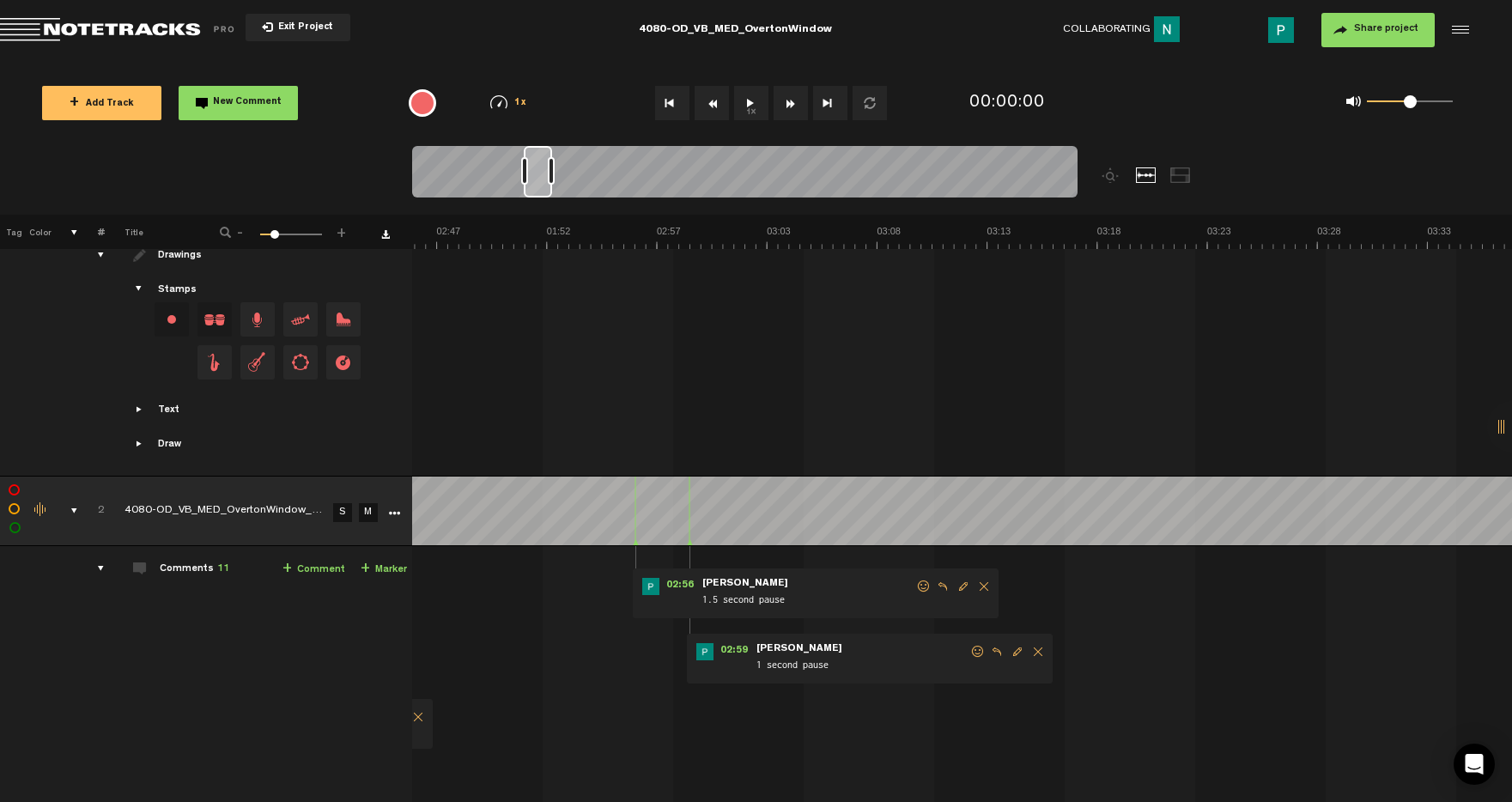
scroll to position [0, 3466]
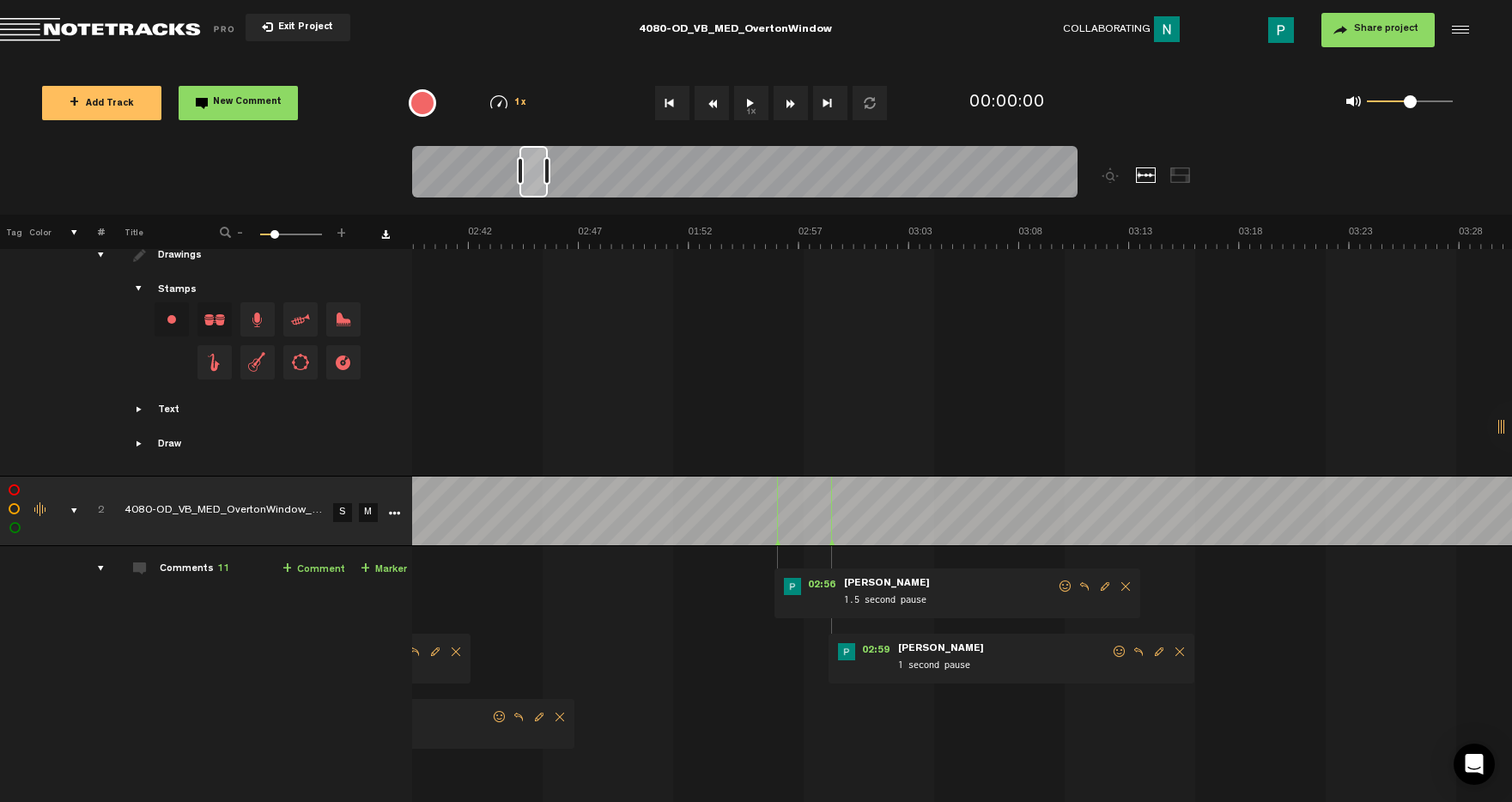
drag, startPoint x: 430, startPoint y: 181, endPoint x: 538, endPoint y: 222, distance: 115.5
click at [538, 60] on div "Loading... 100% + Add Track New Comment 1x 0.25x 0.5x 0.75x 1x 1.25x 1.5x 1.75x…" at bounding box center [756, 60] width 1512 height 0
click at [340, 508] on link "S" at bounding box center [343, 512] width 19 height 19
click at [749, 103] on button "1x" at bounding box center [751, 103] width 35 height 35
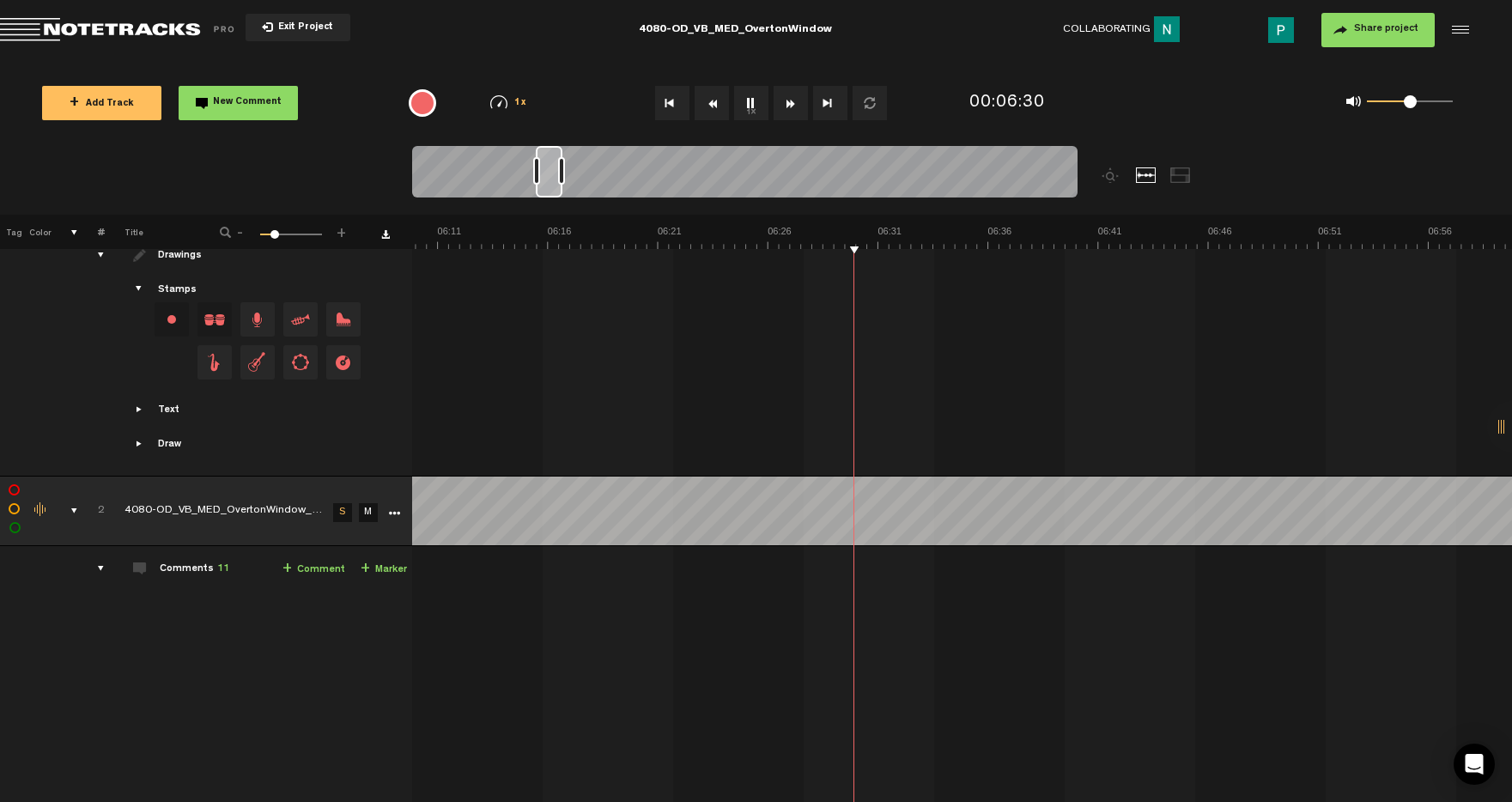
scroll to position [0, 8011]
drag, startPoint x: 533, startPoint y: 181, endPoint x: 549, endPoint y: 181, distance: 16.0
click at [549, 181] on div at bounding box center [549, 172] width 27 height 52
click at [552, 180] on div at bounding box center [551, 172] width 25 height 52
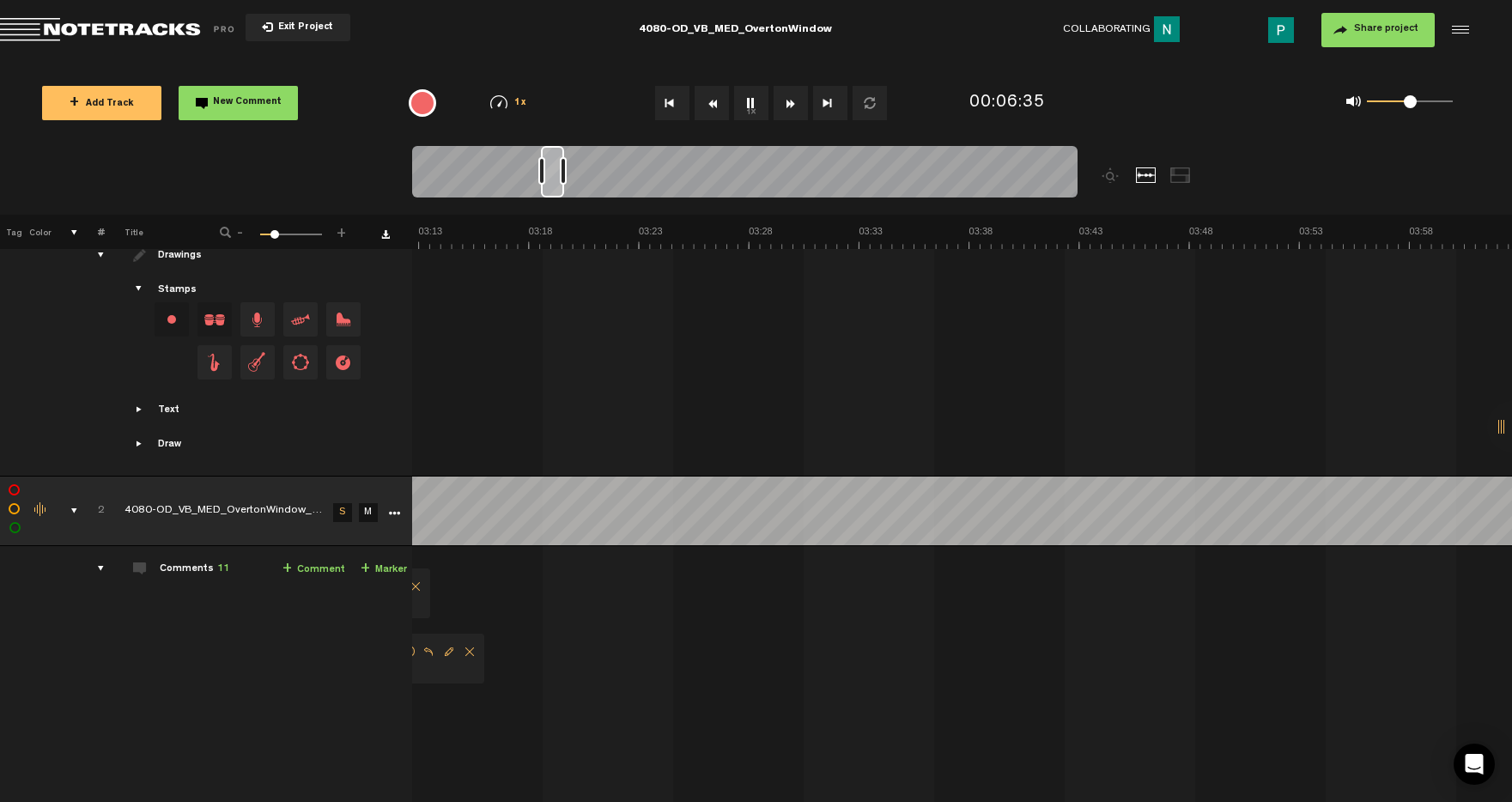
click at [548, 182] on div at bounding box center [553, 172] width 23 height 52
click at [751, 110] on button "1x" at bounding box center [751, 103] width 35 height 35
drag, startPoint x: 559, startPoint y: 192, endPoint x: 698, endPoint y: 218, distance: 141.4
click at [698, 60] on div "Loading... 100% + Add Track New Comment 1x 0.25x 0.5x 0.75x 1x 1.25x 1.5x 1.75x…" at bounding box center [756, 60] width 1512 height 0
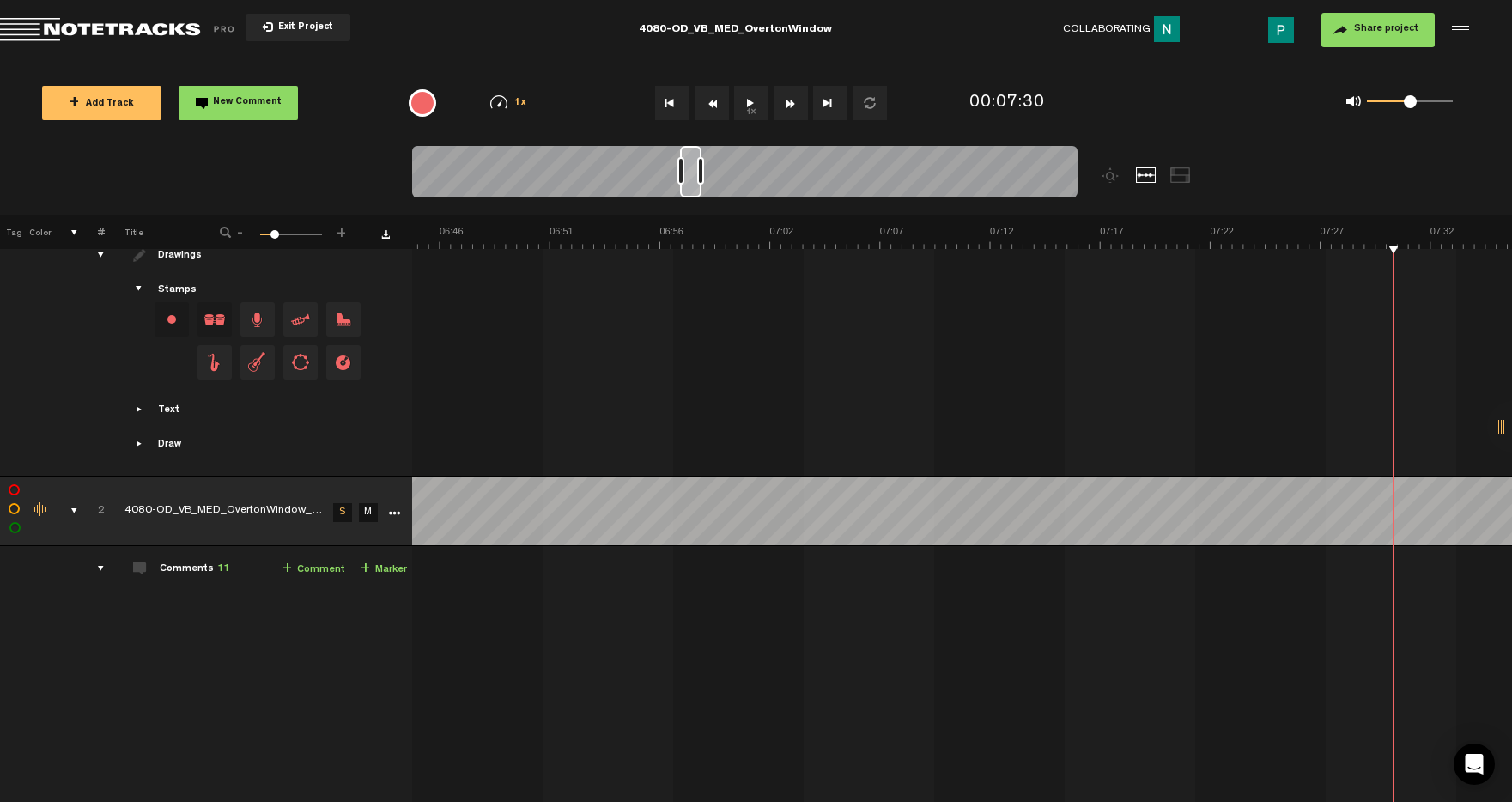
click at [756, 114] on button "1x" at bounding box center [751, 103] width 35 height 35
drag, startPoint x: 692, startPoint y: 181, endPoint x: 707, endPoint y: 178, distance: 15.3
click at [707, 179] on div at bounding box center [705, 172] width 20 height 52
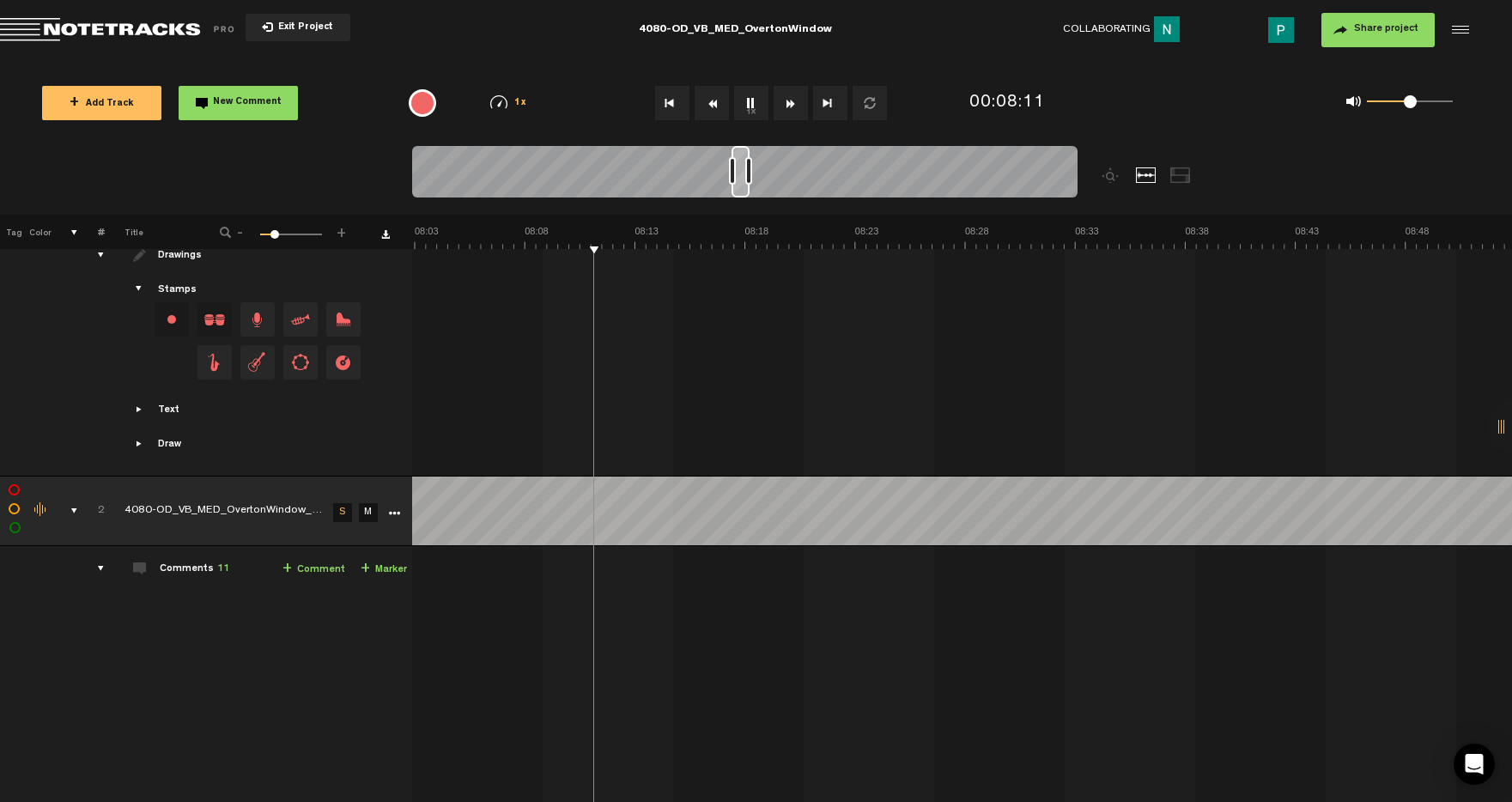
scroll to position [0, 10484]
drag, startPoint x: 703, startPoint y: 187, endPoint x: 739, endPoint y: 183, distance: 36.2
click at [739, 183] on div at bounding box center [740, 172] width 18 height 52
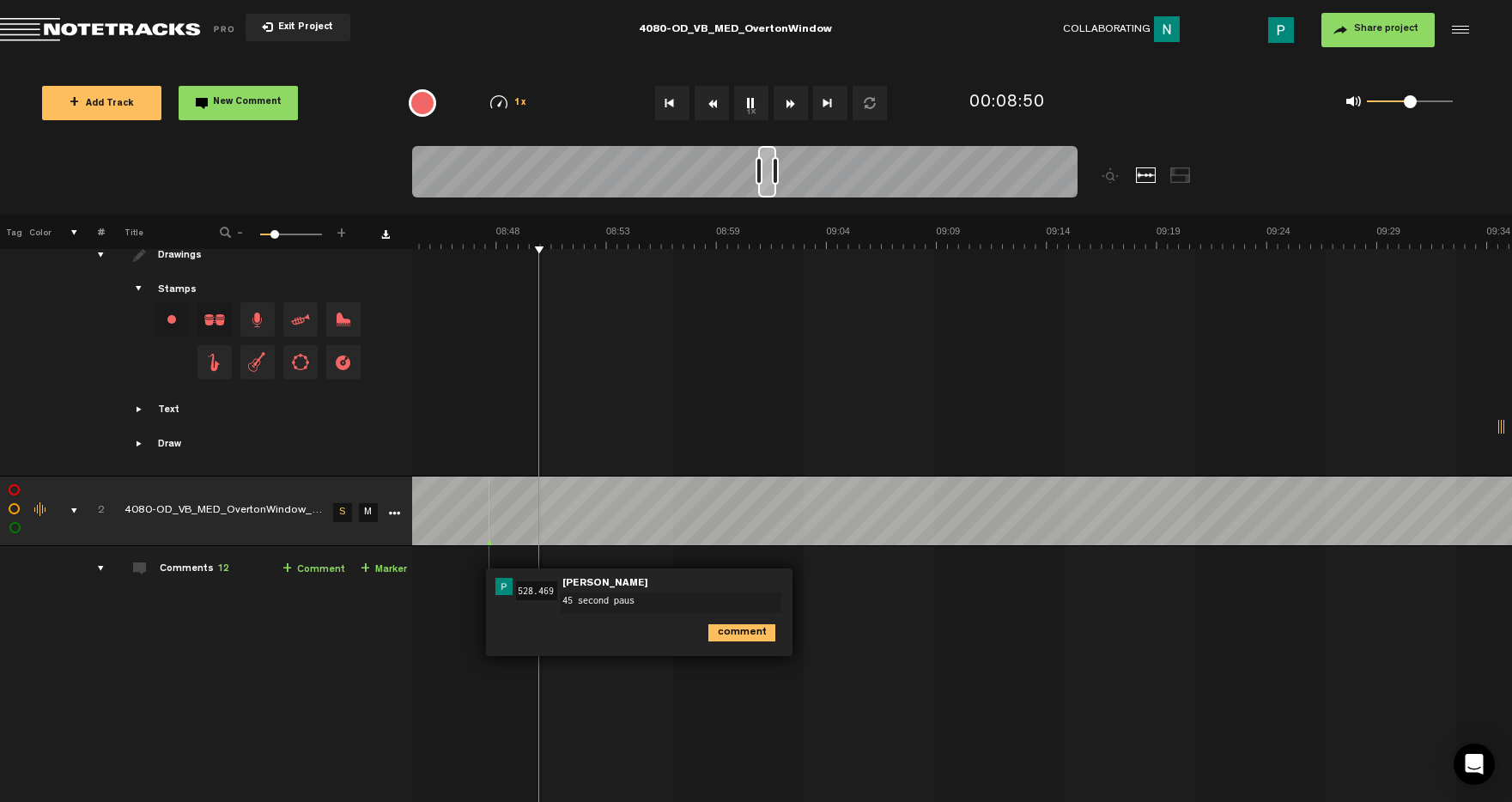
type textarea "45 second pause"
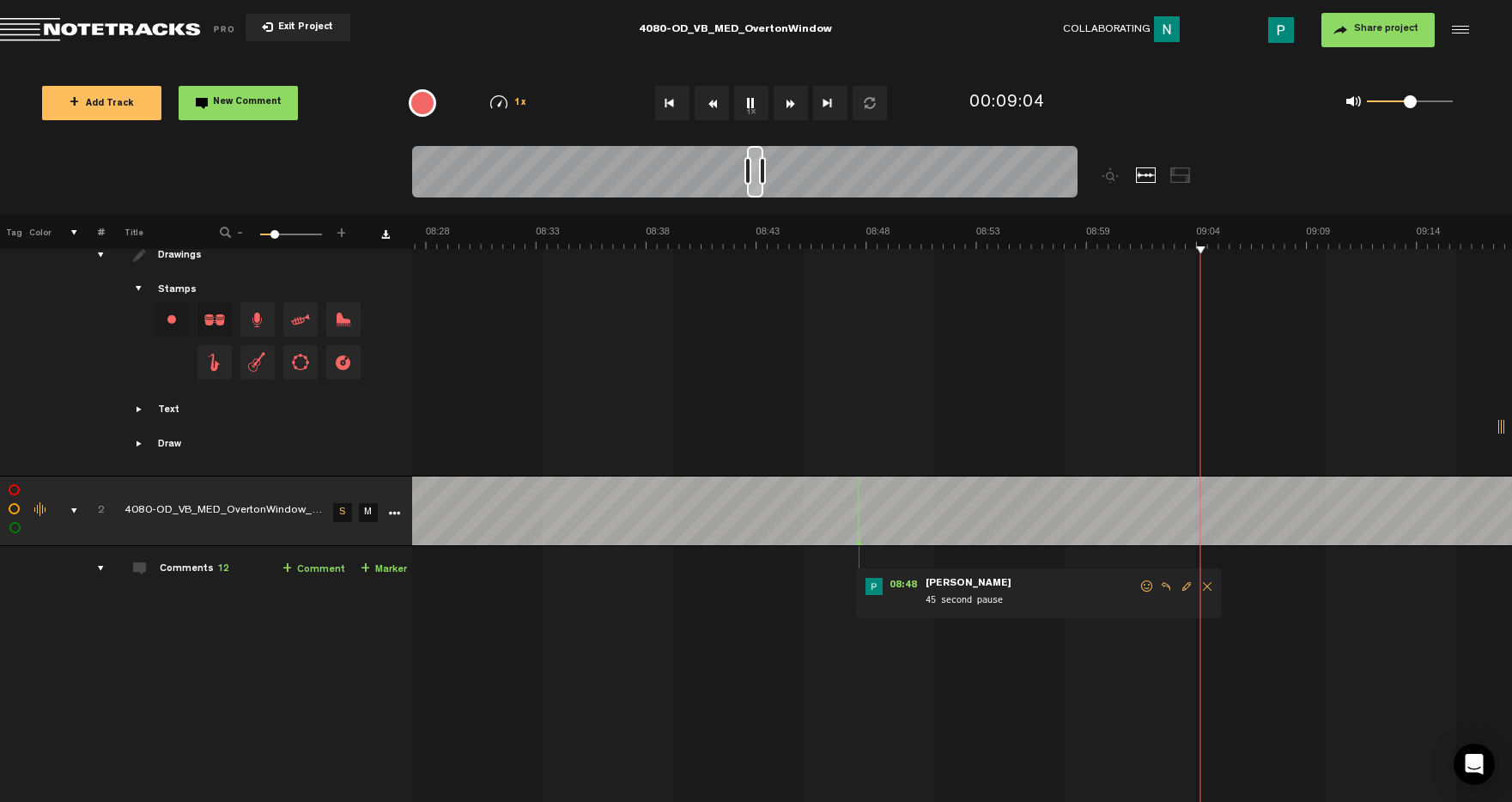
drag, startPoint x: 767, startPoint y: 190, endPoint x: 757, endPoint y: 148, distance: 43.2
click at [757, 148] on div at bounding box center [756, 172] width 16 height 52
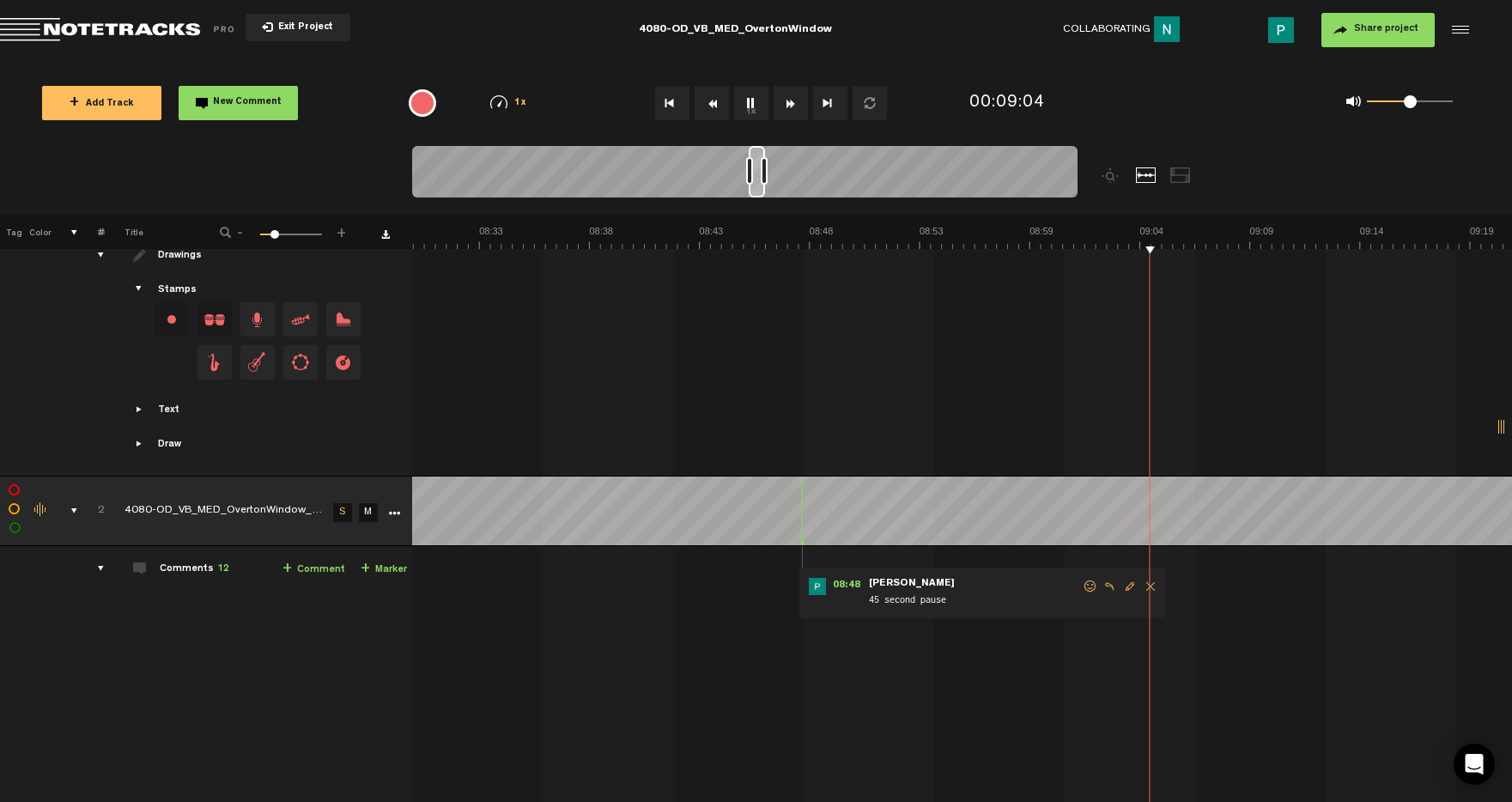
scroll to position [0, 11052]
click at [757, 148] on div at bounding box center [757, 172] width 16 height 52
click at [756, 103] on button "1x" at bounding box center [751, 103] width 35 height 35
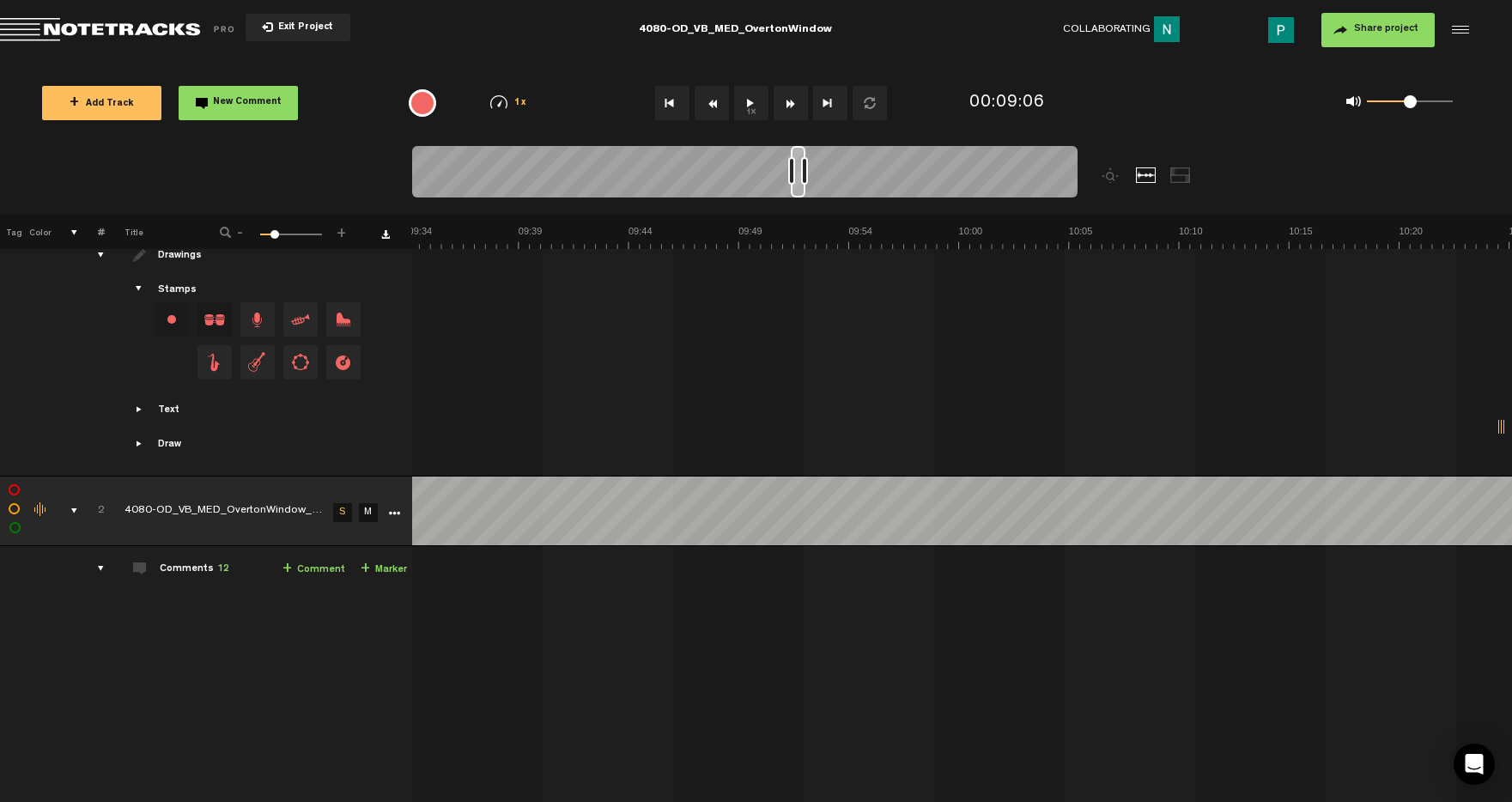
scroll to position [0, 12444]
drag, startPoint x: 757, startPoint y: 190, endPoint x: 799, endPoint y: 194, distance: 42.2
click at [799, 194] on div at bounding box center [798, 172] width 14 height 52
click at [748, 97] on button "1x" at bounding box center [751, 103] width 35 height 35
drag, startPoint x: 796, startPoint y: 192, endPoint x: 811, endPoint y: 187, distance: 15.8
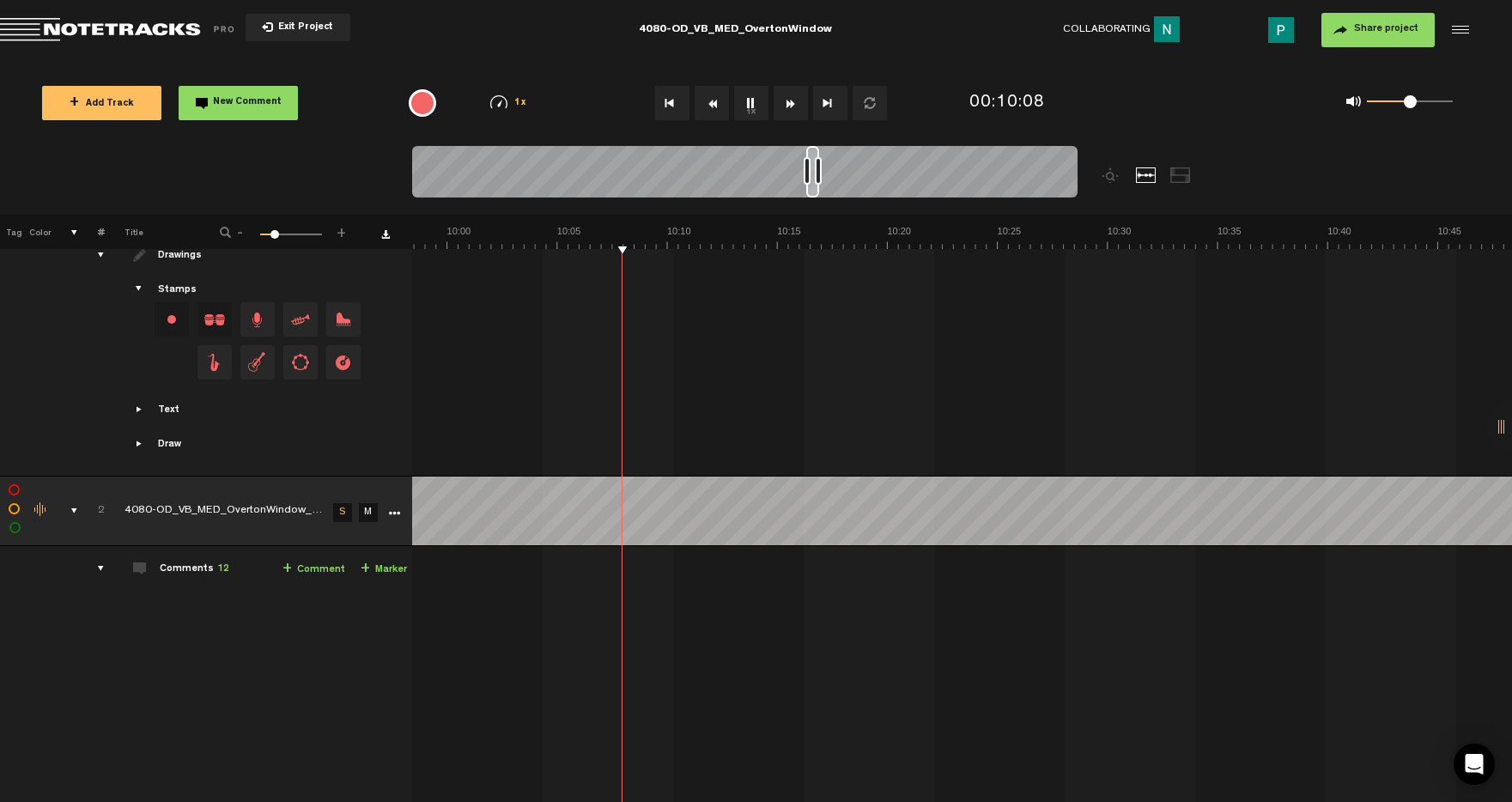
click at [811, 187] on div at bounding box center [813, 172] width 12 height 52
click at [751, 96] on button "1x" at bounding box center [751, 103] width 35 height 35
drag, startPoint x: 814, startPoint y: 190, endPoint x: 868, endPoint y: 186, distance: 54.1
click at [868, 186] on div at bounding box center [866, 172] width 12 height 52
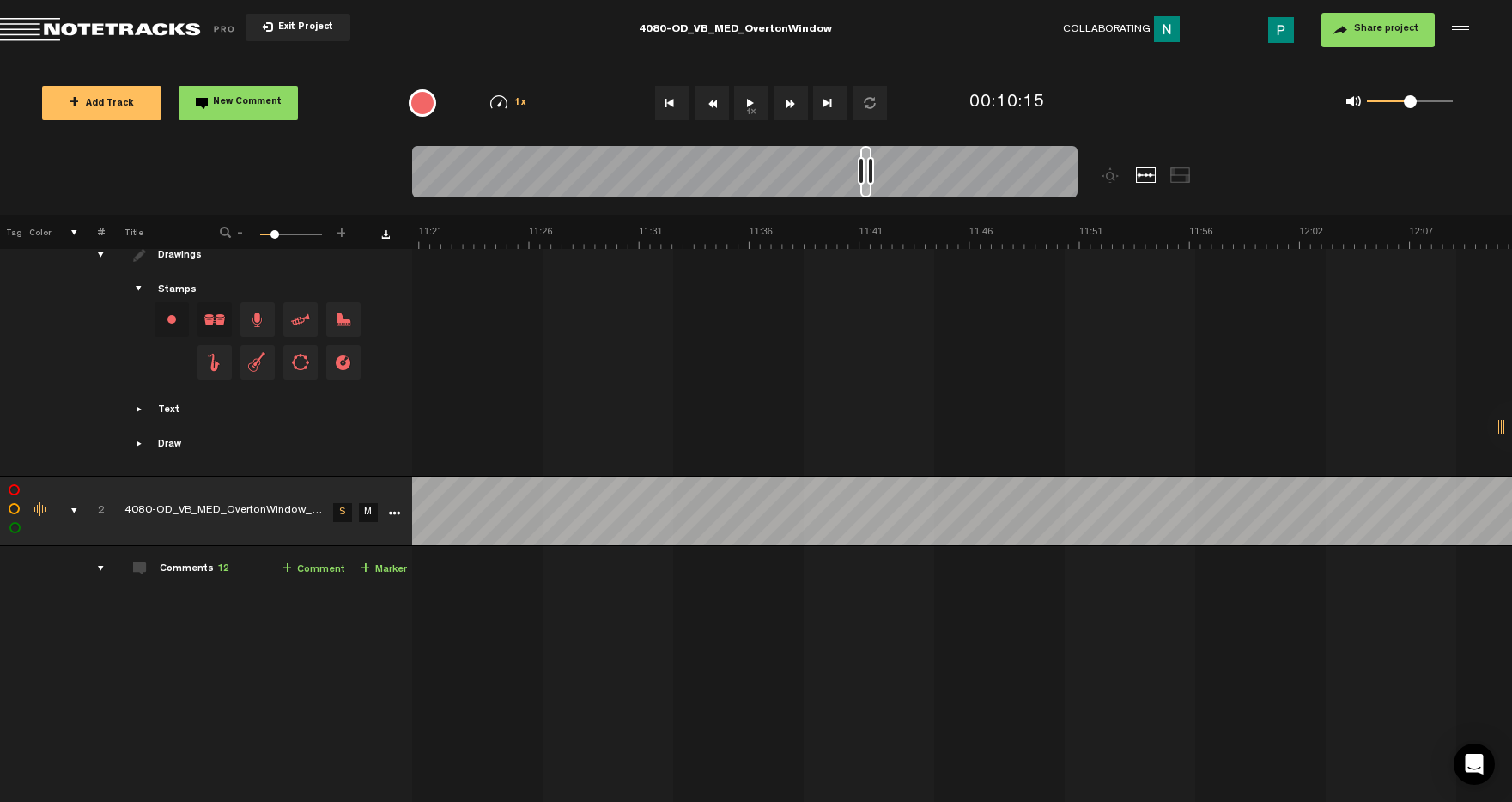
scroll to position [0, 14746]
click at [753, 103] on button "1x" at bounding box center [751, 103] width 35 height 35
click at [752, 103] on button "1x" at bounding box center [751, 103] width 35 height 35
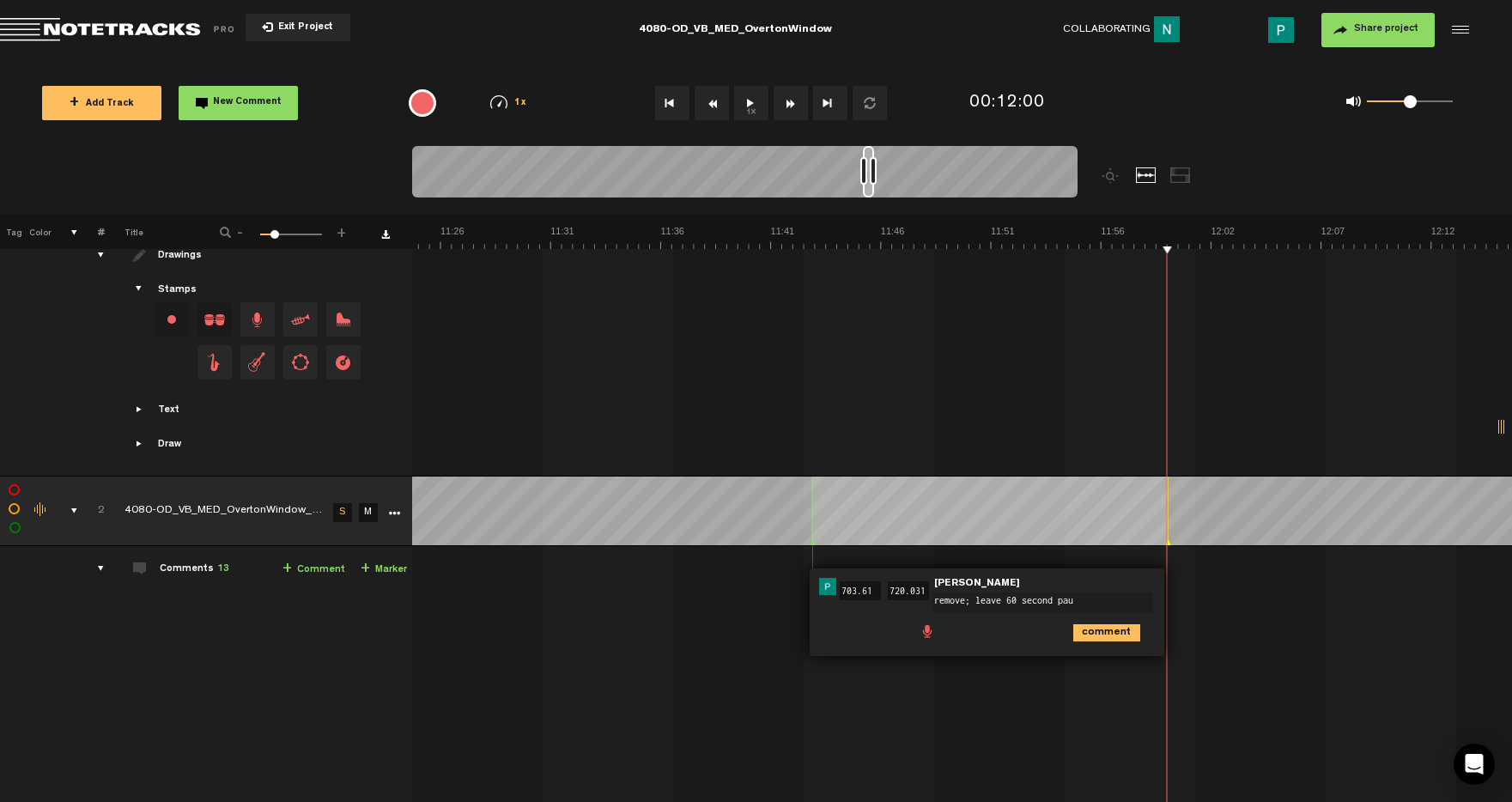
type textarea "remove; leave 60 second paus"
drag, startPoint x: 824, startPoint y: 255, endPoint x: 847, endPoint y: 254, distance: 23.0
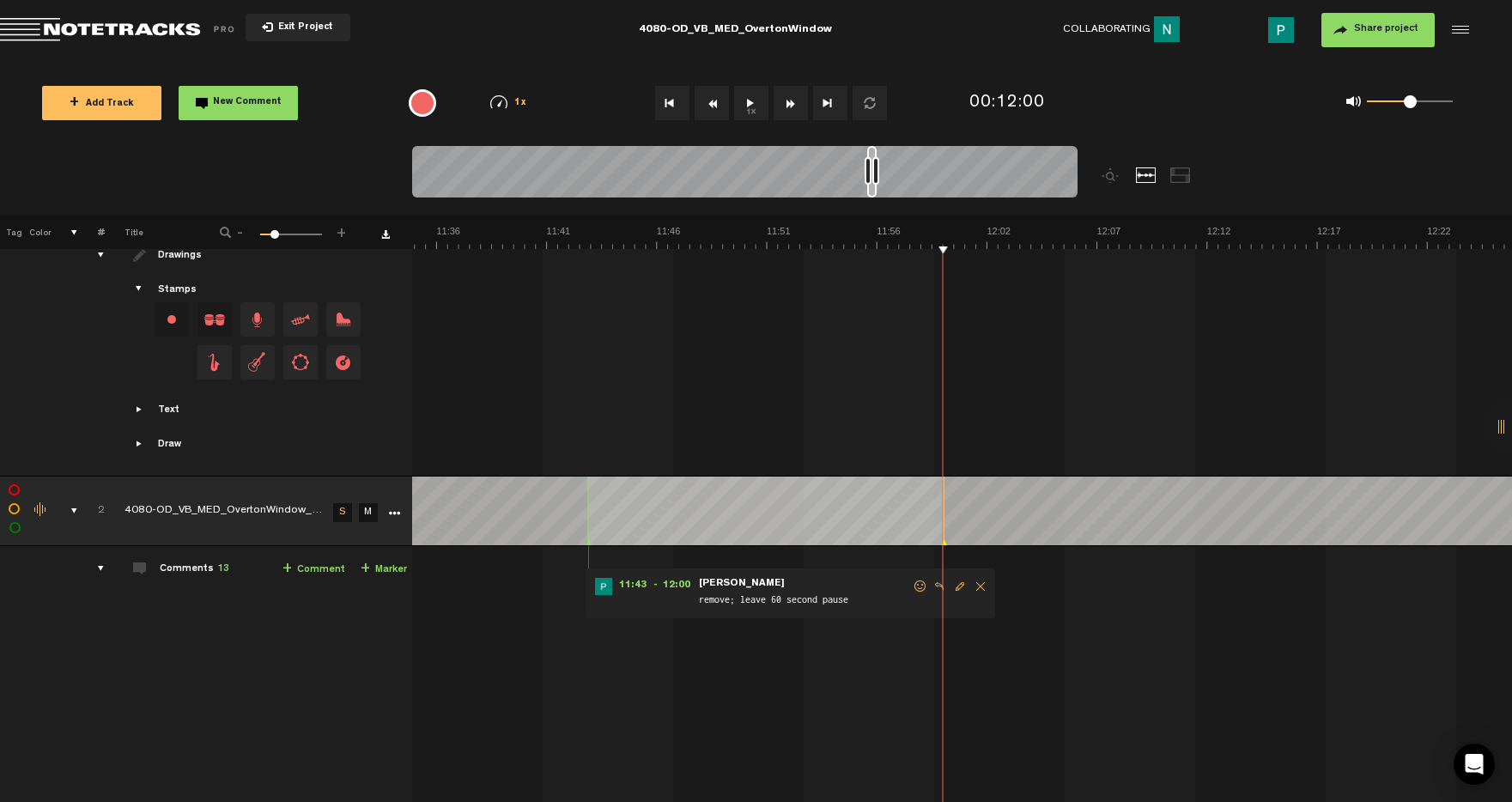
scroll to position [0, 14917]
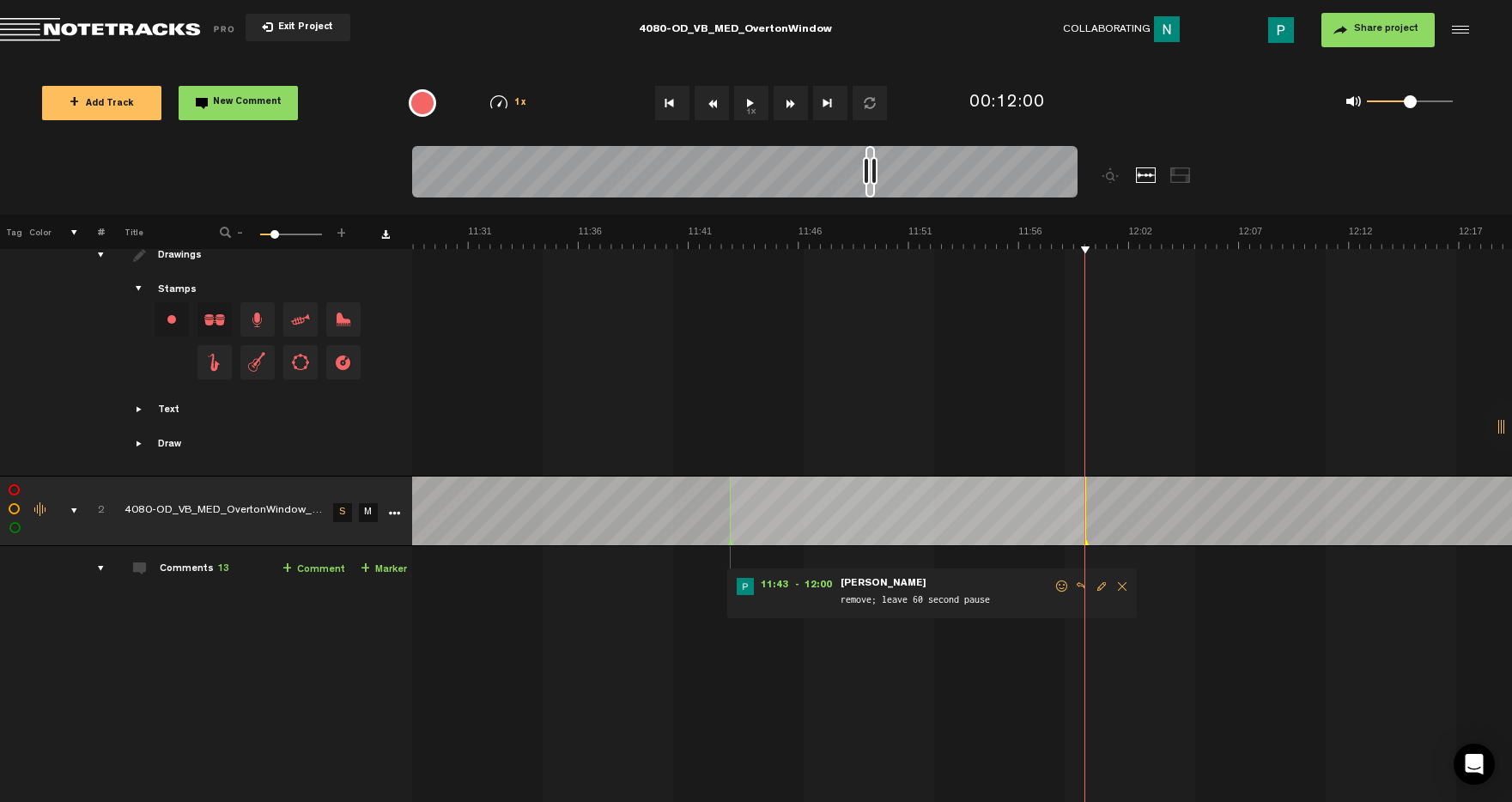
click at [872, 193] on div at bounding box center [870, 172] width 10 height 52
click at [1117, 581] on span "Delete comment" at bounding box center [1122, 586] width 21 height 12
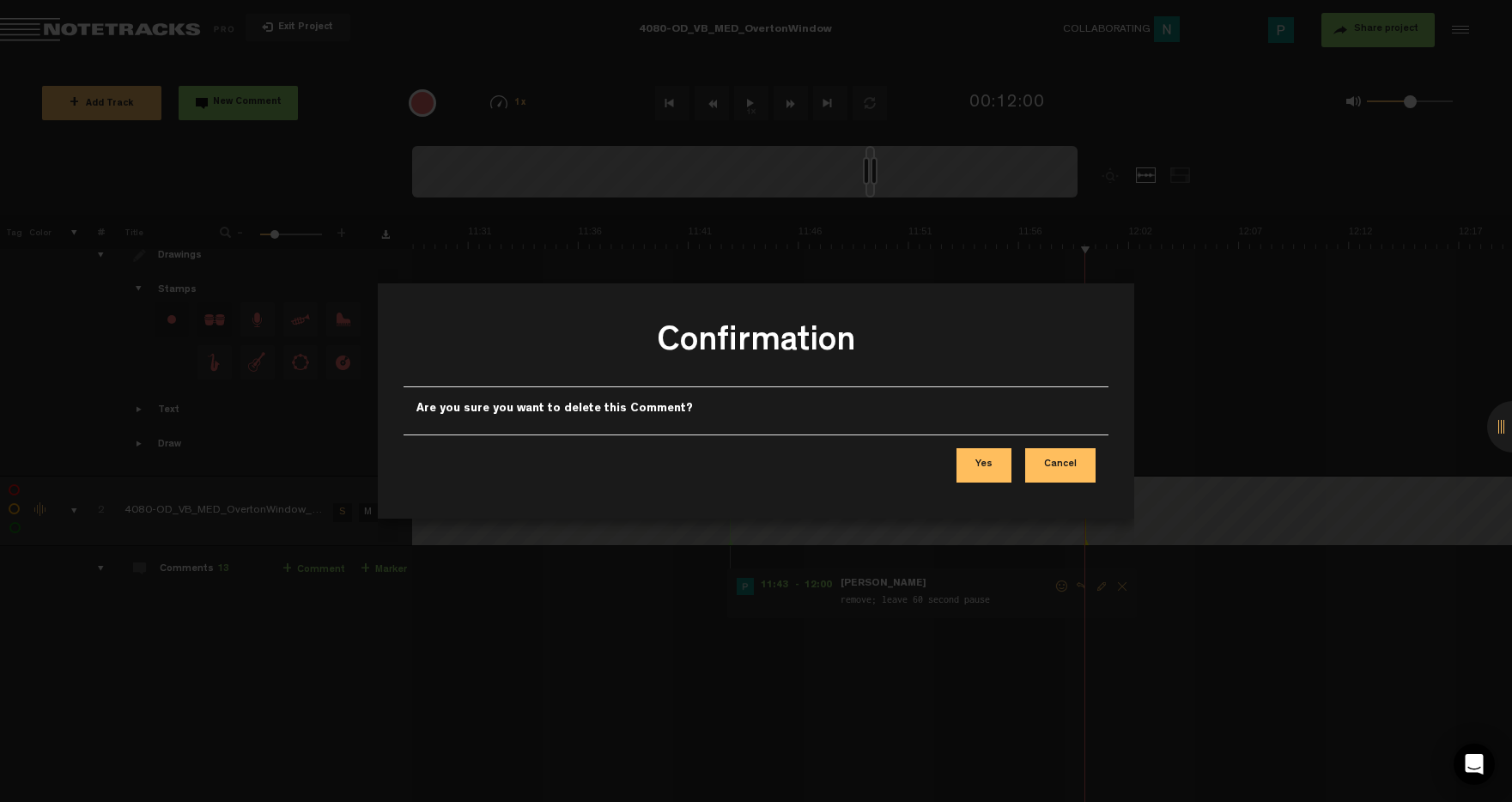
click at [995, 458] on button "Yes" at bounding box center [985, 466] width 55 height 35
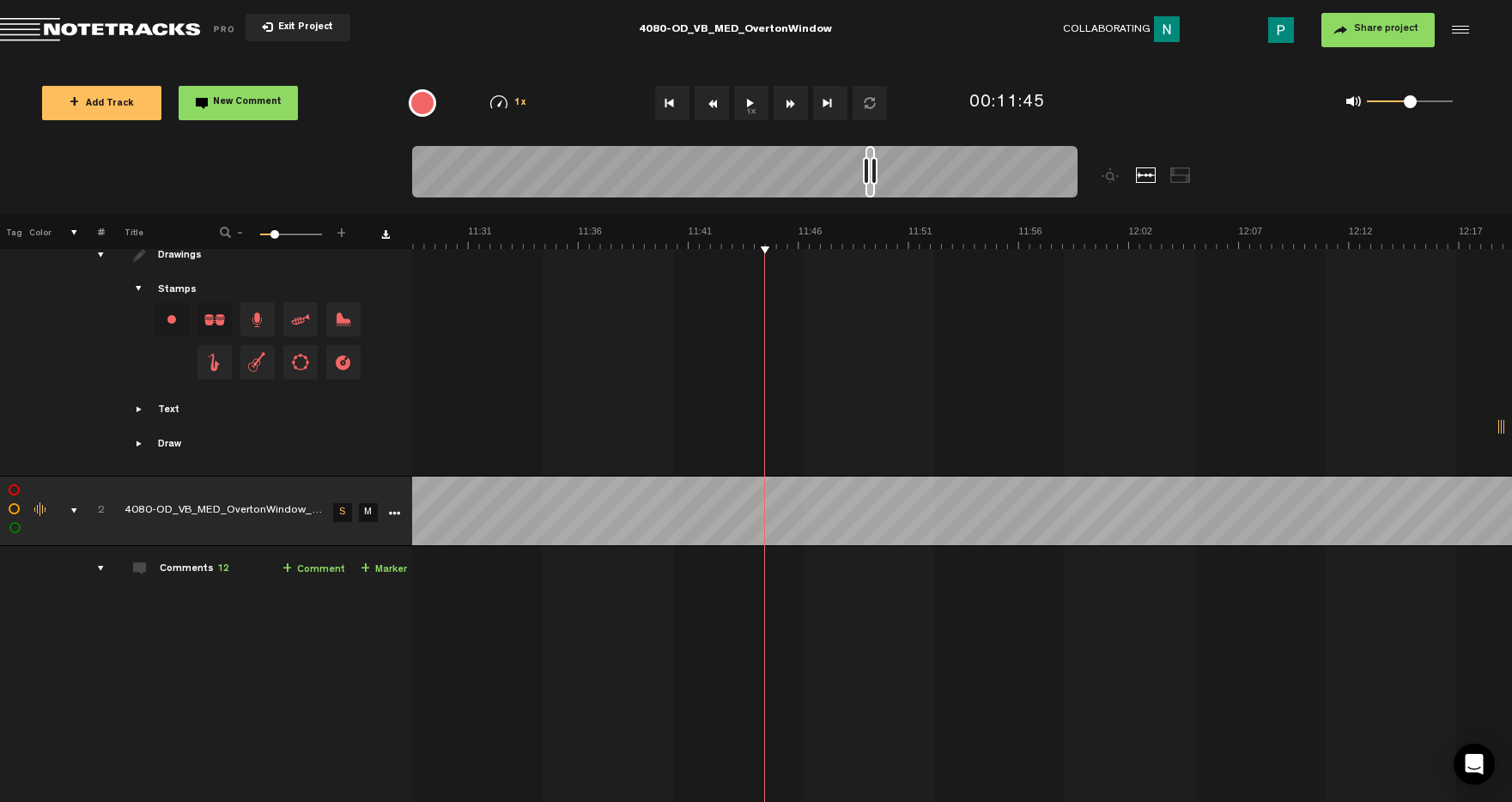
click at [751, 111] on button "1x" at bounding box center [751, 103] width 35 height 35
click at [757, 99] on button "1x" at bounding box center [751, 103] width 35 height 35
drag, startPoint x: 897, startPoint y: 192, endPoint x: 877, endPoint y: 191, distance: 20.0
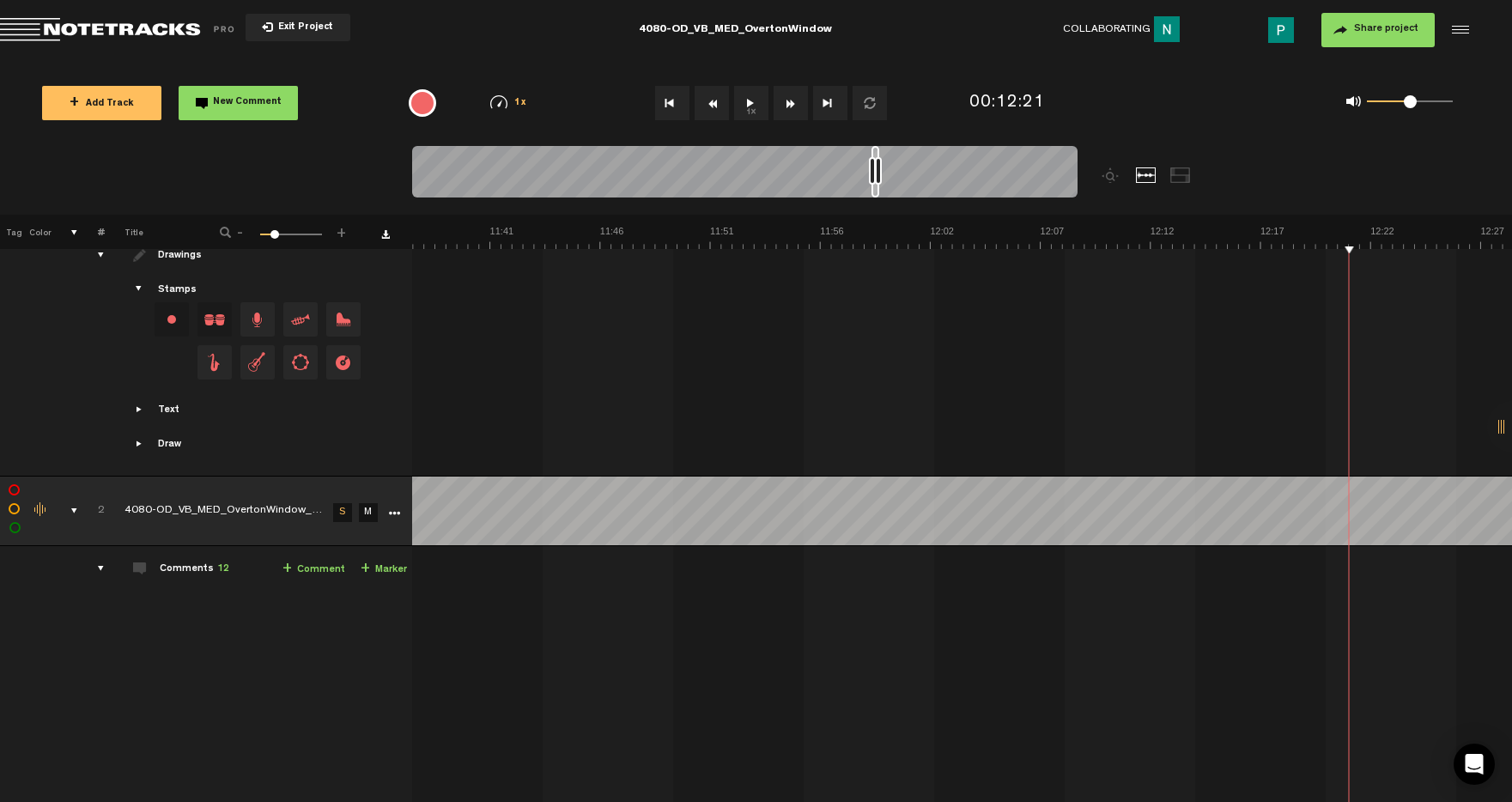
click at [877, 191] on div at bounding box center [875, 172] width 8 height 52
drag, startPoint x: 875, startPoint y: 190, endPoint x: 927, endPoint y: 183, distance: 52.5
click at [929, 183] on div at bounding box center [745, 175] width 665 height 58
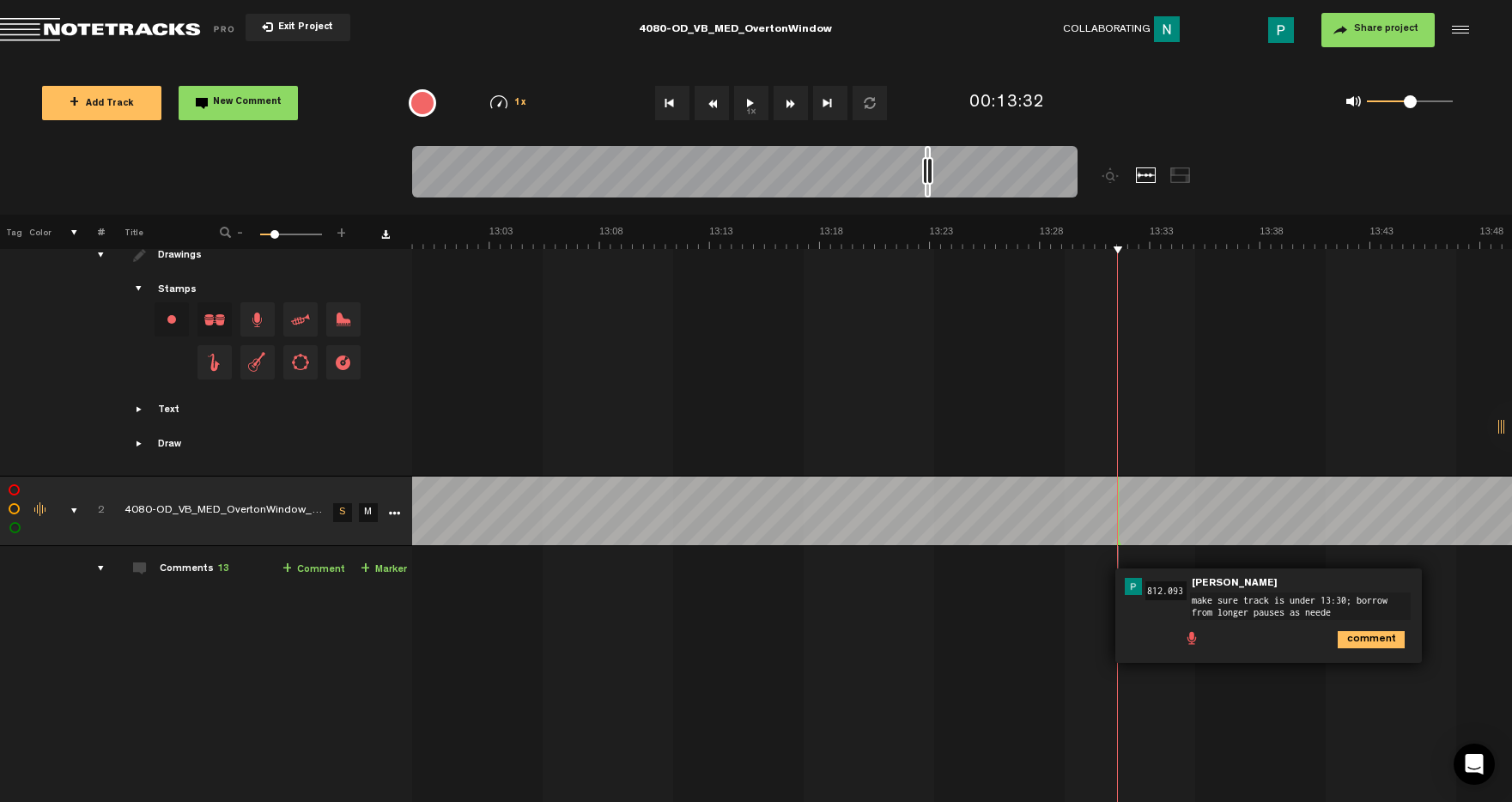
type textarea "make sure track is under 13:30; borrow from longer pauses as needed"
